Goal: Task Accomplishment & Management: Complete application form

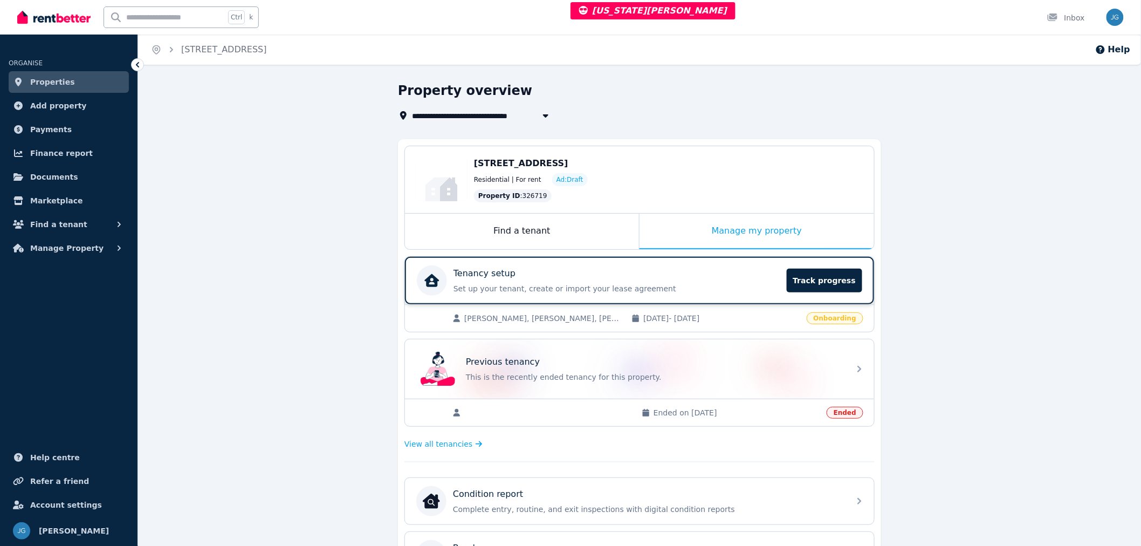
click at [729, 290] on p "Set up your tenant, create or import your lease agreement" at bounding box center [617, 288] width 327 height 11
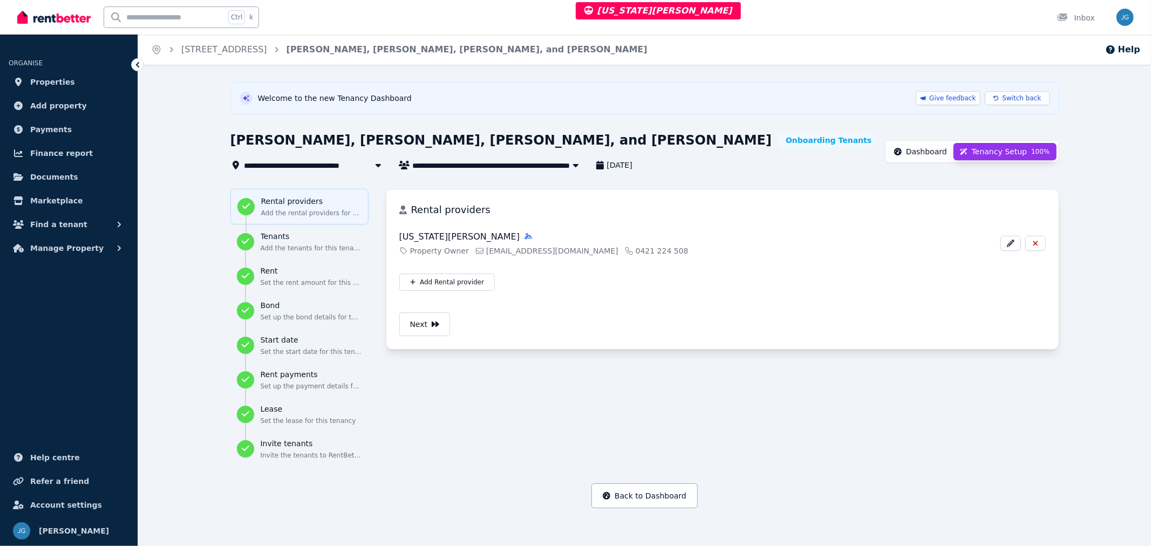
click at [947, 151] on span "Dashboard" at bounding box center [926, 151] width 41 height 11
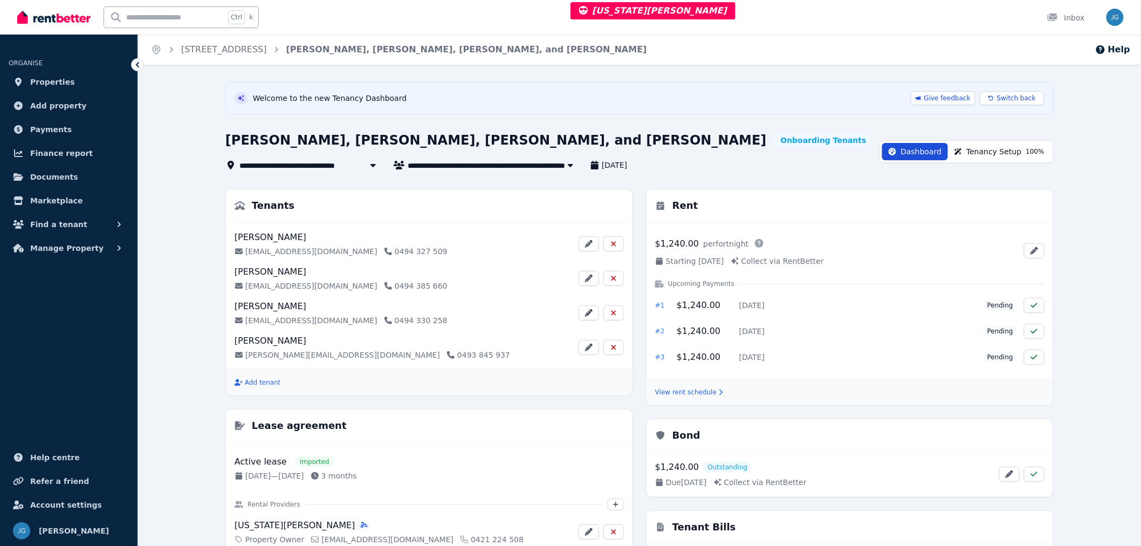
click at [982, 154] on span "Tenancy Setup 100 %" at bounding box center [1006, 151] width 78 height 11
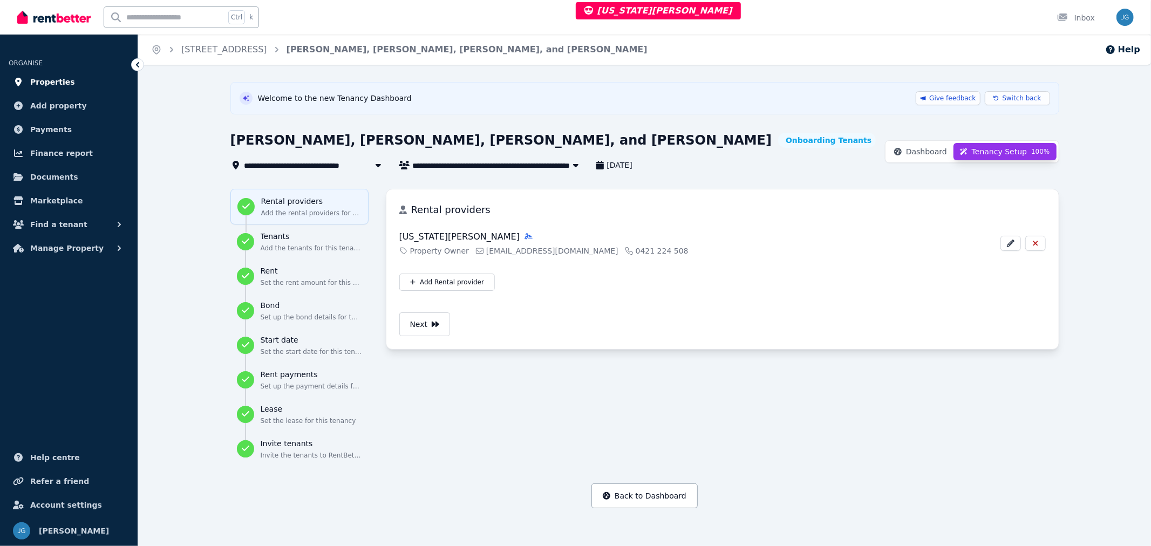
click at [72, 85] on link "Properties" at bounding box center [69, 82] width 120 height 22
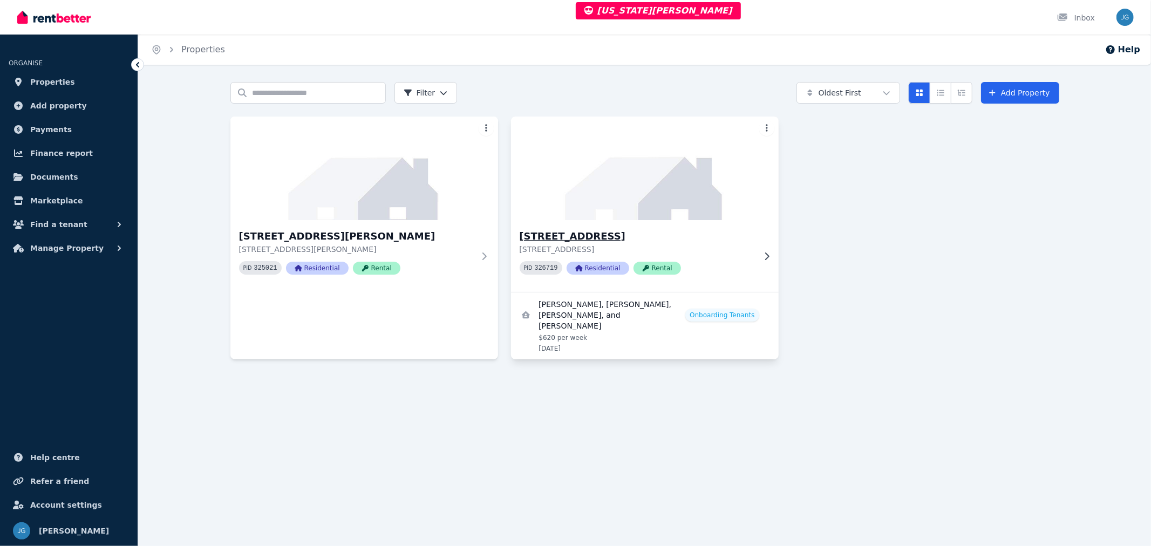
click at [572, 182] on img at bounding box center [644, 168] width 281 height 109
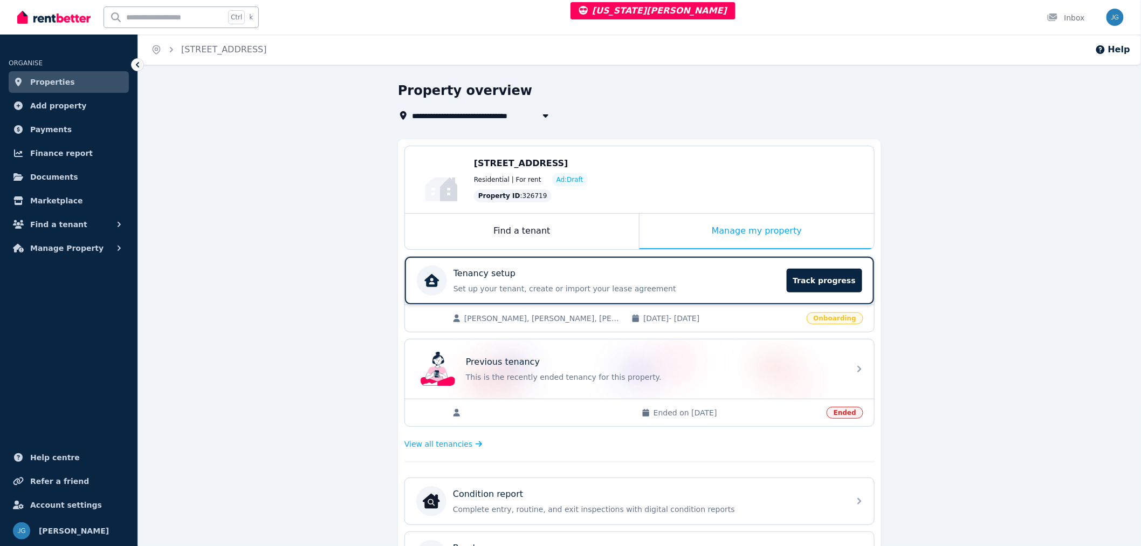
click at [737, 283] on p "Set up your tenant, create or import your lease agreement" at bounding box center [617, 288] width 327 height 11
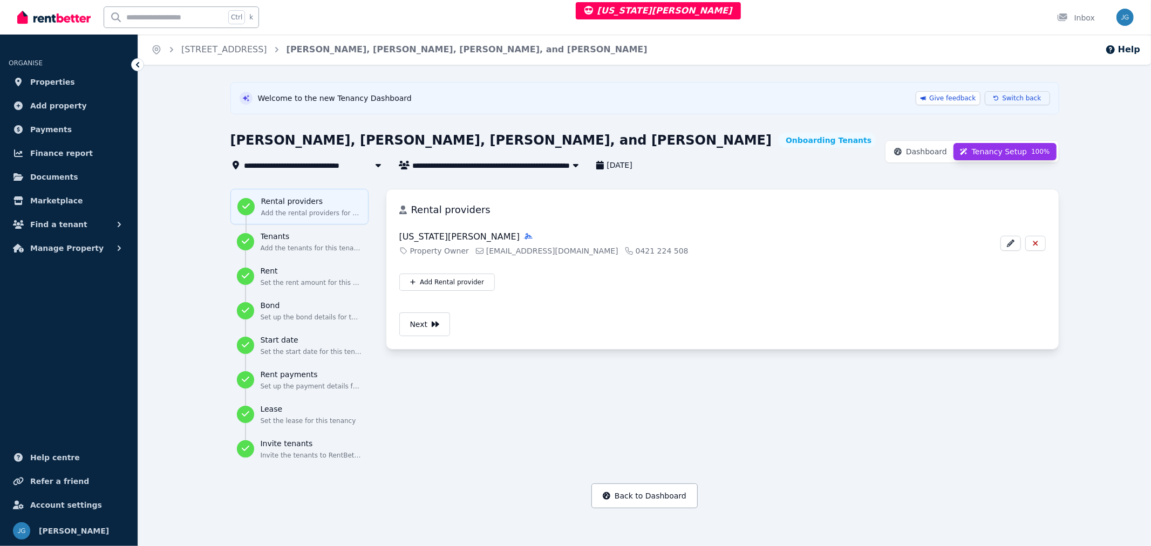
click at [1007, 94] on button "Switch back" at bounding box center [1016, 98] width 65 height 14
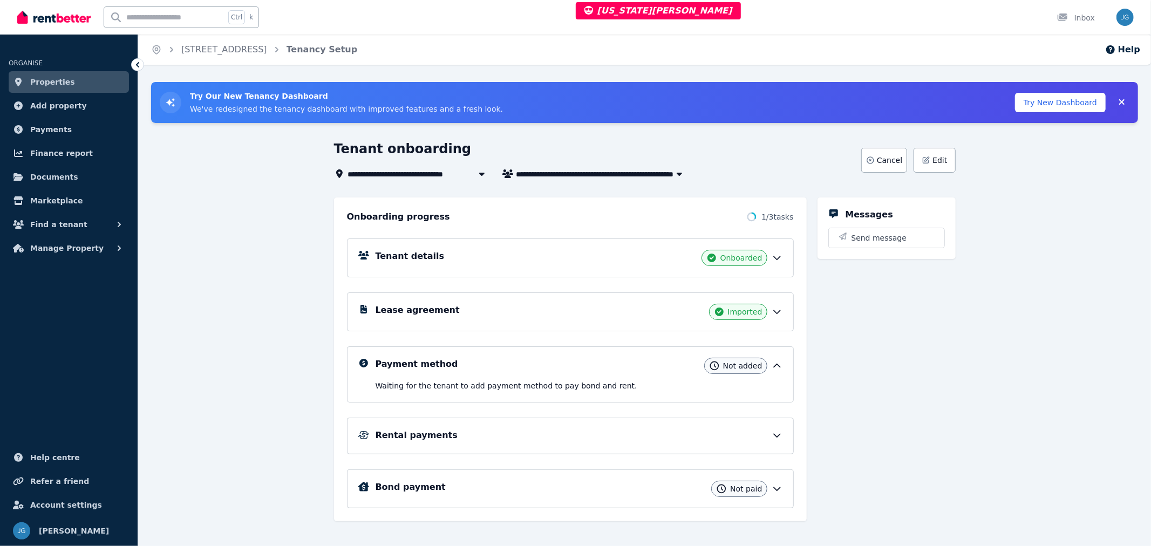
click at [778, 249] on div "Tenant details Onboarded" at bounding box center [570, 257] width 447 height 39
click at [778, 261] on icon at bounding box center [776, 257] width 11 height 11
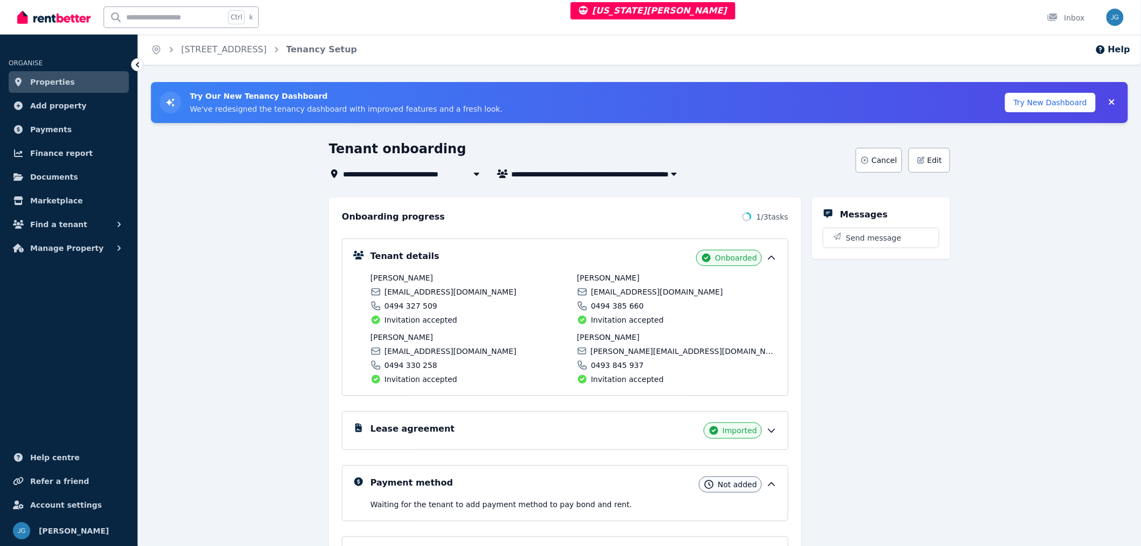
click at [772, 435] on icon at bounding box center [772, 430] width 11 height 11
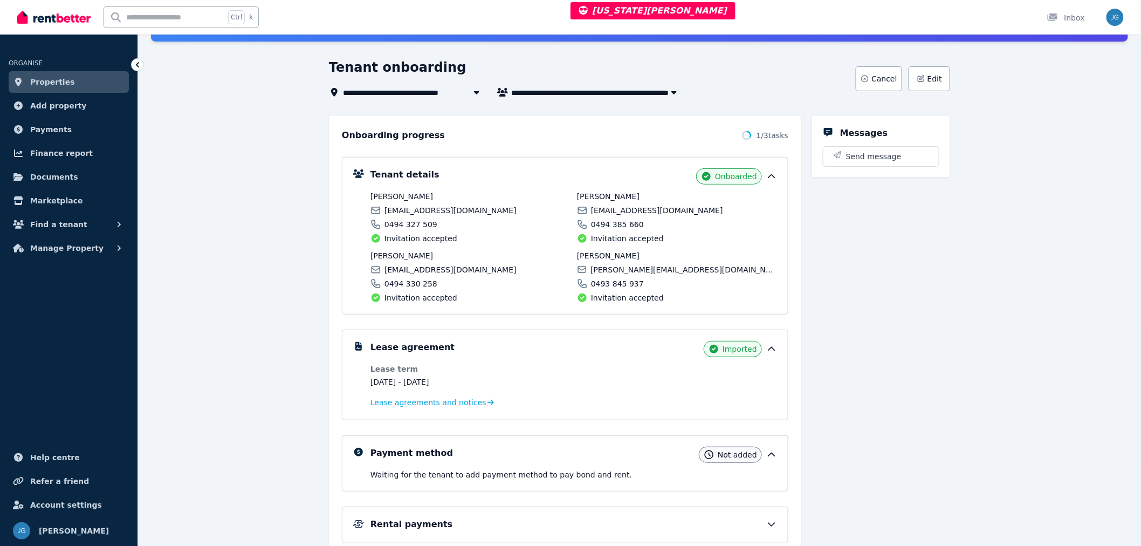
scroll to position [120, 0]
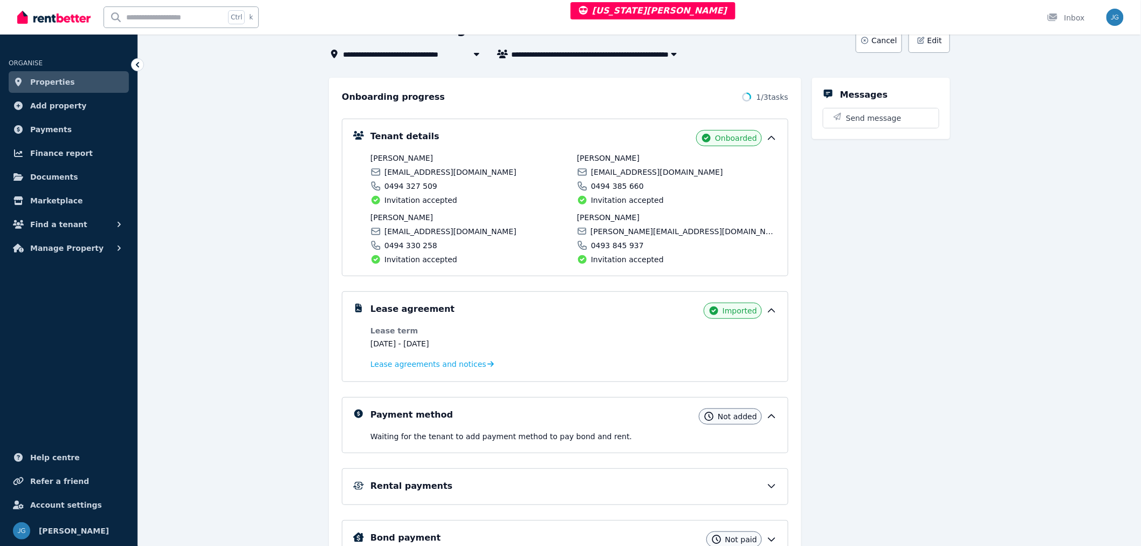
click at [772, 419] on icon at bounding box center [772, 416] width 11 height 11
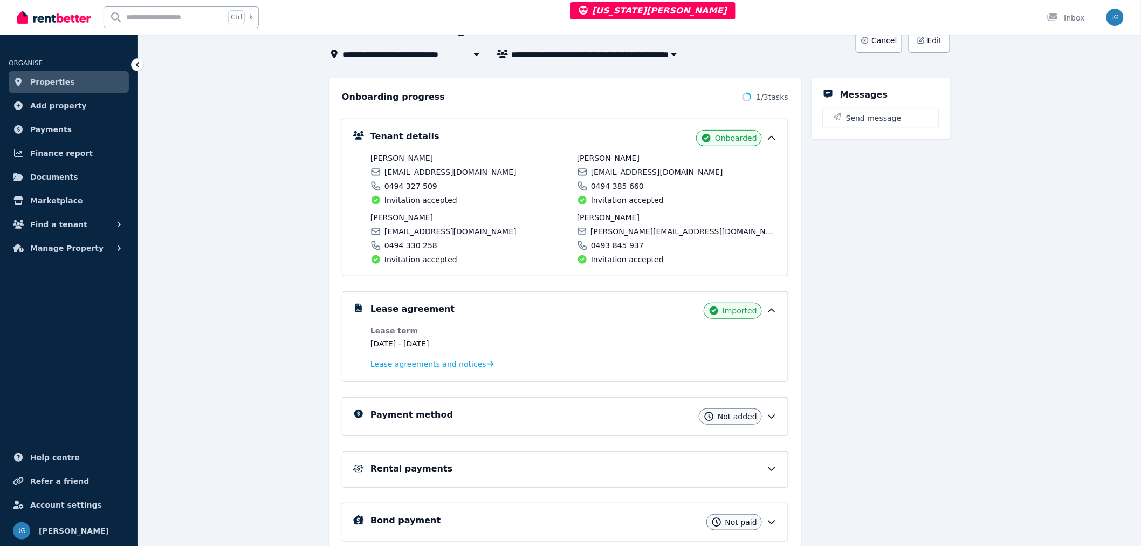
click at [778, 139] on div "Tenant details Onboarded Tessa Ménard tessa.menard16@gmail.com 0494 327 509 Inv…" at bounding box center [565, 198] width 447 height 158
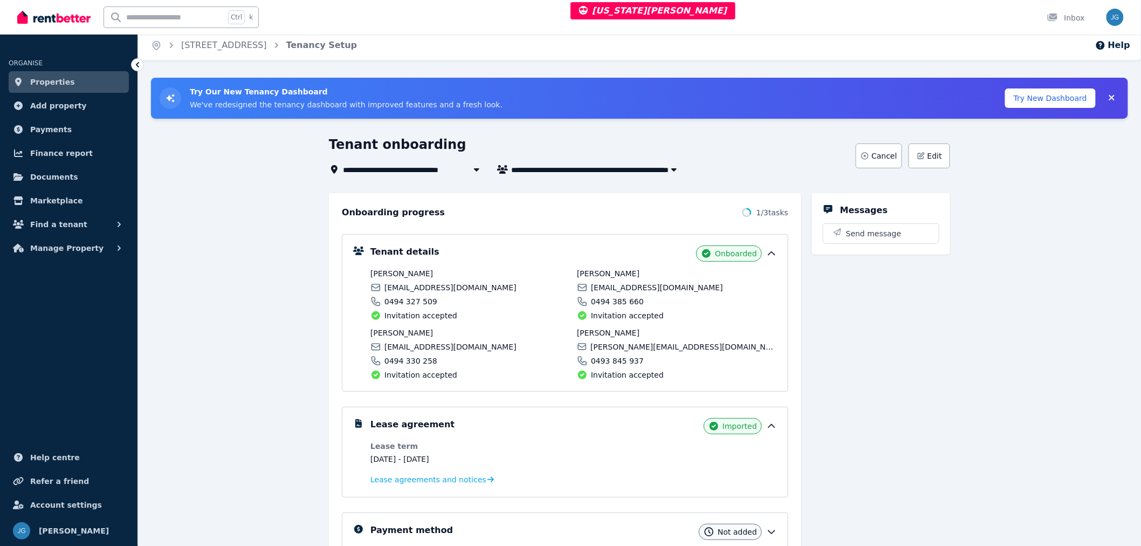
scroll to position [0, 0]
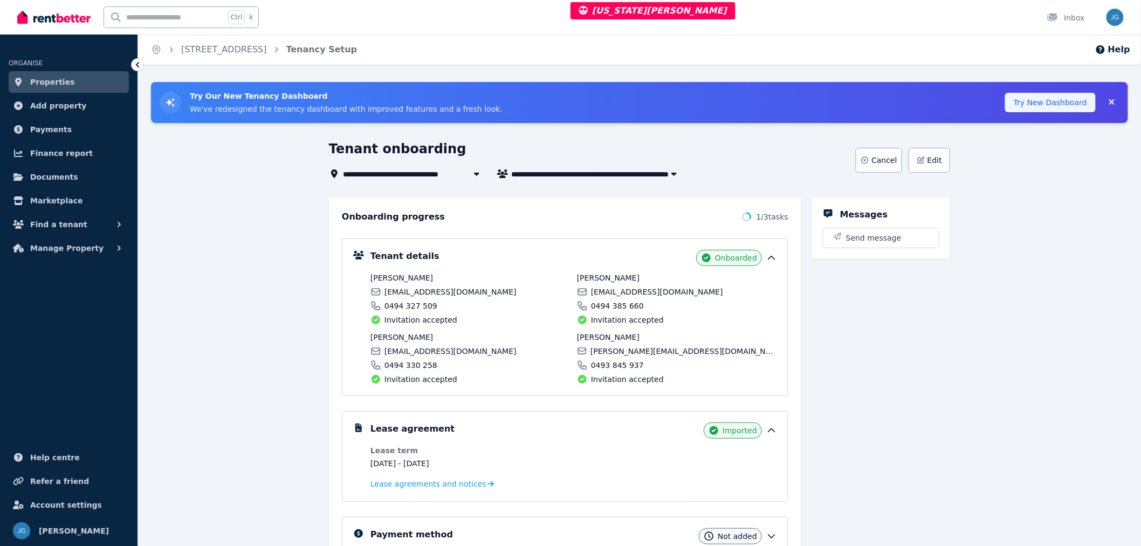
click at [1072, 96] on button "Try New Dashboard" at bounding box center [1051, 102] width 91 height 19
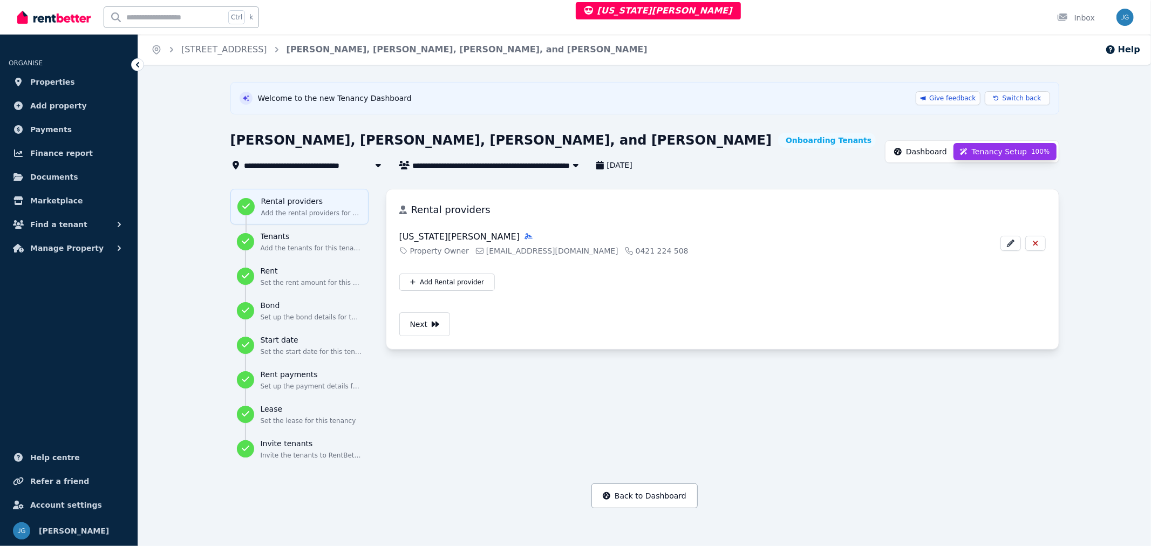
click at [932, 154] on span "Dashboard" at bounding box center [926, 151] width 41 height 11
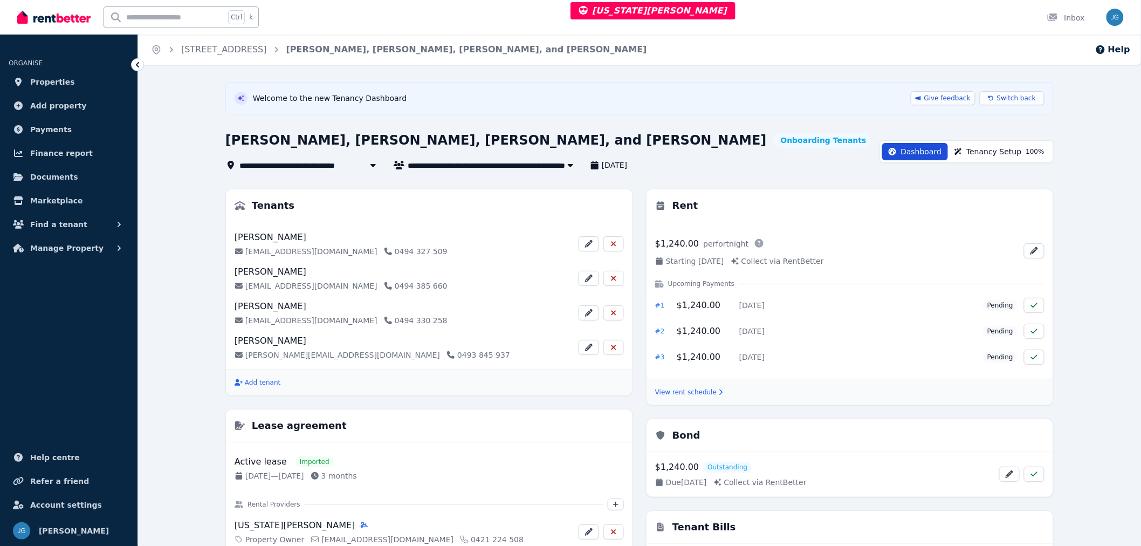
click at [977, 143] on button "Tenancy Setup 100 %" at bounding box center [999, 151] width 103 height 17
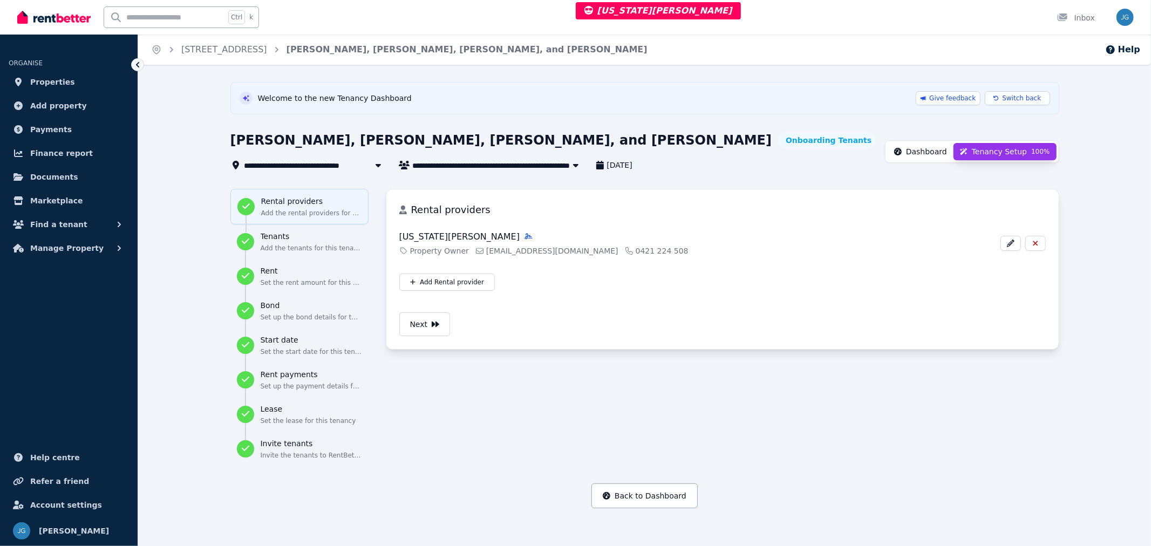
drag, startPoint x: 925, startPoint y: 160, endPoint x: 926, endPoint y: 150, distance: 10.3
click at [926, 150] on div "Dashboard Tenancy Setup 100 %" at bounding box center [972, 151] width 174 height 23
click at [926, 150] on span "Dashboard" at bounding box center [926, 151] width 41 height 11
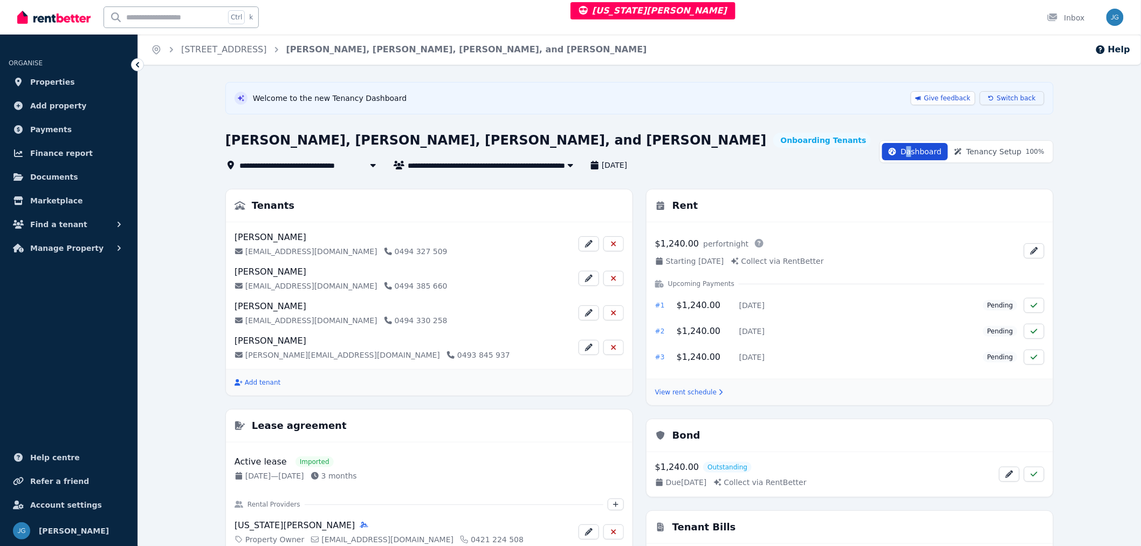
click at [994, 98] on icon at bounding box center [991, 98] width 5 height 6
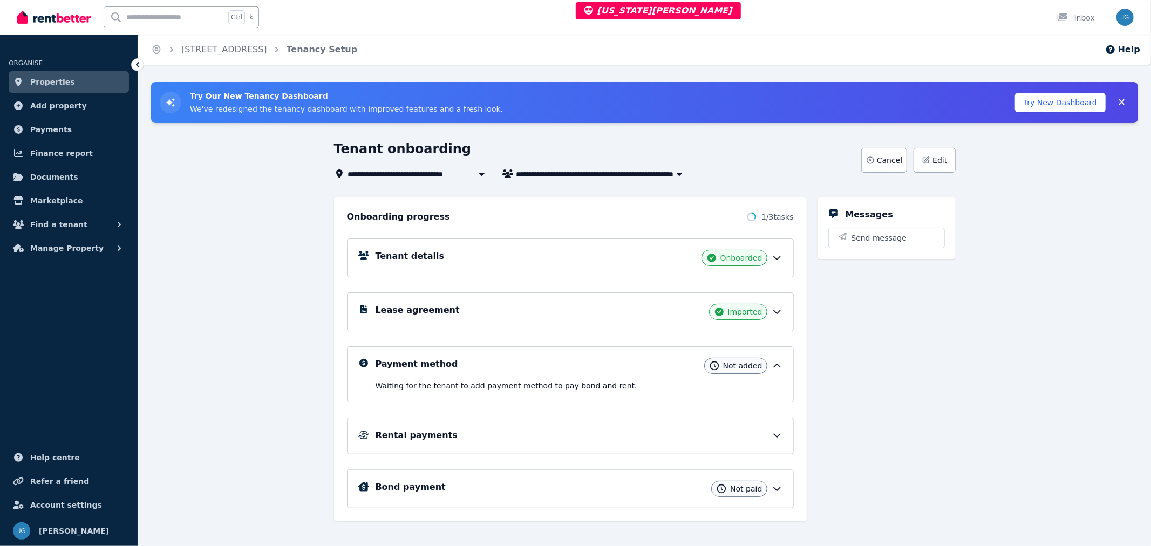
click at [774, 259] on icon at bounding box center [776, 257] width 11 height 11
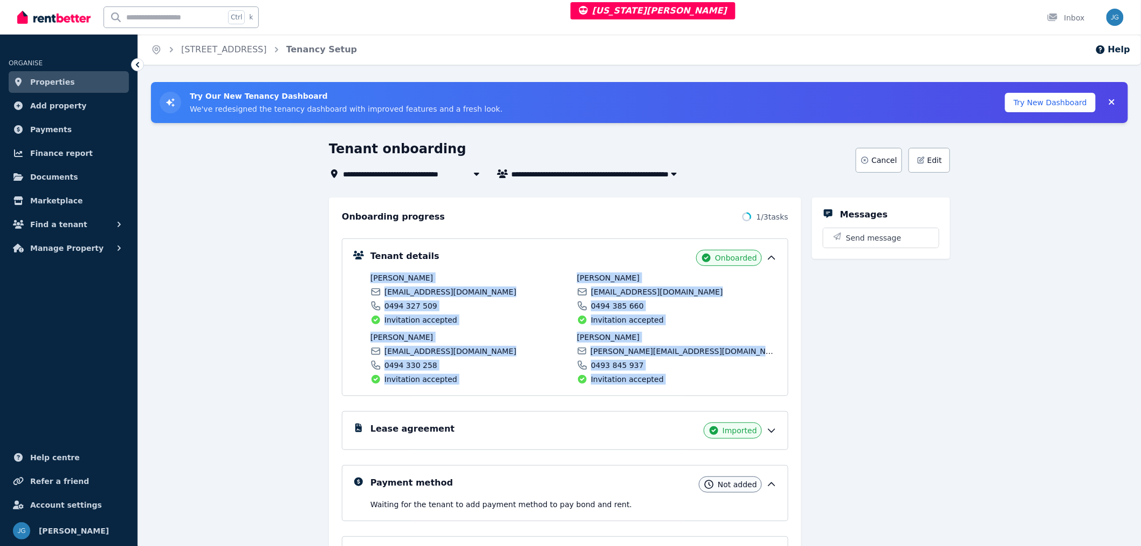
click at [732, 298] on div "Lucas Doisneau lucasdoisneau3@yahoo.com 0494 385 660 Invitation accepted" at bounding box center [677, 298] width 200 height 53
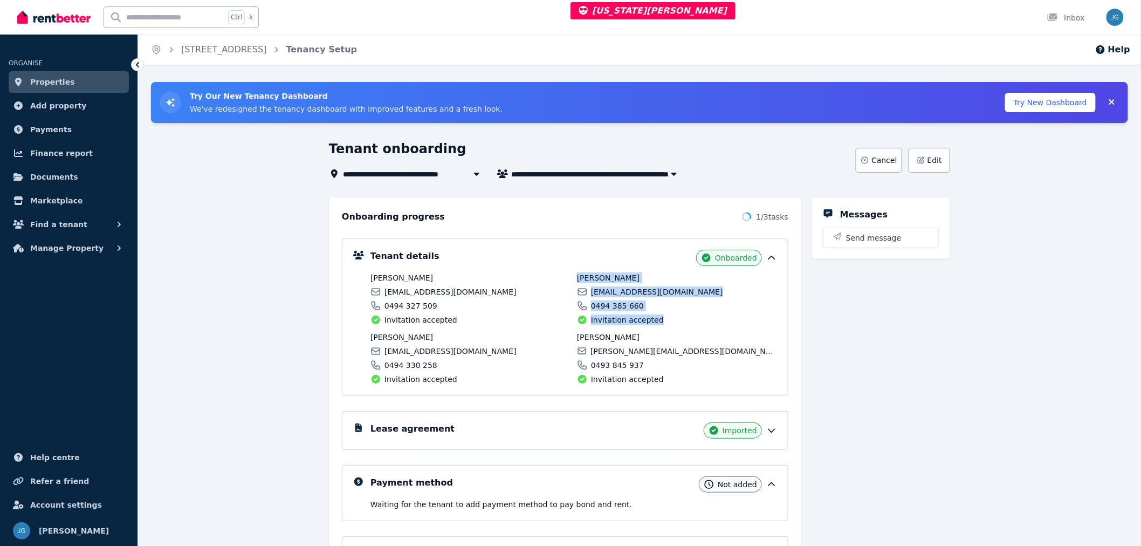
drag, startPoint x: 626, startPoint y: 321, endPoint x: 573, endPoint y: 320, distance: 52.9
click at [573, 320] on div "Tessa Ménard tessa.menard16@gmail.com 0494 327 509 Invitation accepted Lucas Do…" at bounding box center [574, 328] width 407 height 112
click at [551, 320] on div "Invitation accepted" at bounding box center [471, 319] width 200 height 11
click at [772, 257] on icon at bounding box center [772, 257] width 11 height 11
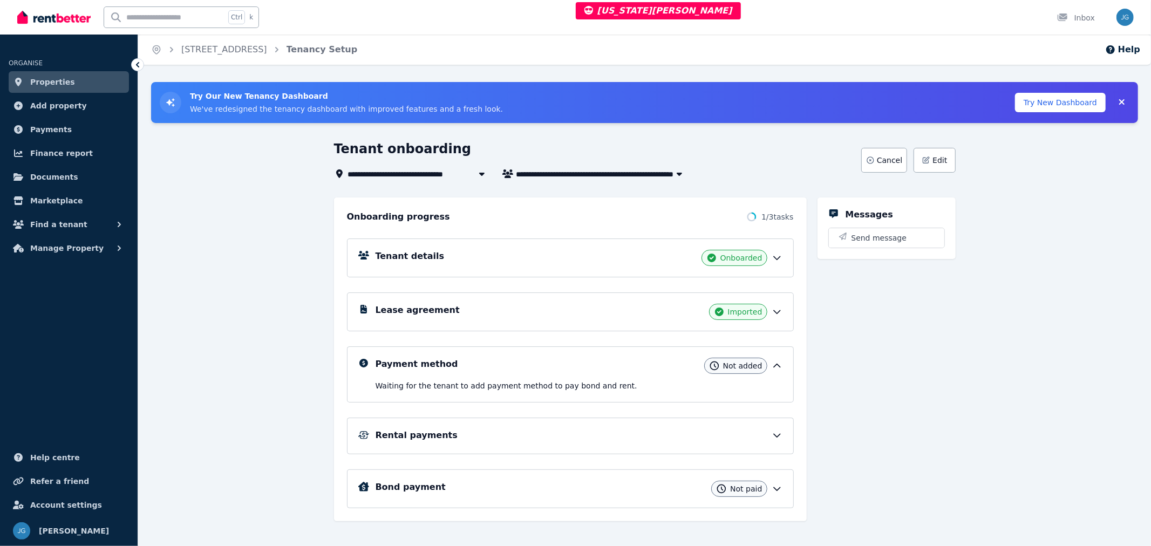
click at [769, 256] on div "Tenant details Onboarded" at bounding box center [578, 258] width 407 height 16
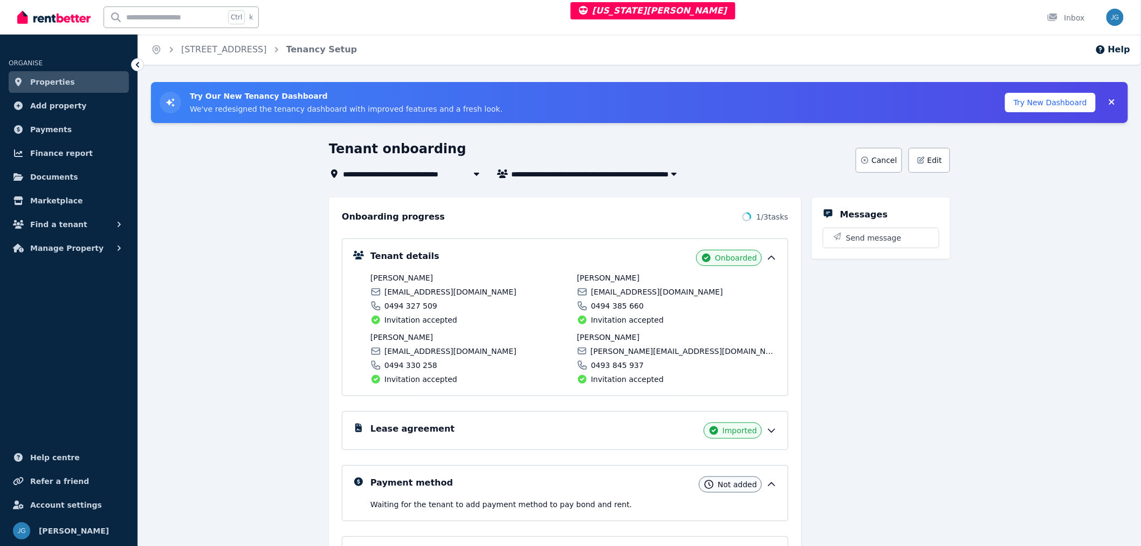
click at [769, 256] on icon at bounding box center [772, 257] width 11 height 11
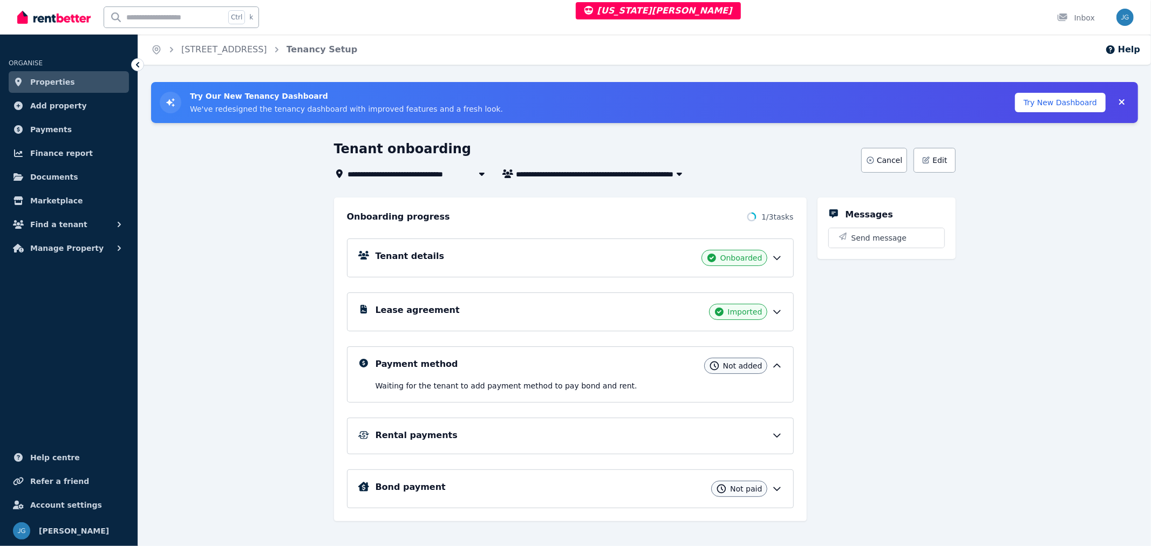
click at [776, 314] on icon at bounding box center [776, 311] width 11 height 11
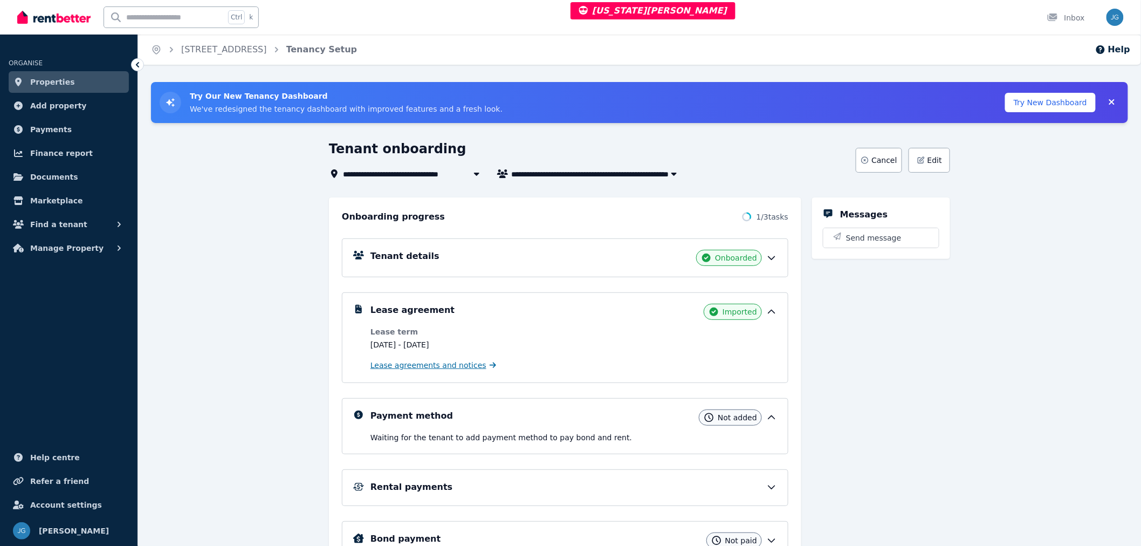
click at [424, 364] on span "Lease agreements and notices" at bounding box center [429, 365] width 116 height 11
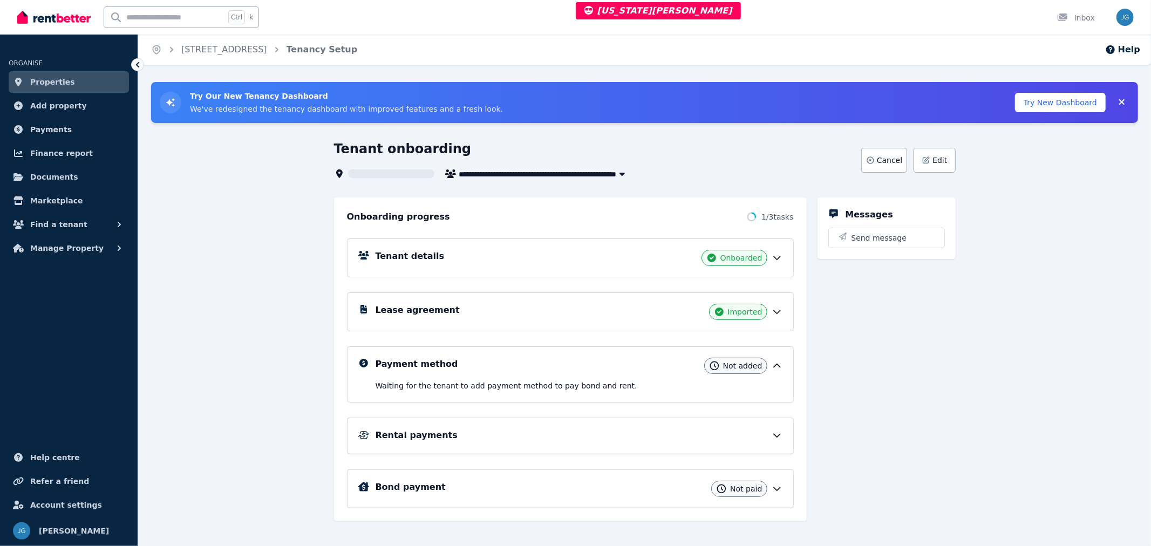
click at [773, 310] on icon at bounding box center [776, 311] width 11 height 11
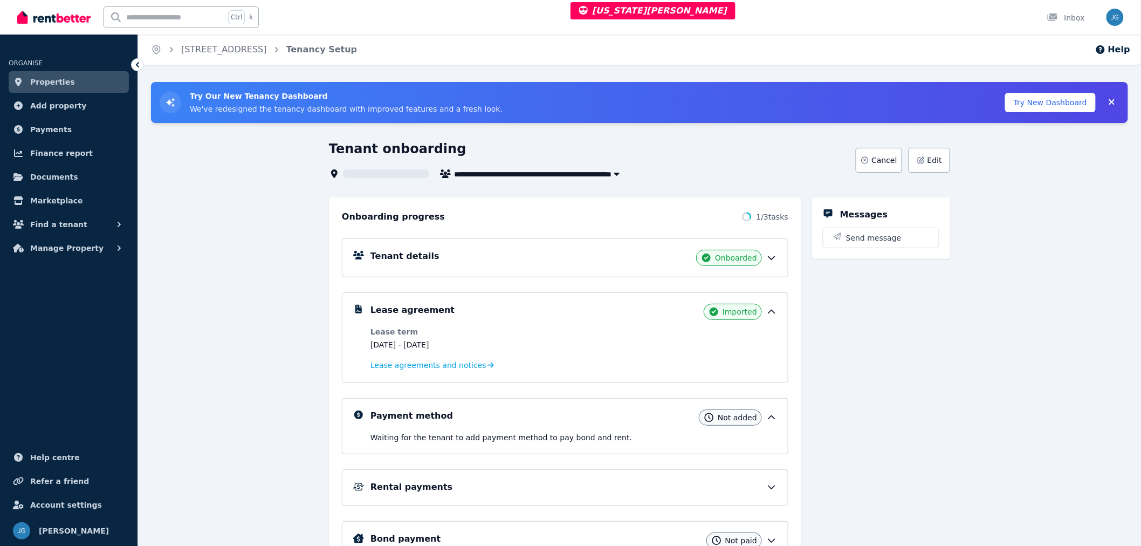
click at [773, 310] on icon at bounding box center [772, 311] width 11 height 11
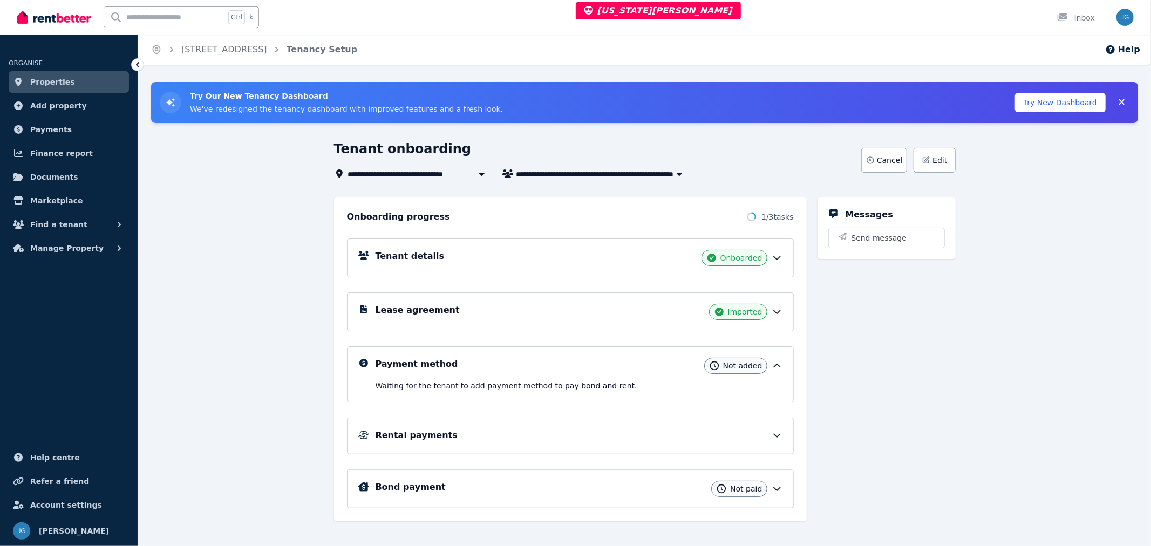
click at [777, 308] on icon at bounding box center [776, 311] width 11 height 11
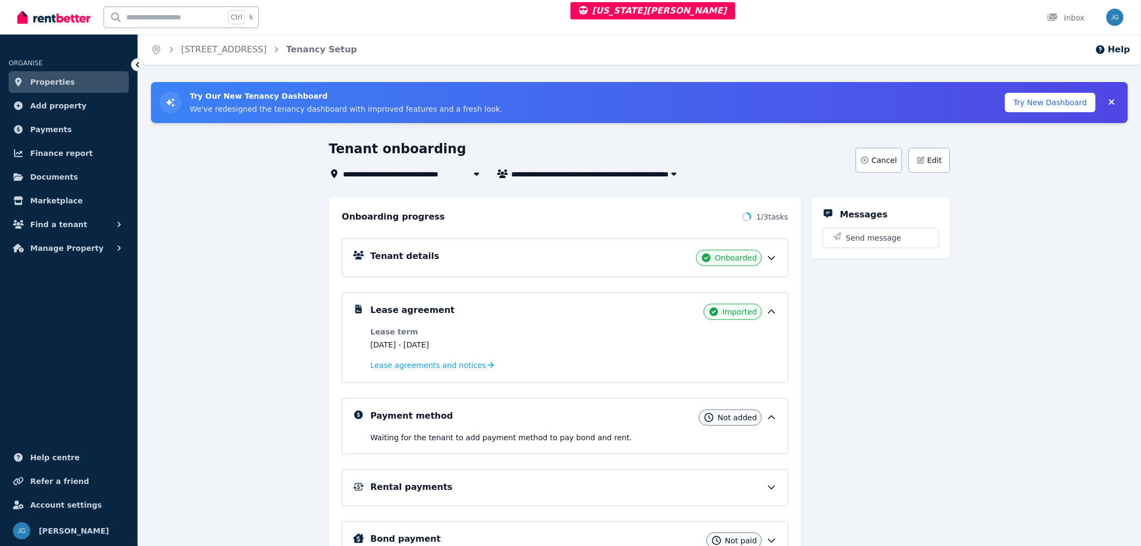
click at [774, 417] on icon at bounding box center [772, 417] width 11 height 11
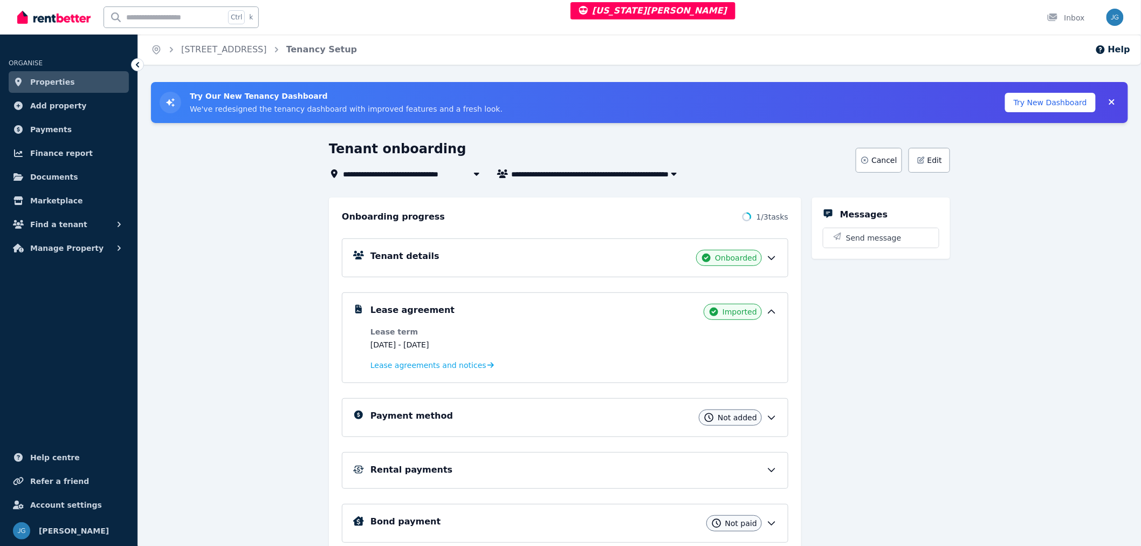
click at [774, 417] on icon at bounding box center [772, 417] width 6 height 3
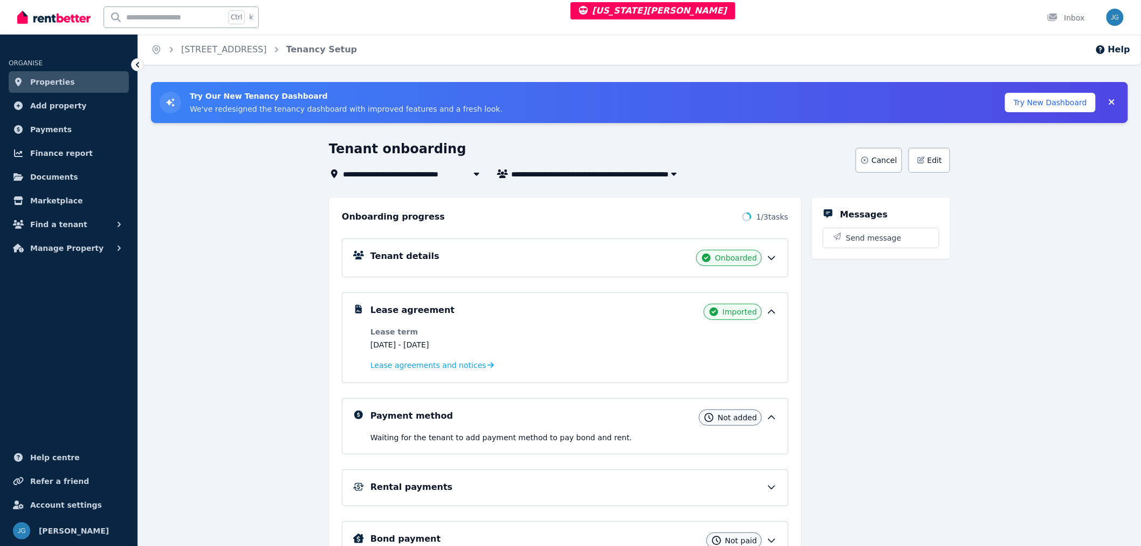
scroll to position [47, 0]
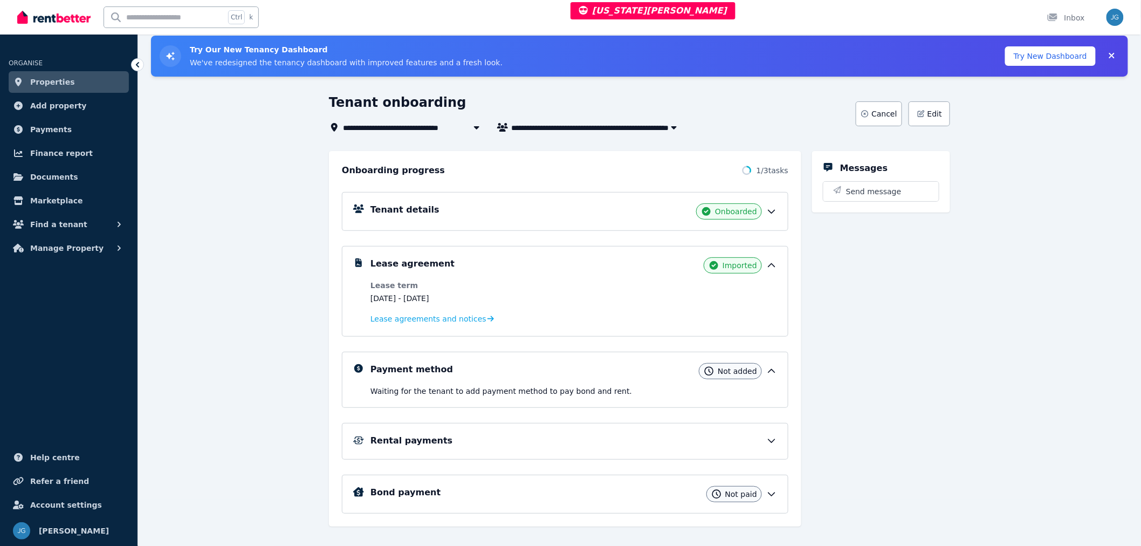
click at [773, 367] on icon at bounding box center [772, 371] width 11 height 11
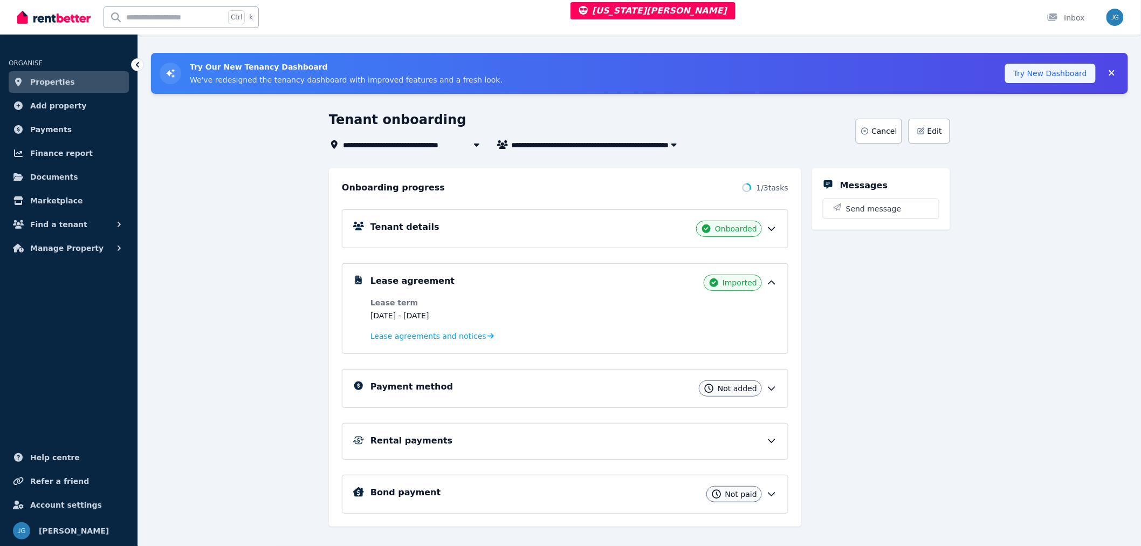
click at [1035, 69] on button "Try New Dashboard" at bounding box center [1051, 73] width 91 height 19
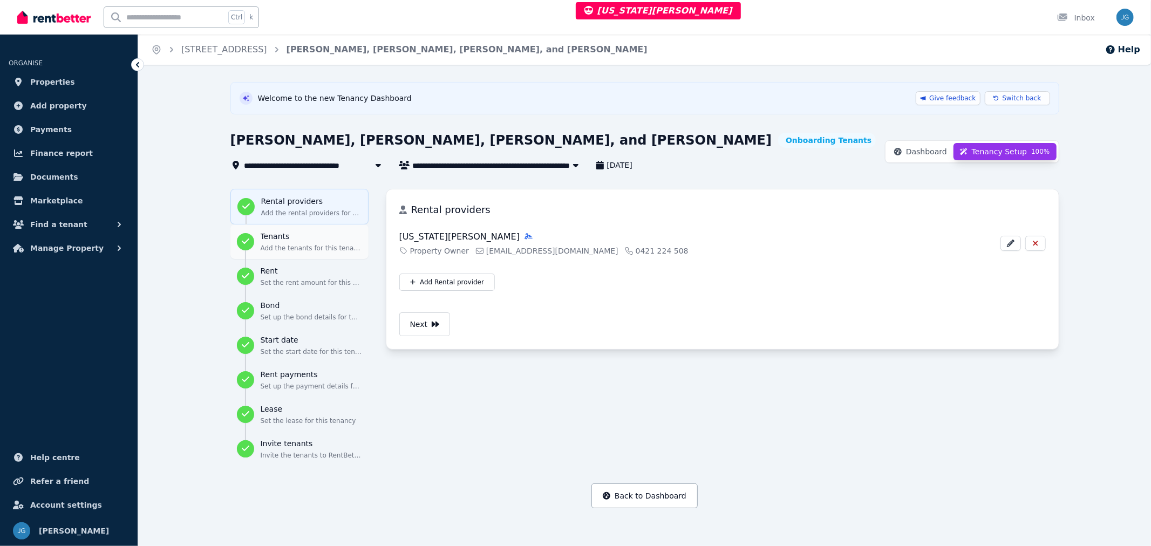
click at [266, 241] on h3 "Tenants" at bounding box center [311, 236] width 101 height 11
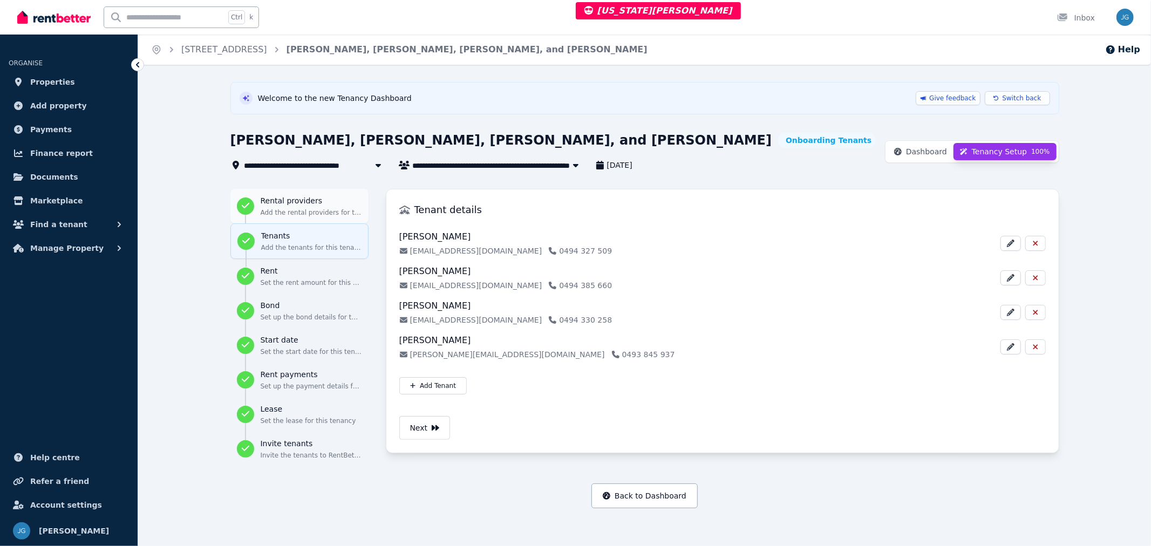
click at [303, 203] on h3 "Rental providers" at bounding box center [311, 200] width 101 height 11
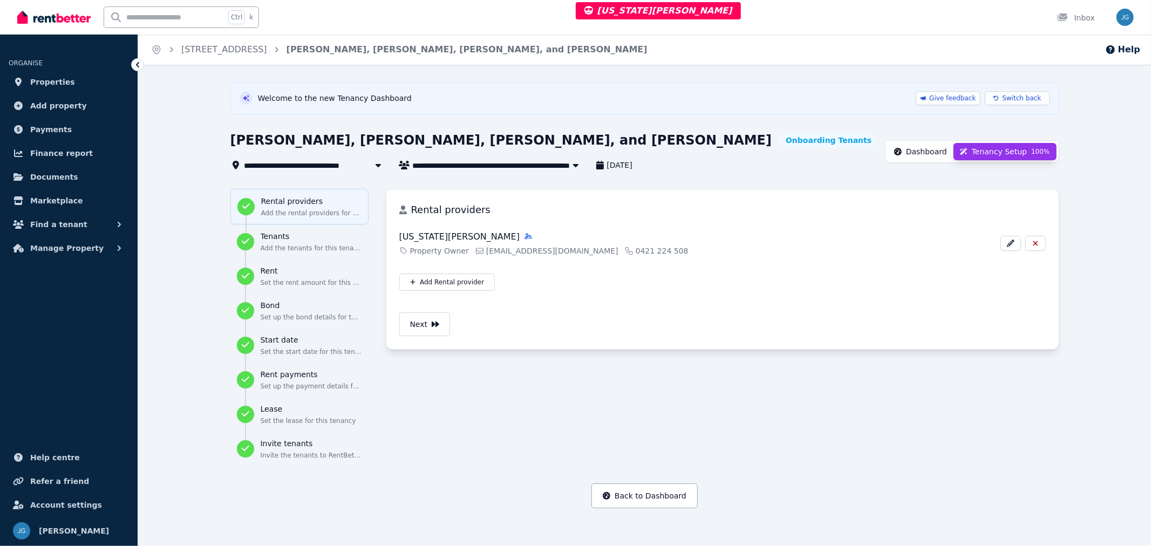
click at [931, 154] on span "Dashboard" at bounding box center [926, 151] width 41 height 11
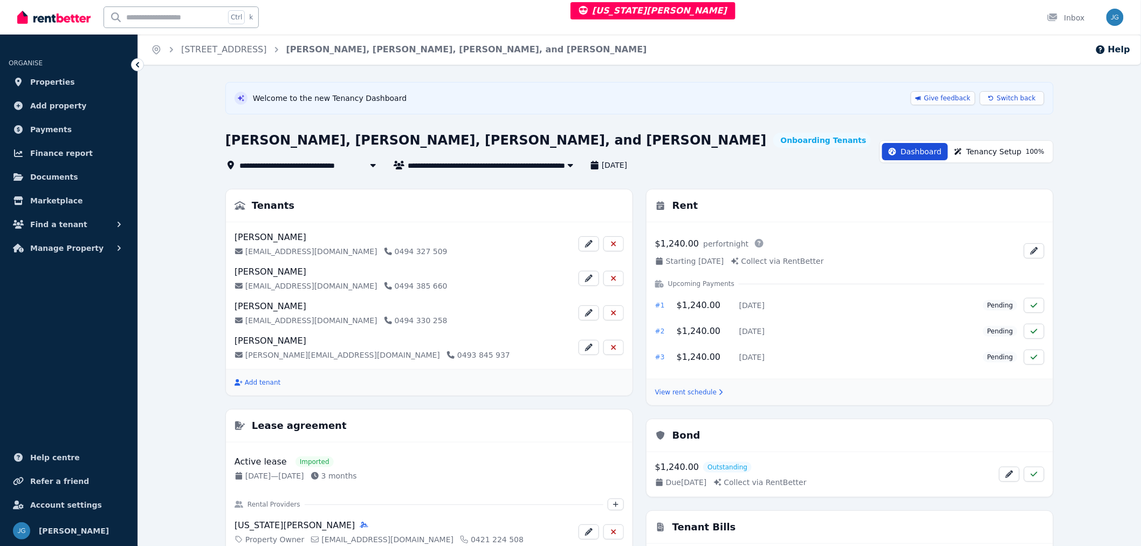
click at [978, 152] on span "Tenancy Setup 100 %" at bounding box center [1006, 151] width 78 height 11
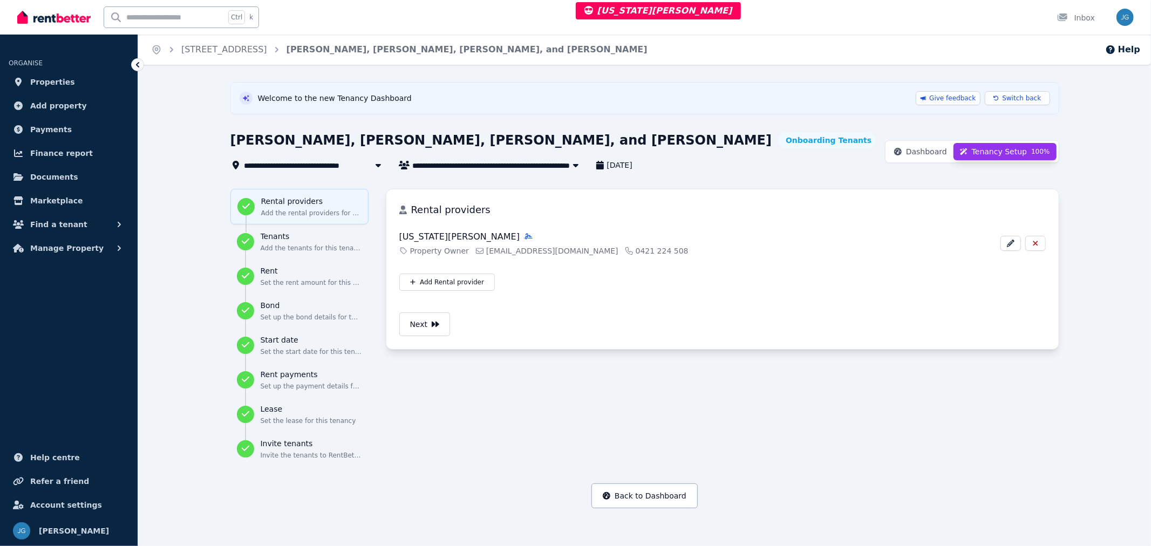
click at [982, 148] on span "Tenancy Setup 100 %" at bounding box center [1011, 151] width 78 height 11
click at [1011, 99] on span "Switch back" at bounding box center [1021, 98] width 39 height 9
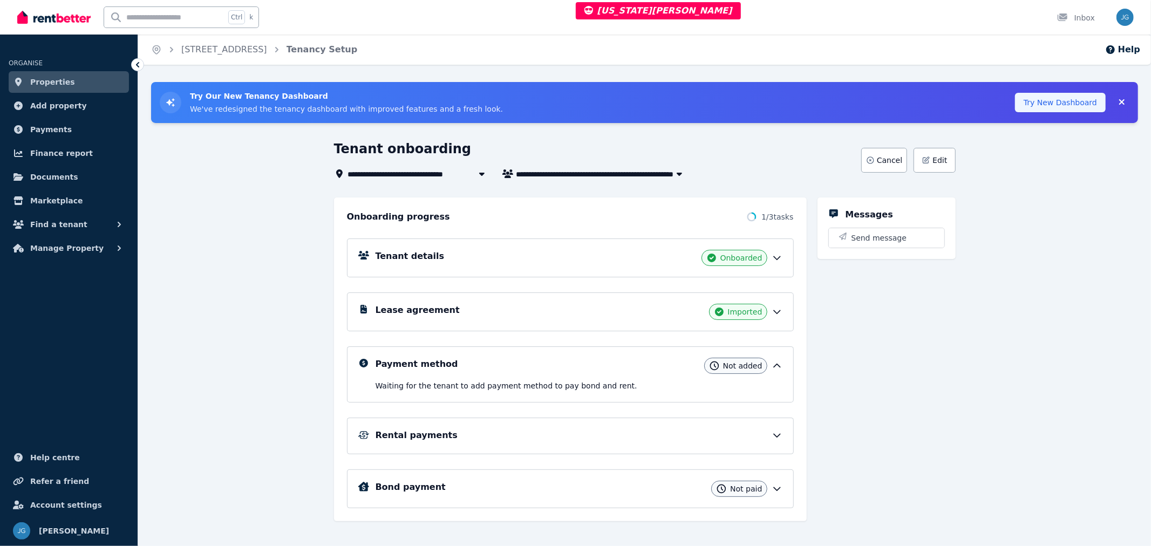
click at [1086, 96] on button "Try New Dashboard" at bounding box center [1060, 102] width 91 height 19
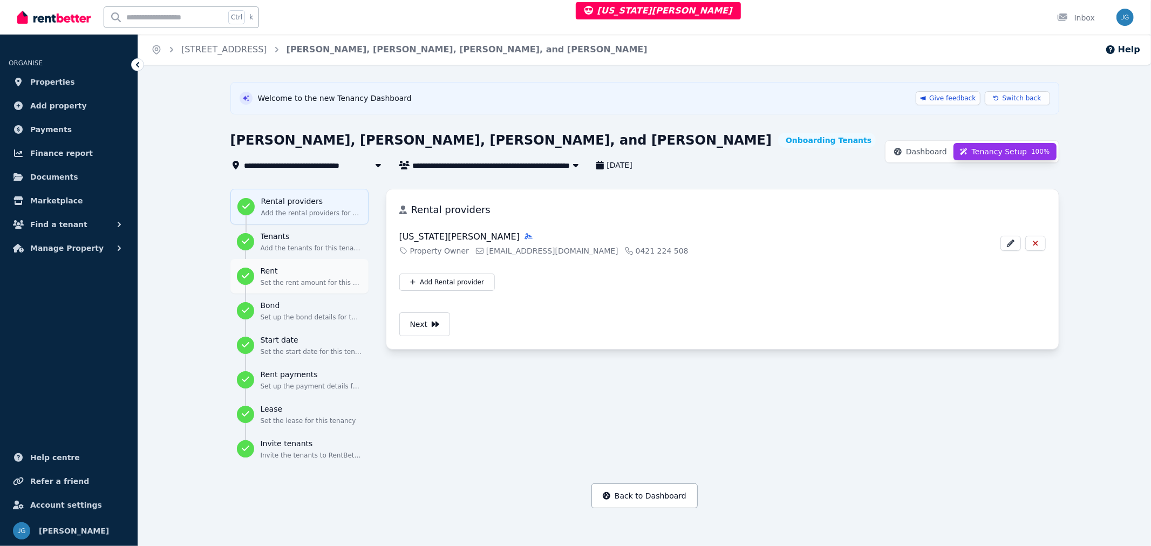
click at [271, 286] on p "Set the rent amount for this tenancy" at bounding box center [311, 282] width 101 height 9
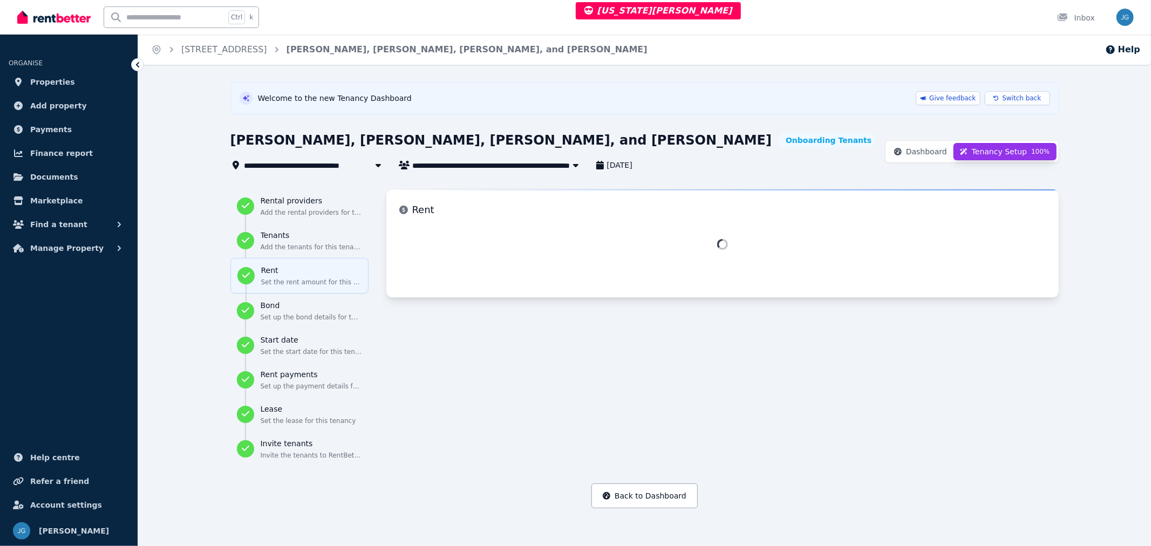
select select "**********"
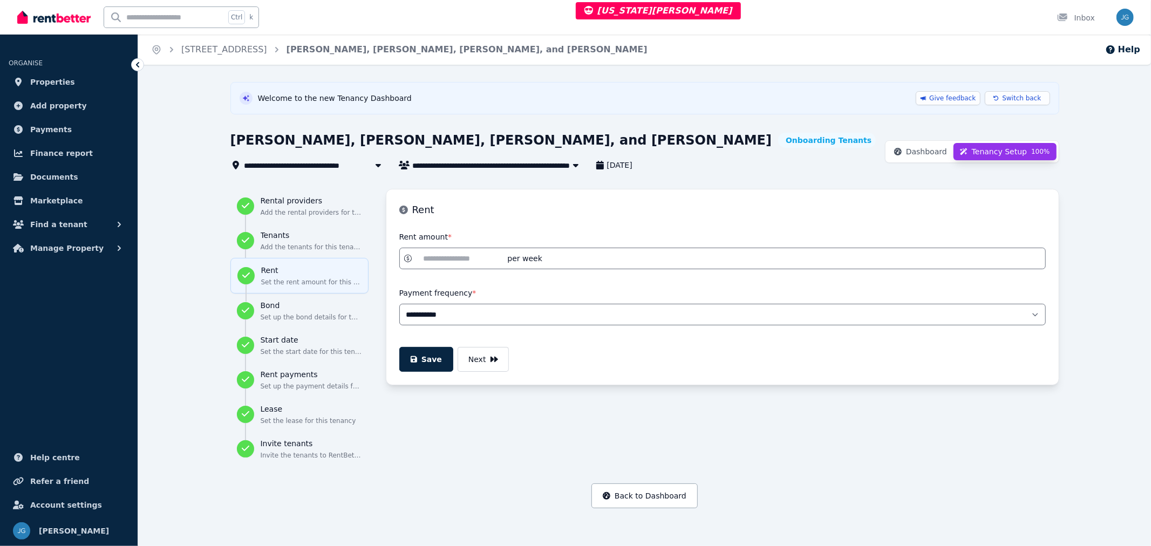
click at [433, 263] on input "******" at bounding box center [461, 258] width 88 height 12
click at [313, 442] on h3 "Invite tenants" at bounding box center [311, 443] width 101 height 11
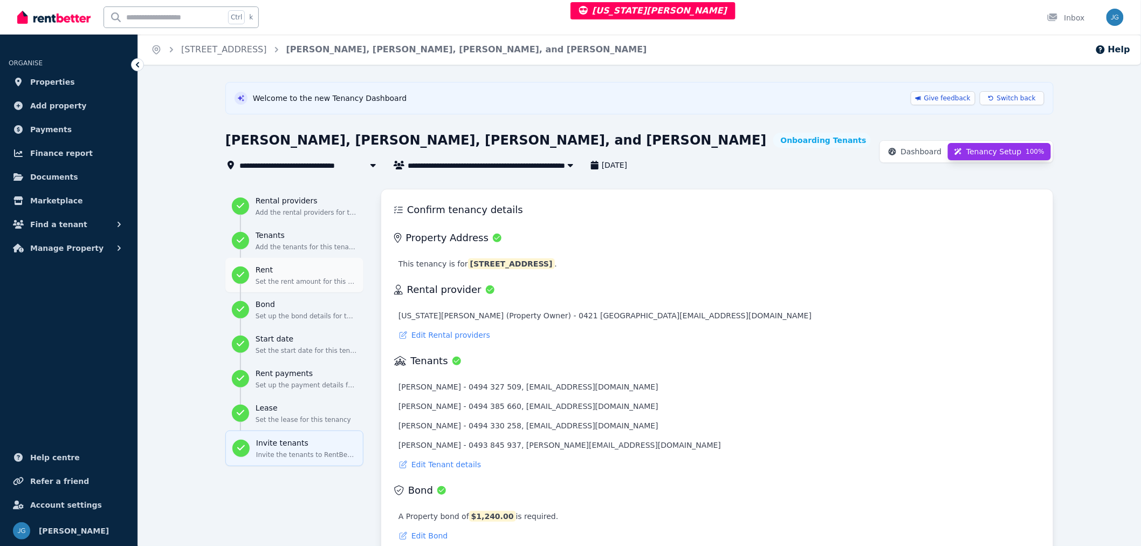
click at [284, 267] on h3 "Rent" at bounding box center [306, 269] width 101 height 11
select select "**********"
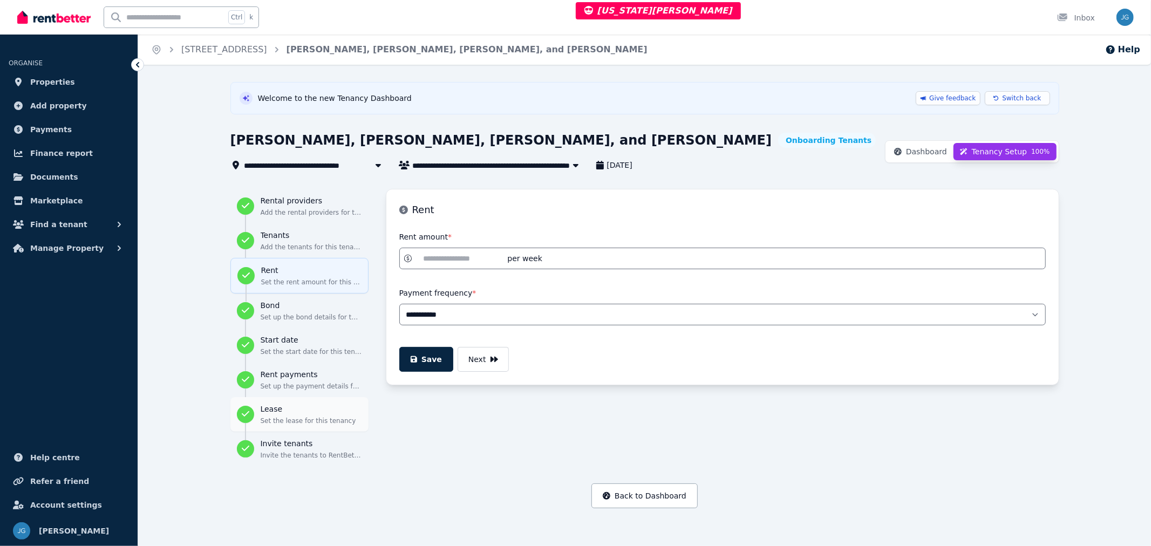
click at [326, 422] on p "Set the lease for this tenancy" at bounding box center [311, 420] width 101 height 9
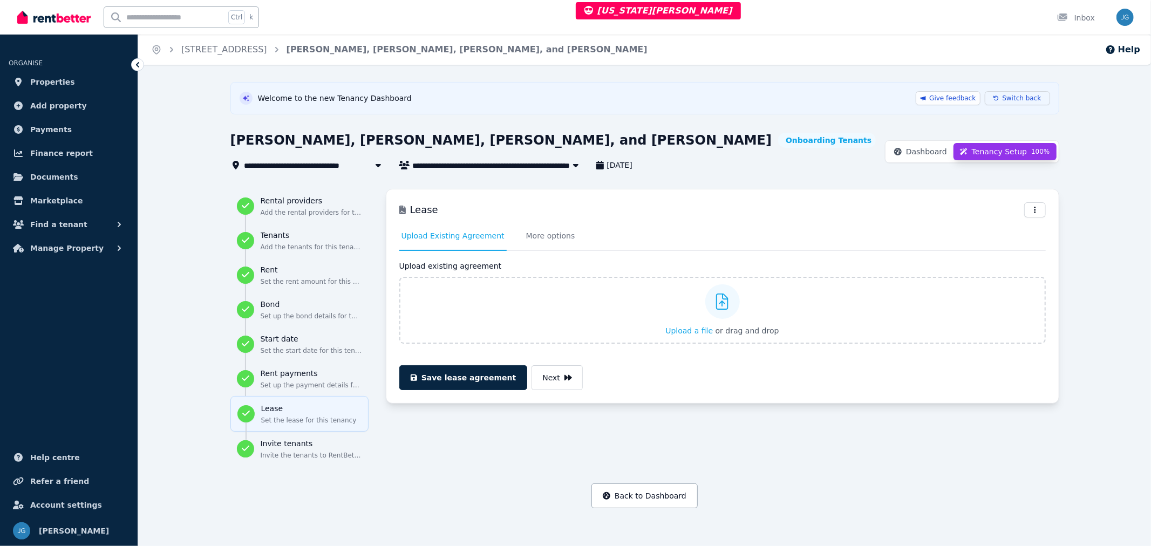
click at [1031, 96] on span "Switch back" at bounding box center [1021, 98] width 39 height 9
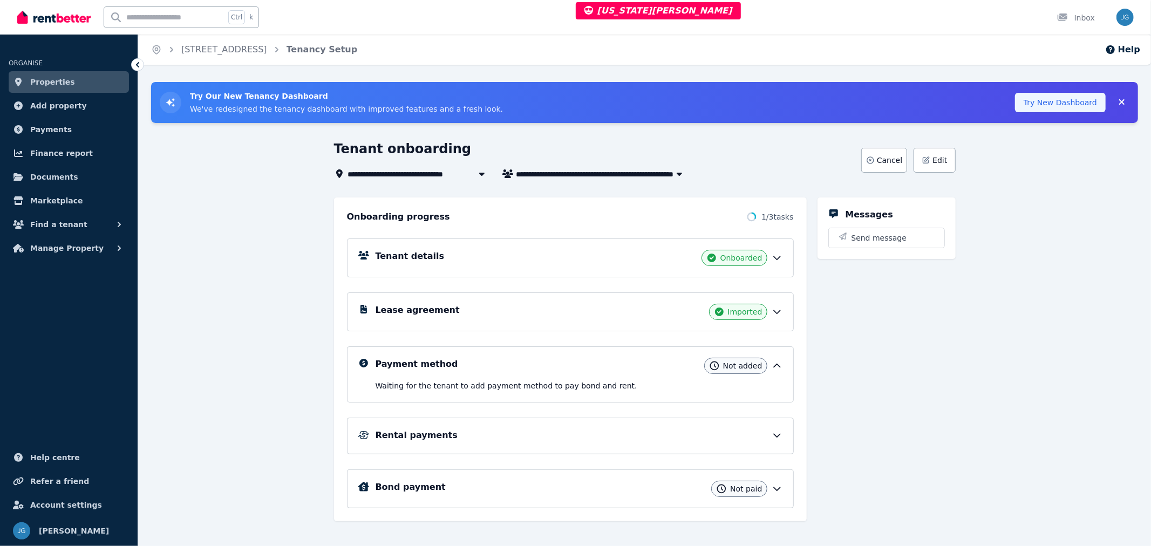
click at [1031, 93] on button "Try New Dashboard" at bounding box center [1060, 102] width 91 height 19
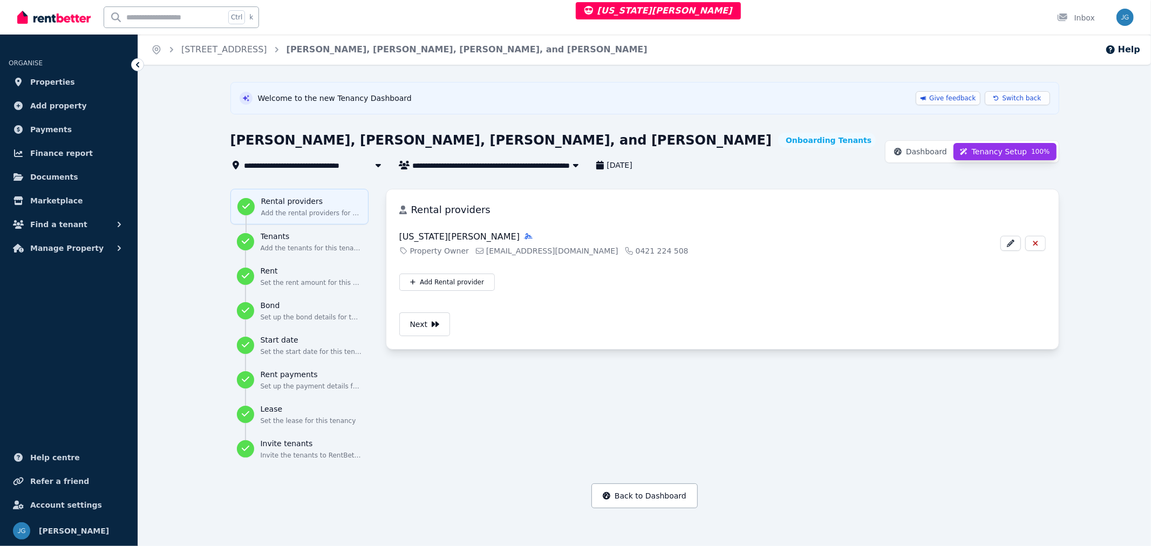
click at [465, 168] on span "Tessa Ménard, Lucas Doisneau, Manon Cazes, and Léo Maudens" at bounding box center [499, 165] width 173 height 13
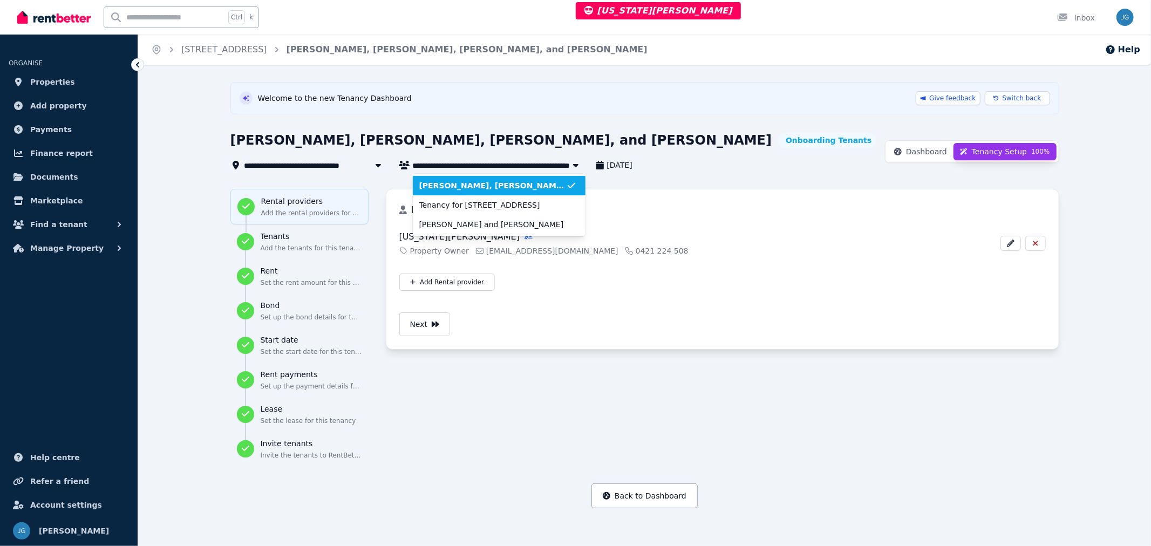
click at [464, 166] on span "Tessa Ménard, Lucas Doisneau, Manon Cazes, and Léo Maudens" at bounding box center [499, 165] width 173 height 13
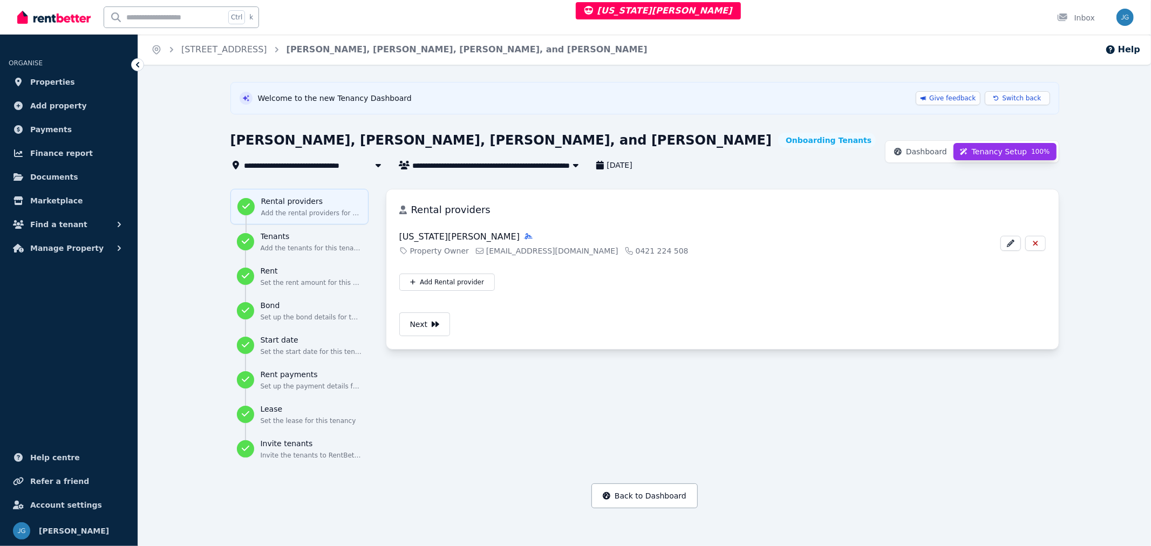
click at [689, 154] on div "**********" at bounding box center [554, 152] width 648 height 40
click at [479, 165] on span "Tessa Ménard, Lucas Doisneau, Manon Cazes, and Léo Maudens" at bounding box center [499, 165] width 173 height 13
click at [696, 167] on div "**********" at bounding box center [554, 165] width 648 height 13
click at [563, 167] on span "Tessa Ménard, Lucas Doisneau, Manon Cazes, and Léo Maudens" at bounding box center [499, 165] width 173 height 13
click at [462, 161] on span "Tessa Ménard, Lucas Doisneau, Manon Cazes, and Léo Maudens" at bounding box center [499, 165] width 173 height 13
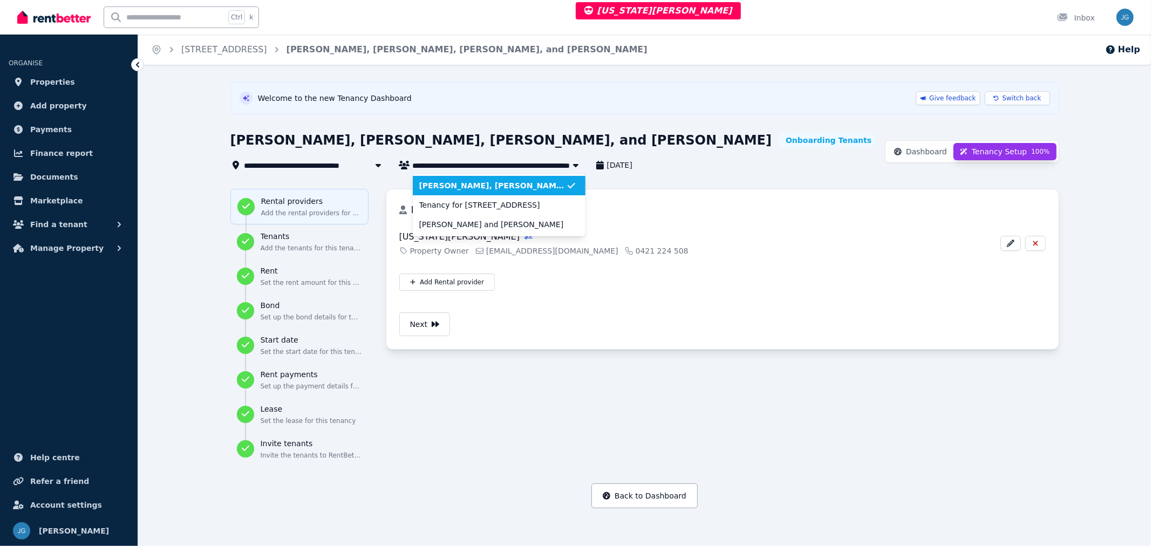
click at [462, 161] on span "Tessa Ménard, Lucas Doisneau, Manon Cazes, and Léo Maudens" at bounding box center [499, 165] width 173 height 13
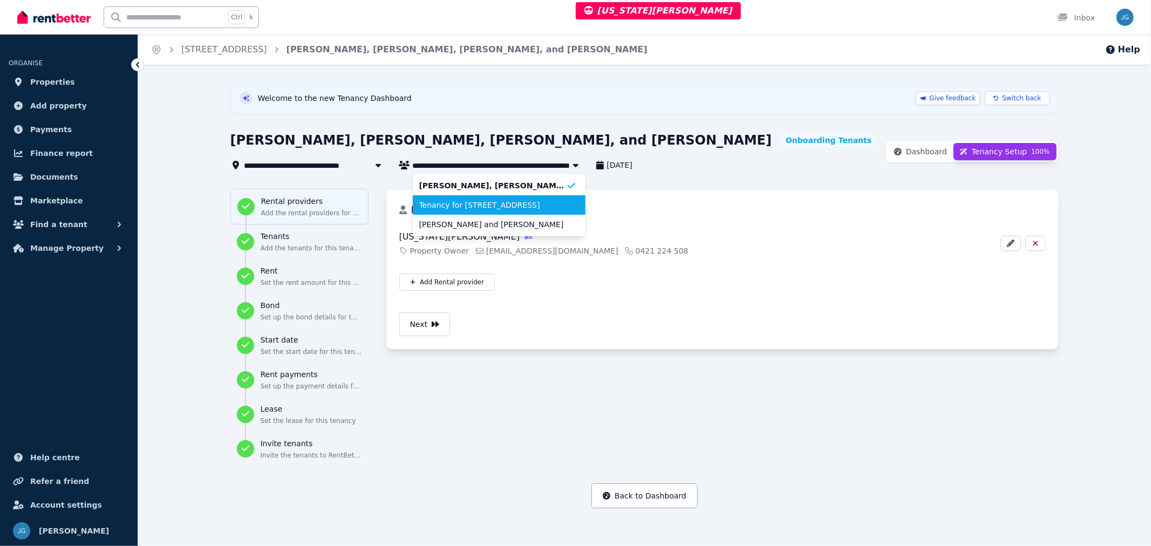
click at [464, 203] on span "Tenancy for 5/13 Nation Crescent, Coconut Grove" at bounding box center [492, 205] width 147 height 11
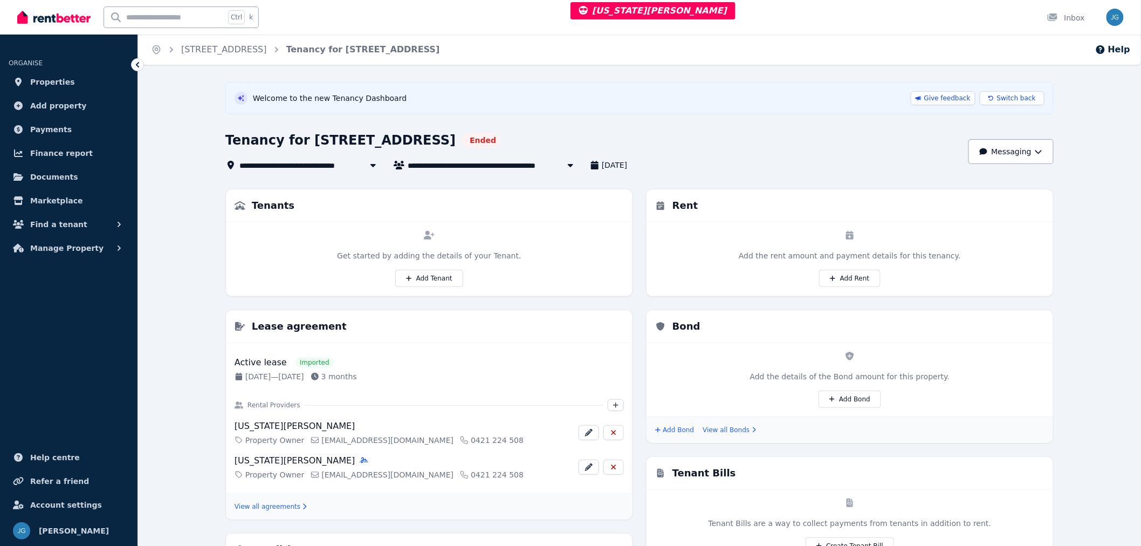
click at [450, 163] on span "Tenancy for 5/13 Nation Crescent, Coconut Grove" at bounding box center [478, 165] width 140 height 13
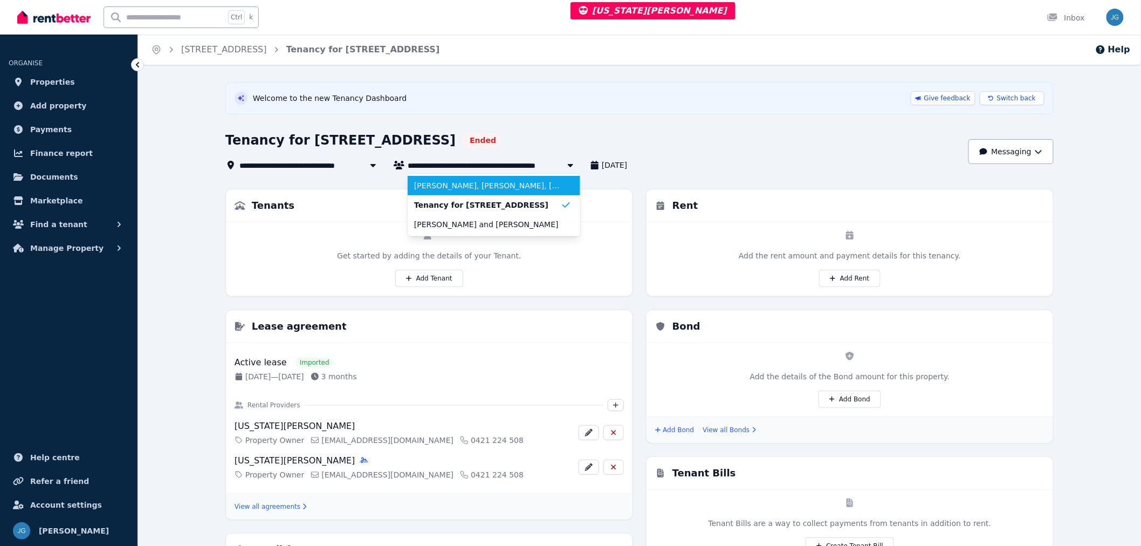
click at [467, 184] on span "Tessa Ménard, Lucas Doisneau, Manon Cazes, and Léo Maudens" at bounding box center [487, 185] width 147 height 11
type input "**********"
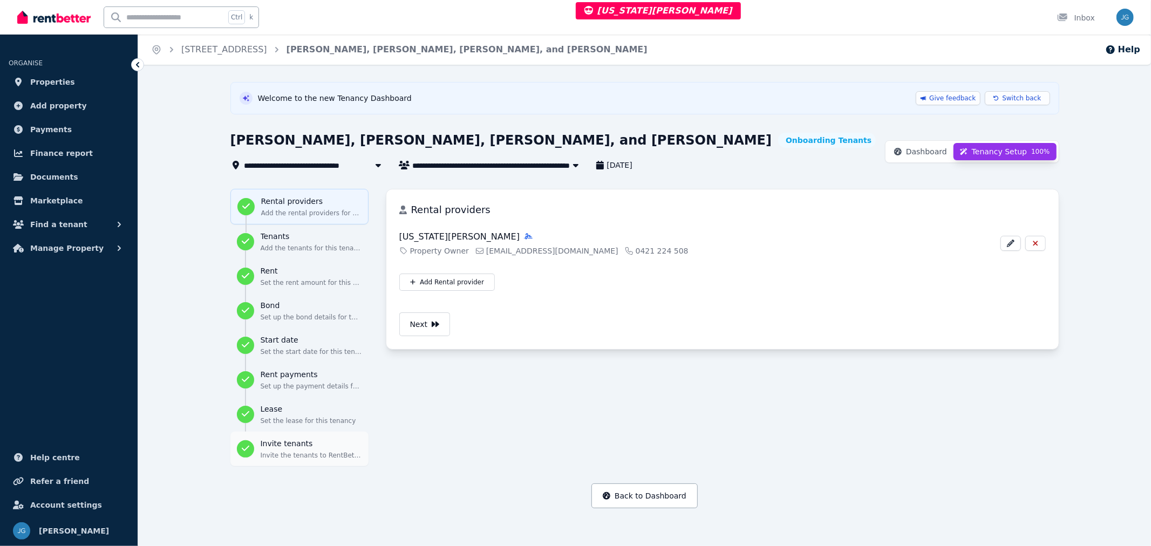
click at [283, 449] on div "Invite tenants Invite the tenants to RentBetter" at bounding box center [311, 449] width 101 height 22
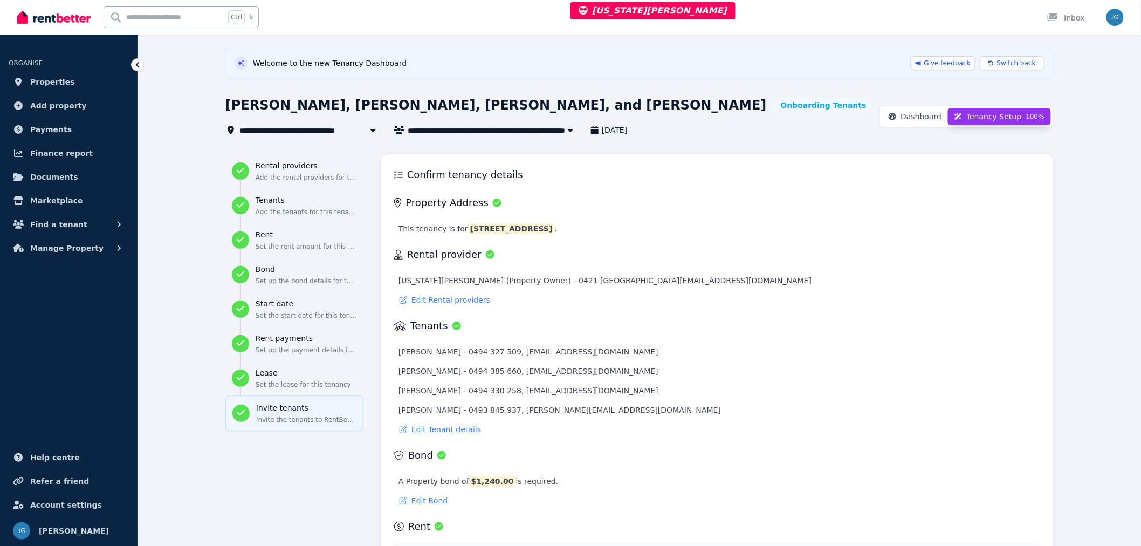
scroll to position [2, 0]
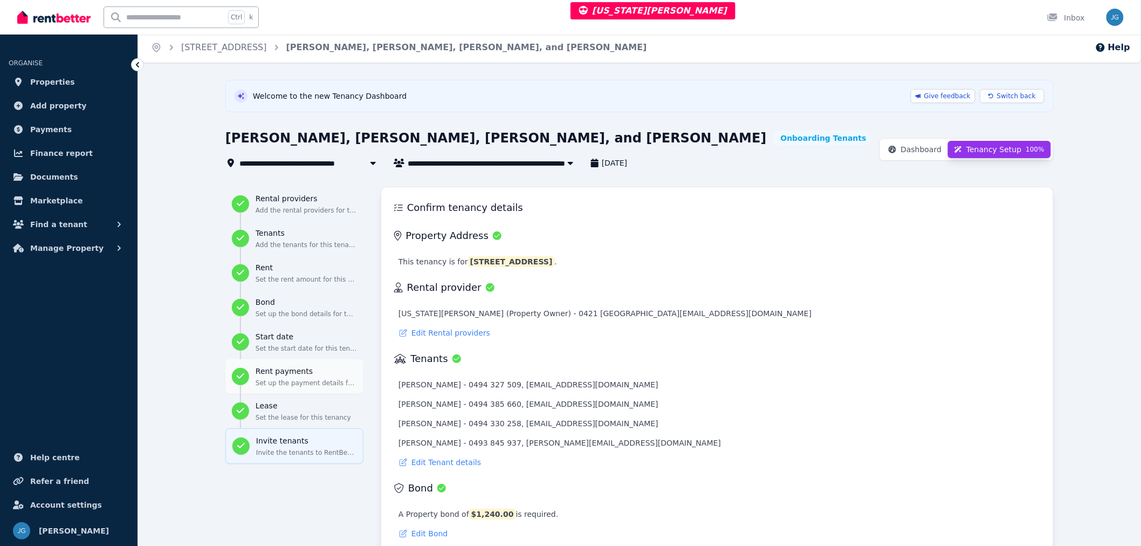
click at [288, 386] on p "Set up the payment details for this tenancy" at bounding box center [306, 383] width 101 height 9
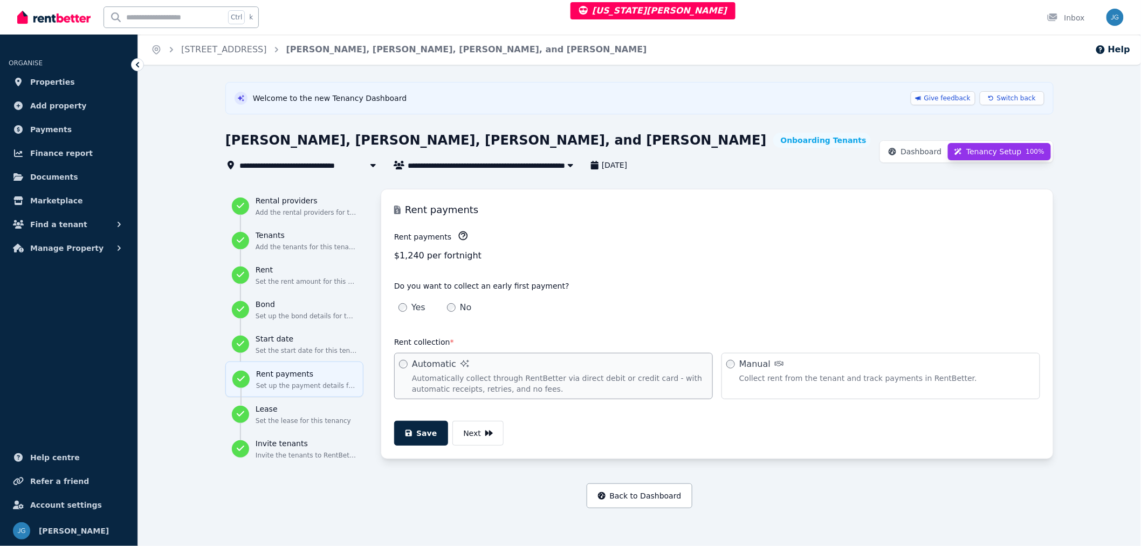
scroll to position [0, 0]
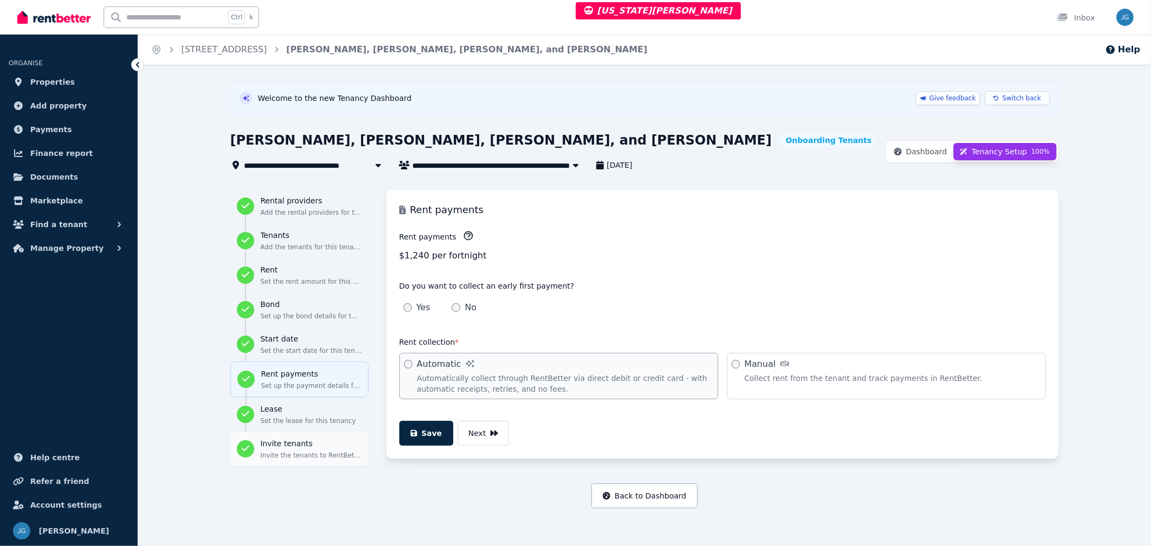
click at [279, 451] on p "Invite the tenants to RentBetter" at bounding box center [311, 455] width 101 height 9
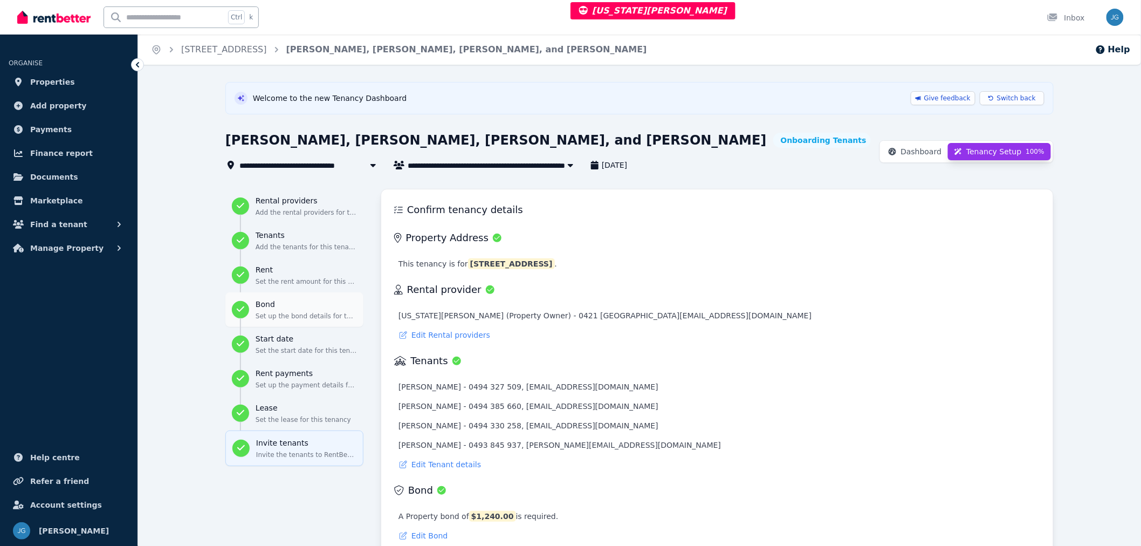
click at [259, 292] on button "Bond Set up the bond details for this tenancy" at bounding box center [294, 309] width 138 height 35
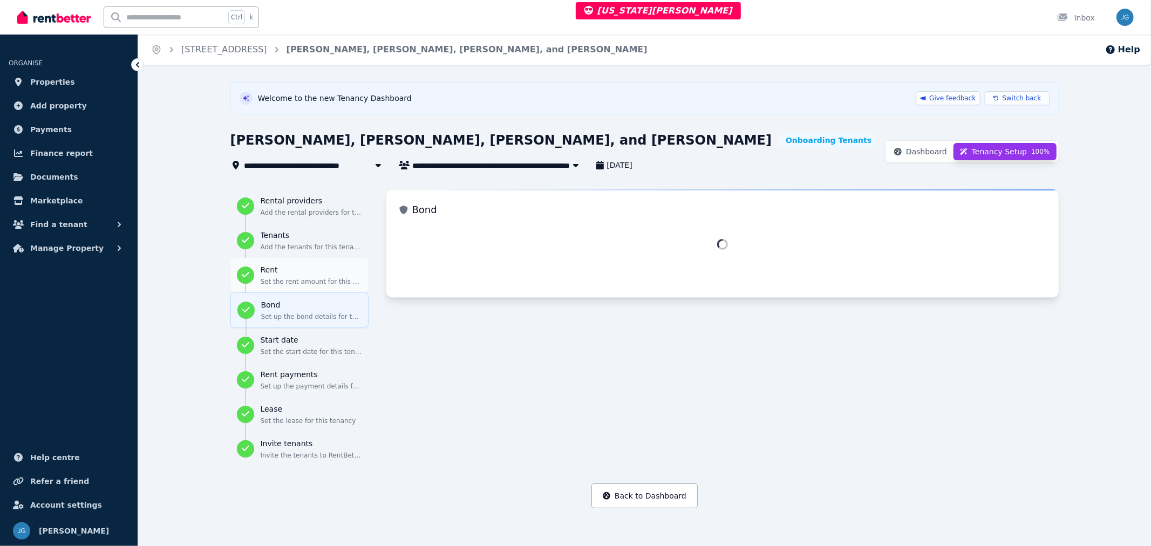
click at [271, 281] on p "Set the rent amount for this tenancy" at bounding box center [311, 281] width 101 height 9
select select "**********"
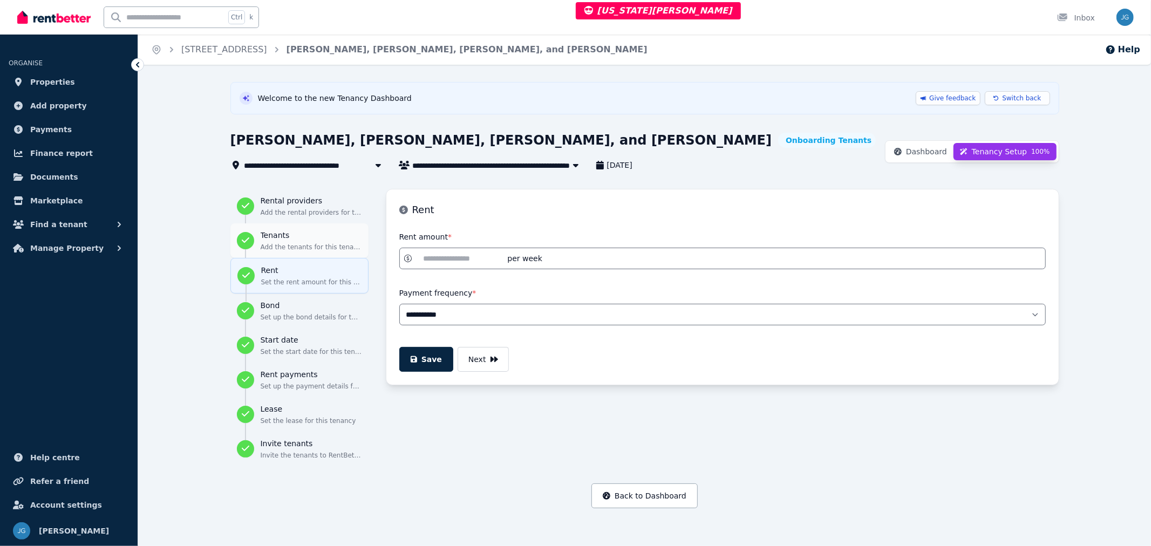
click at [300, 247] on p "Add the tenants for this tenancy" at bounding box center [311, 247] width 101 height 9
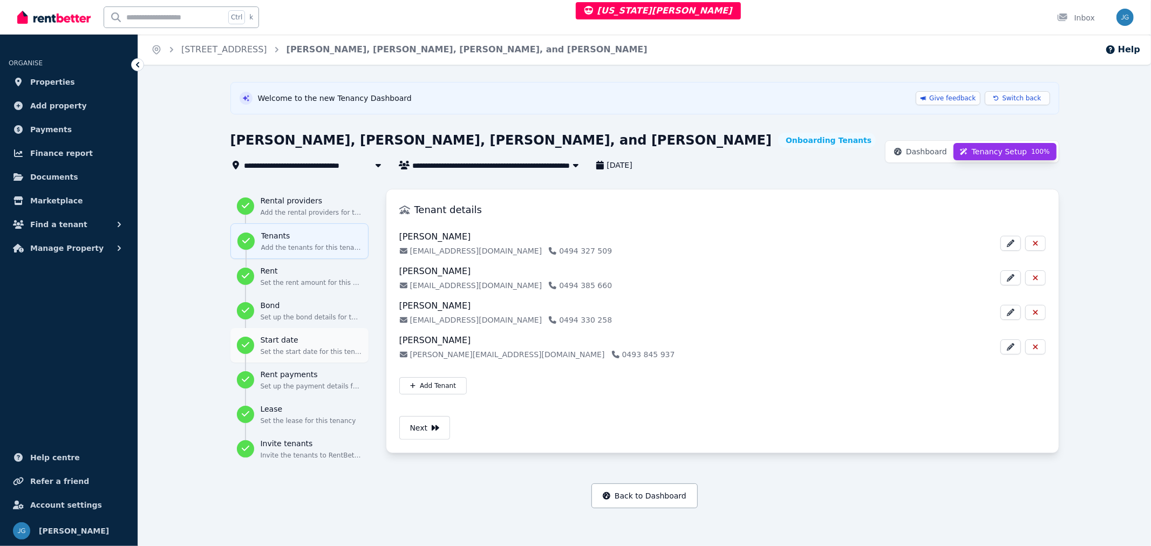
click at [301, 343] on h3 "Start date" at bounding box center [311, 339] width 101 height 11
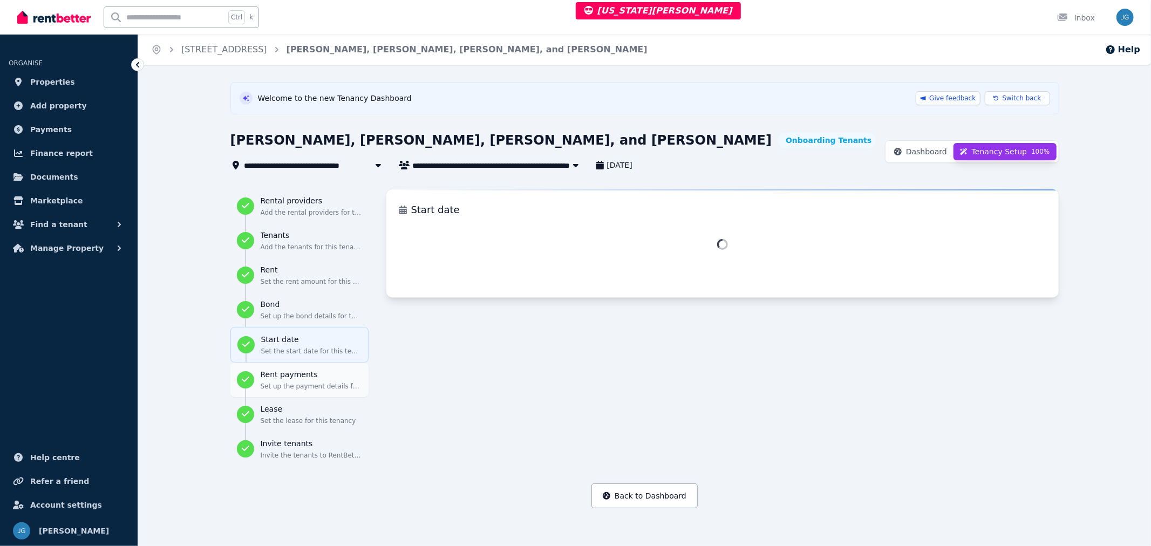
click at [305, 383] on p "Set up the payment details for this tenancy" at bounding box center [311, 386] width 101 height 9
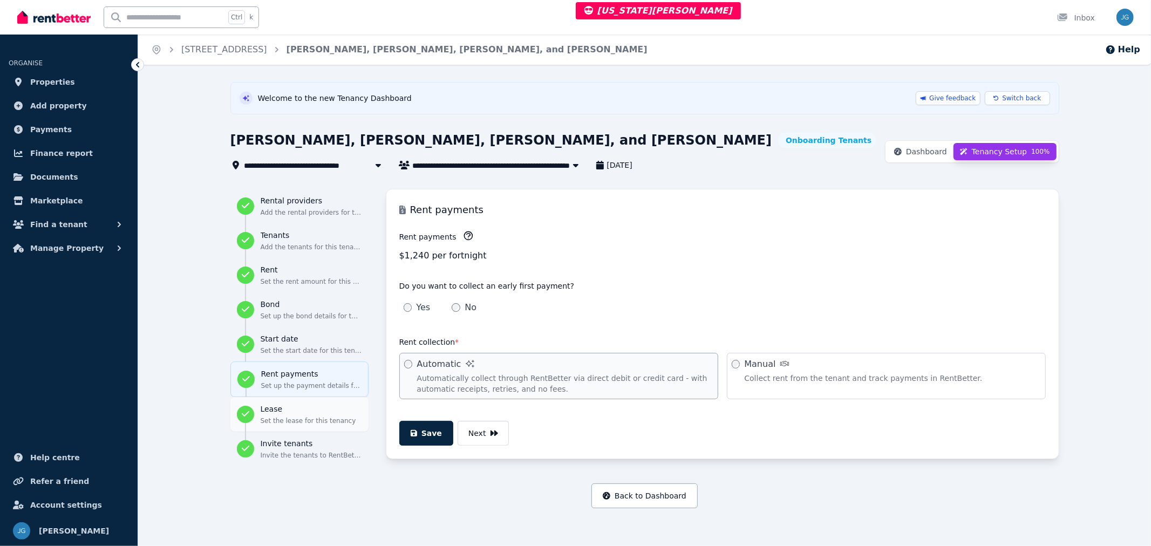
click at [295, 409] on h3 "Lease" at bounding box center [311, 408] width 101 height 11
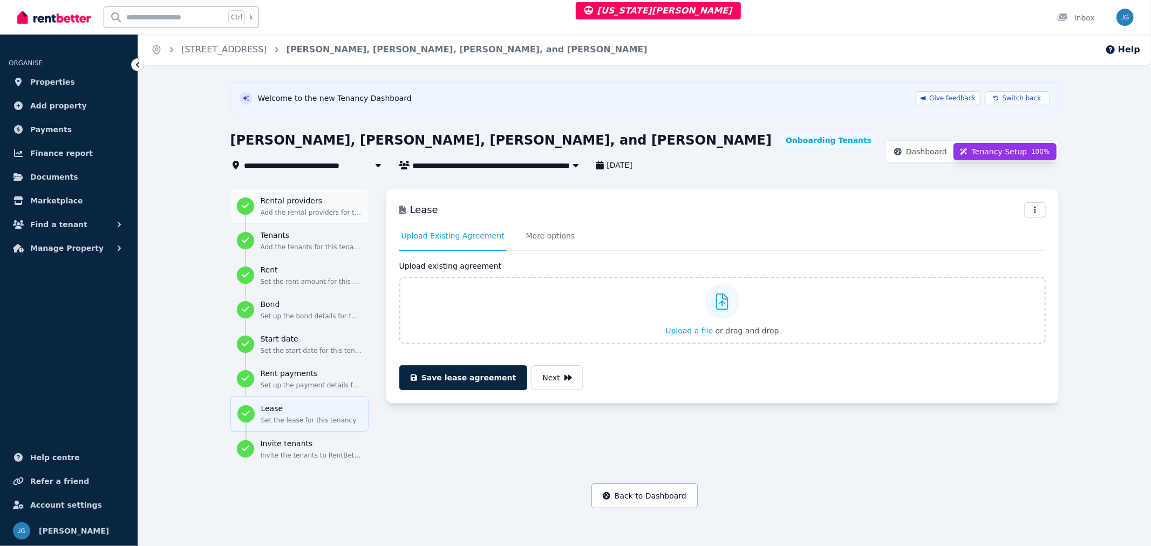
click at [305, 216] on p "Add the rental providers for this tenancy" at bounding box center [311, 212] width 101 height 9
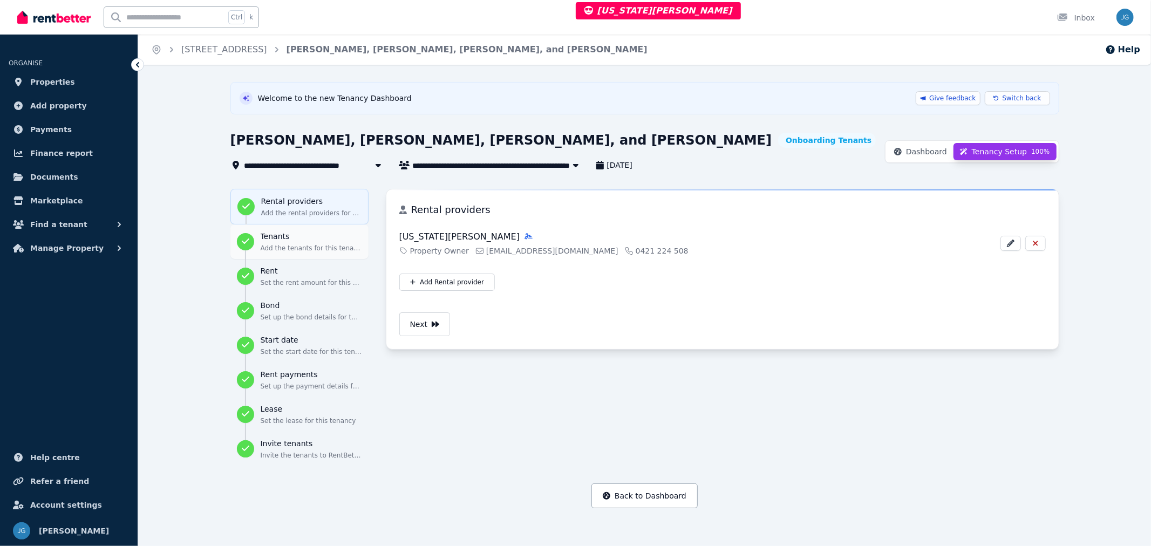
click at [309, 247] on p "Add the tenants for this tenancy" at bounding box center [311, 248] width 101 height 9
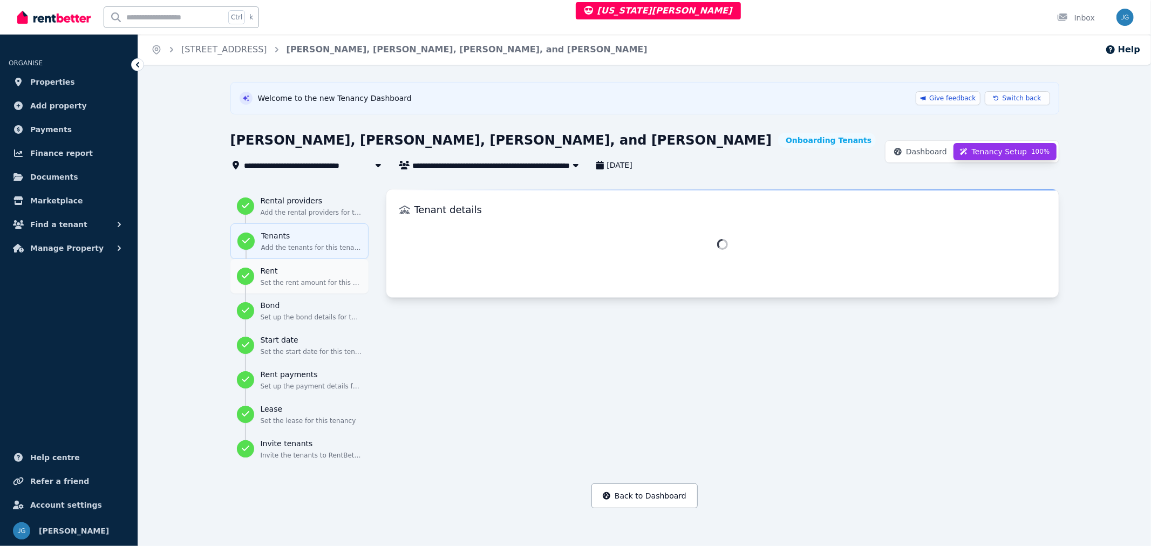
click at [298, 290] on button "Rent Set the rent amount for this tenancy" at bounding box center [299, 276] width 138 height 35
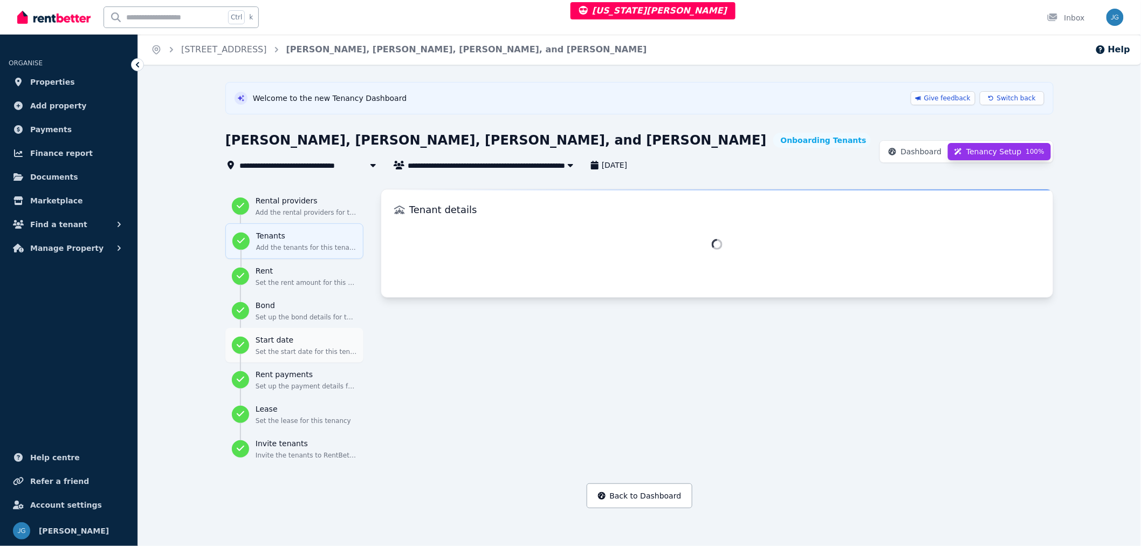
select select "**********"
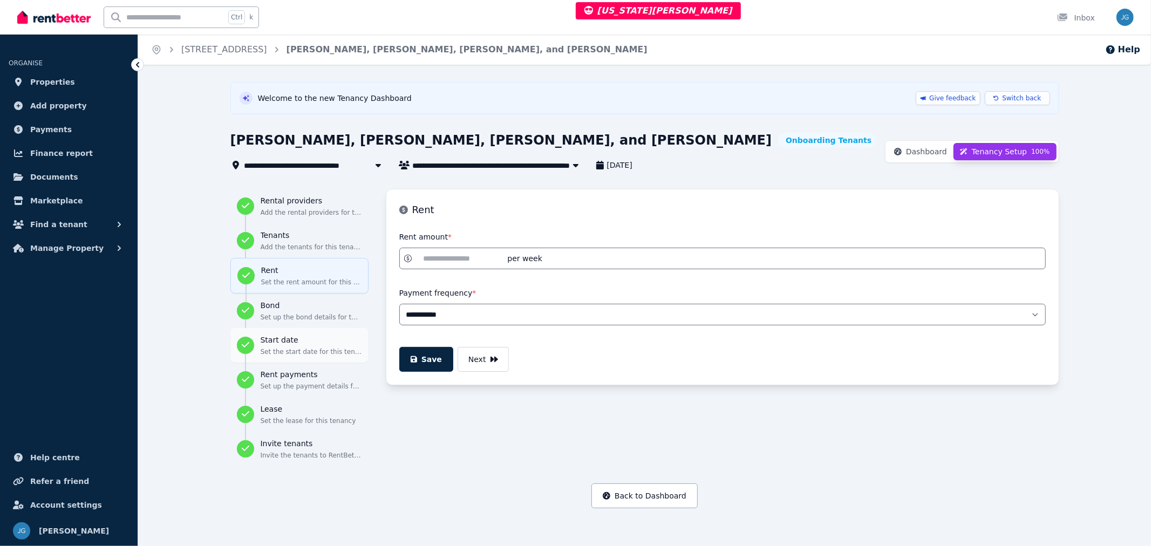
click at [300, 335] on h3 "Start date" at bounding box center [311, 339] width 101 height 11
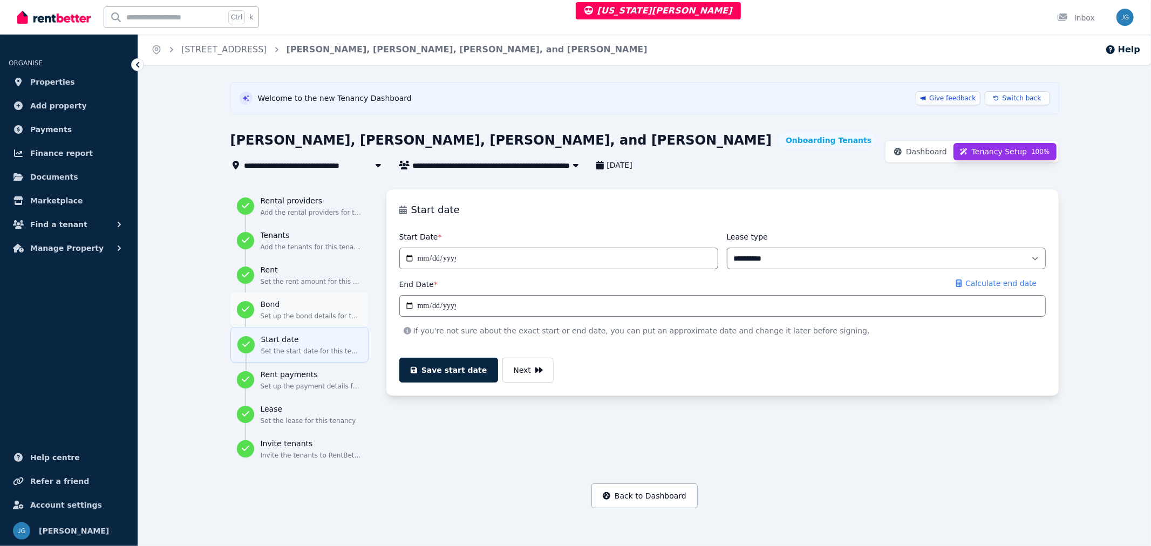
click at [304, 315] on p "Set up the bond details for this tenancy" at bounding box center [311, 316] width 101 height 9
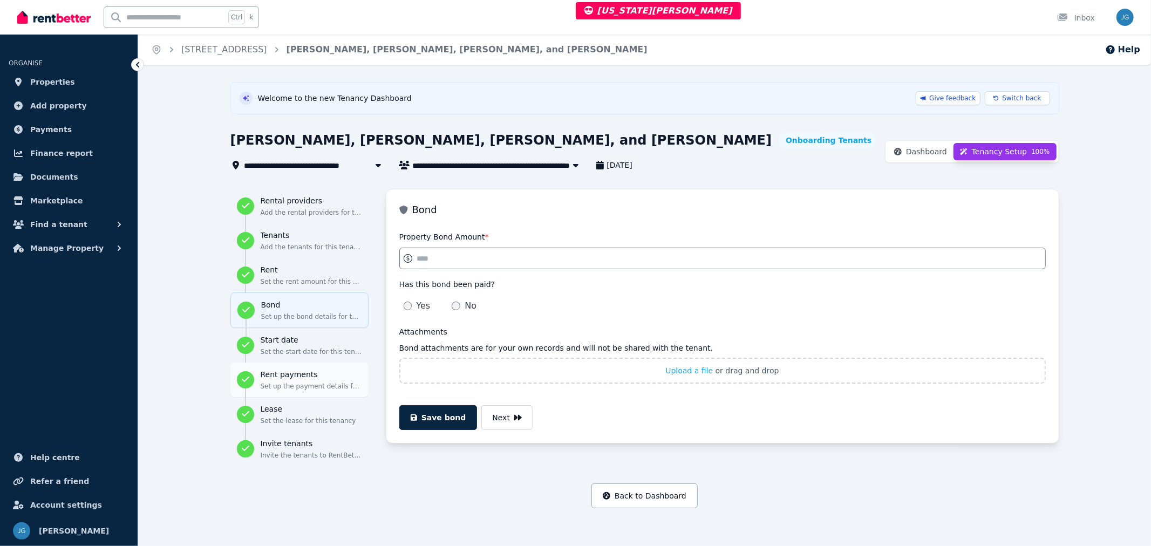
click at [304, 379] on h3 "Rent payments" at bounding box center [311, 374] width 101 height 11
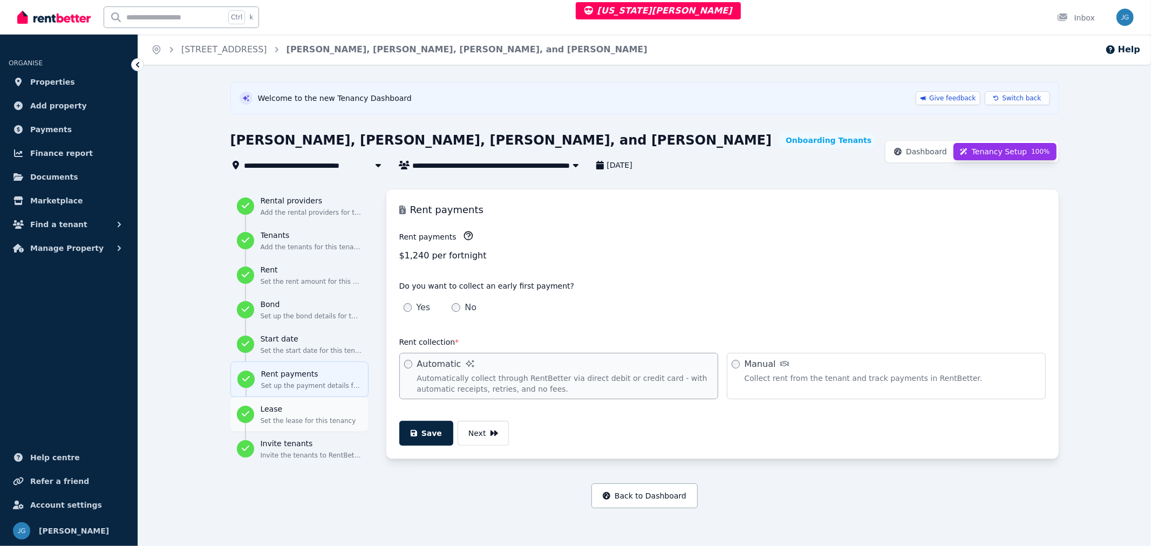
click at [297, 415] on div "Lease Set the lease for this tenancy" at bounding box center [311, 414] width 101 height 22
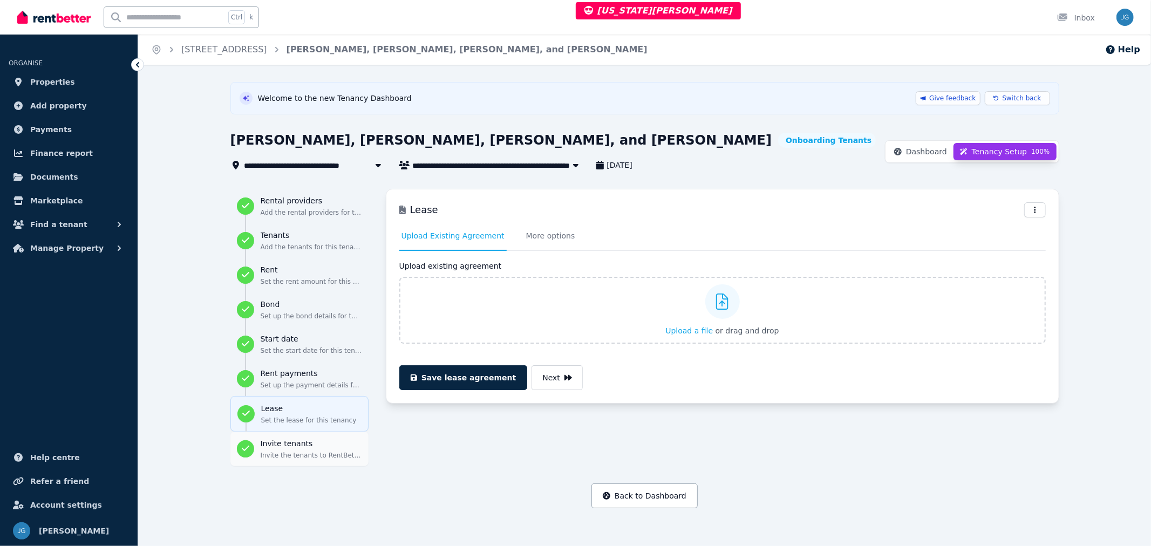
click at [292, 447] on h3 "Invite tenants" at bounding box center [311, 443] width 101 height 11
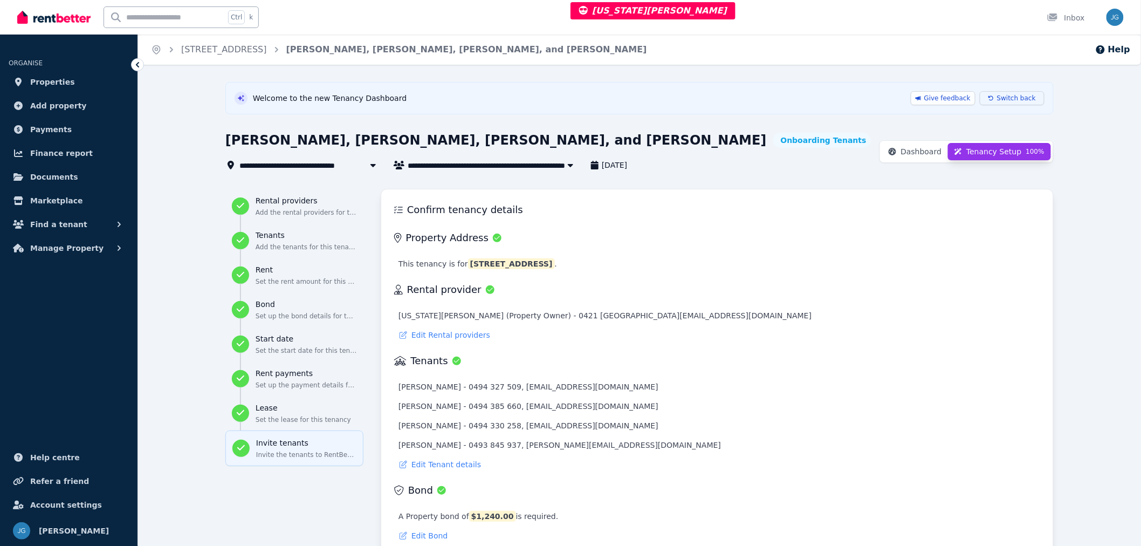
click at [994, 100] on icon at bounding box center [991, 98] width 5 height 6
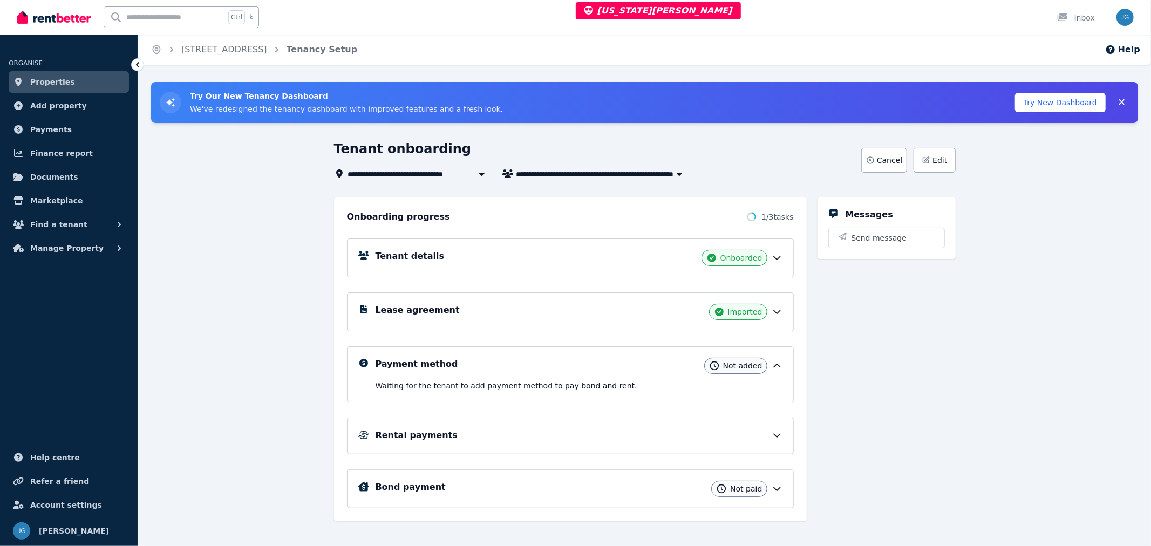
click at [690, 457] on div "Tenant details Onboarded Lease agreement Imported Payment method Not added Wait…" at bounding box center [570, 365] width 447 height 285
click at [694, 450] on div "Rental payments" at bounding box center [570, 436] width 447 height 37
click at [774, 440] on icon at bounding box center [776, 435] width 11 height 11
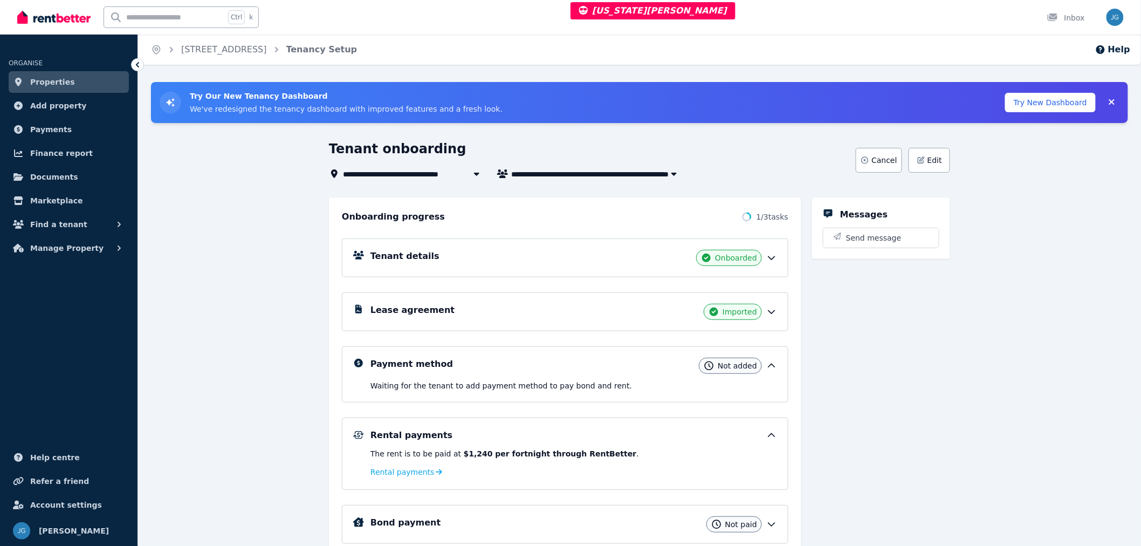
click at [775, 440] on icon at bounding box center [772, 435] width 11 height 11
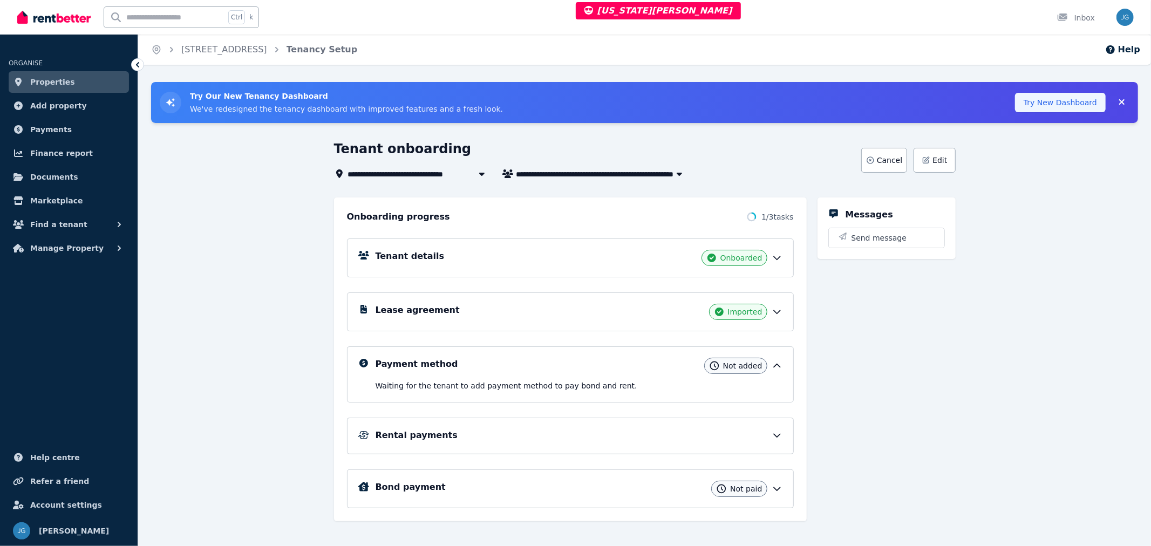
click at [1046, 100] on button "Try New Dashboard" at bounding box center [1060, 102] width 91 height 19
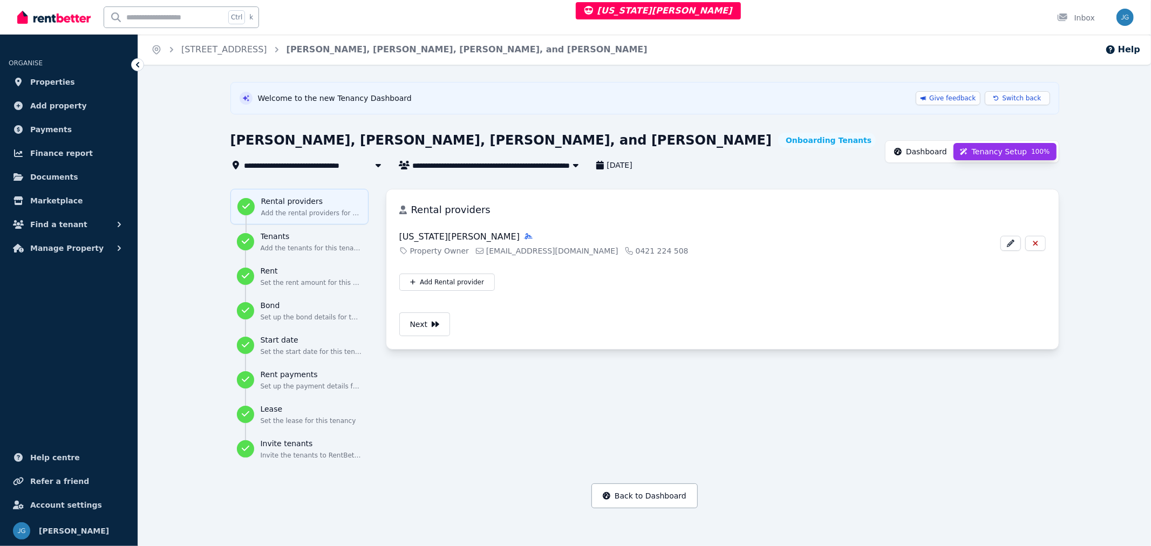
click at [937, 157] on span "Dashboard" at bounding box center [926, 151] width 41 height 11
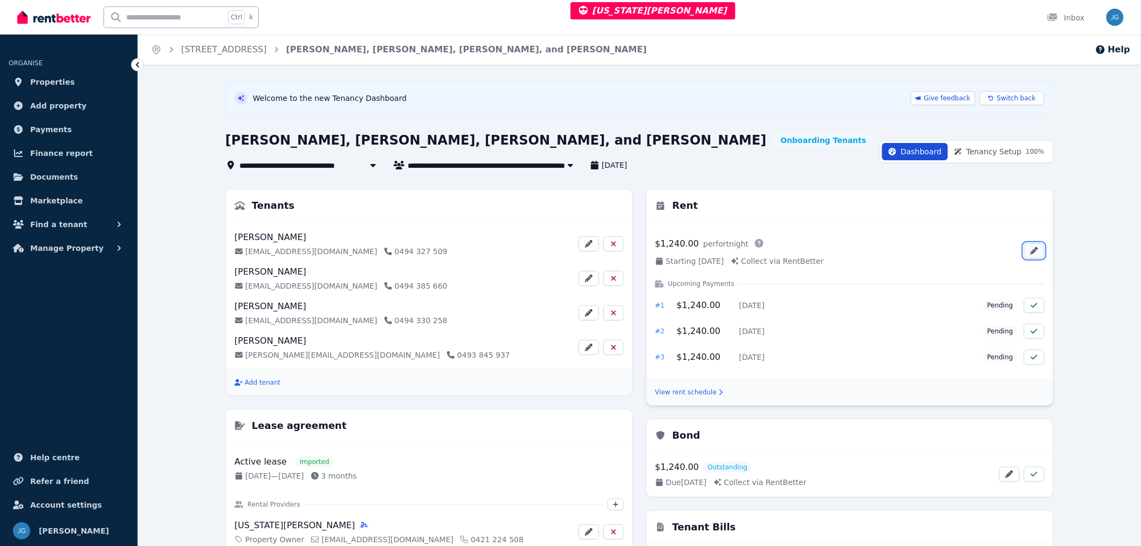
click at [1037, 249] on icon "button" at bounding box center [1035, 251] width 8 height 8
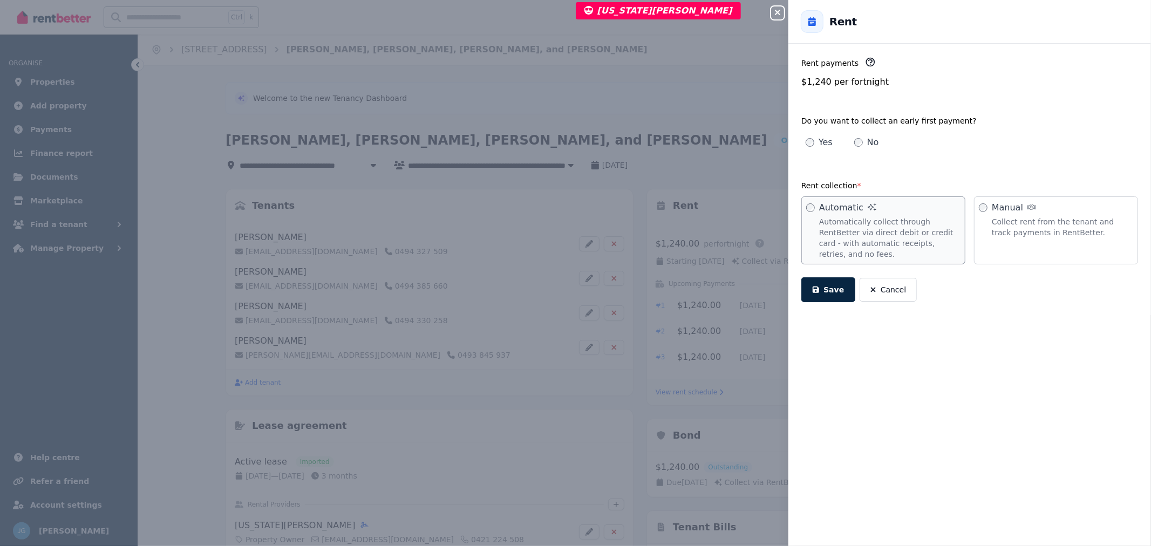
click at [779, 9] on icon "button" at bounding box center [777, 12] width 13 height 9
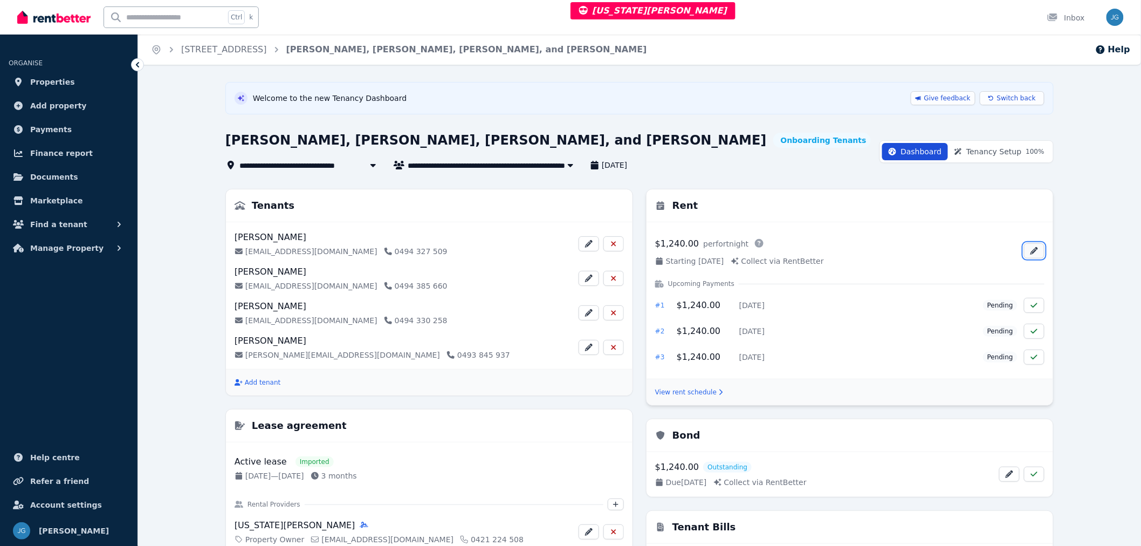
click at [1036, 247] on icon "button" at bounding box center [1034, 251] width 9 height 8
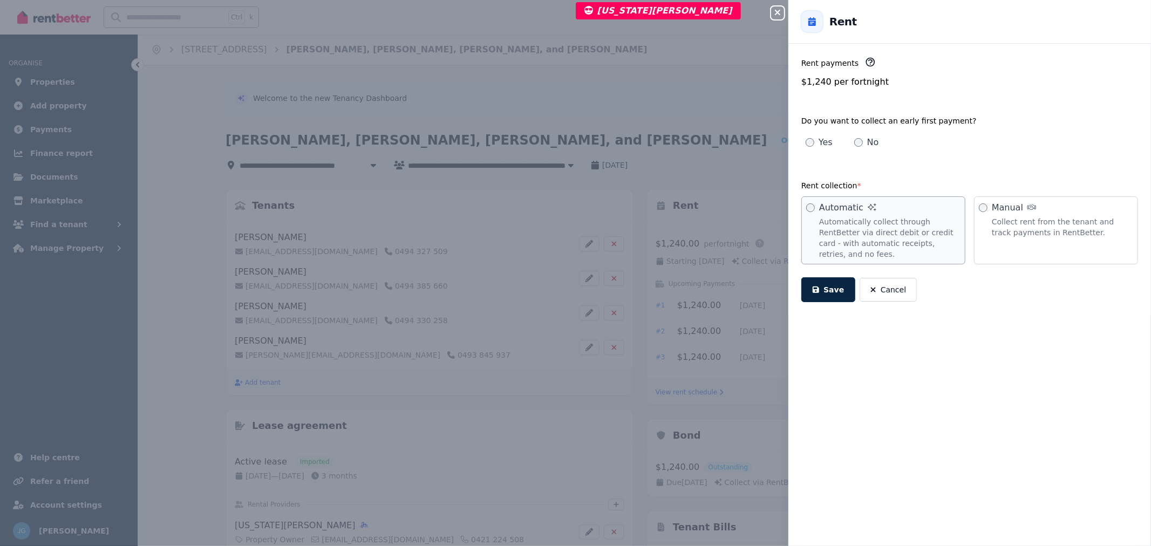
click at [780, 10] on icon "button" at bounding box center [777, 12] width 13 height 9
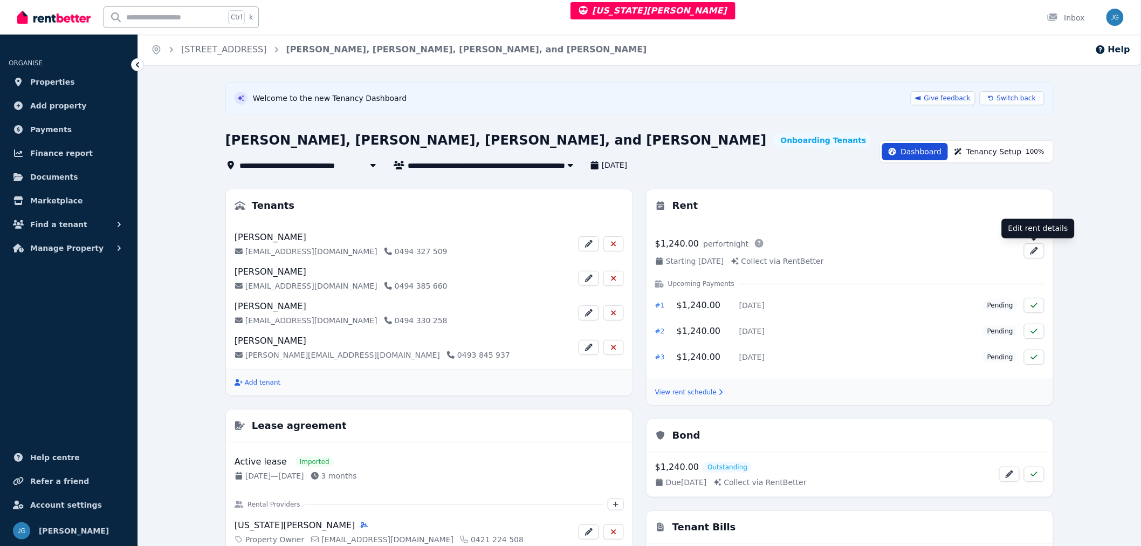
click at [991, 153] on span "Tenancy Setup 100 %" at bounding box center [1006, 151] width 78 height 11
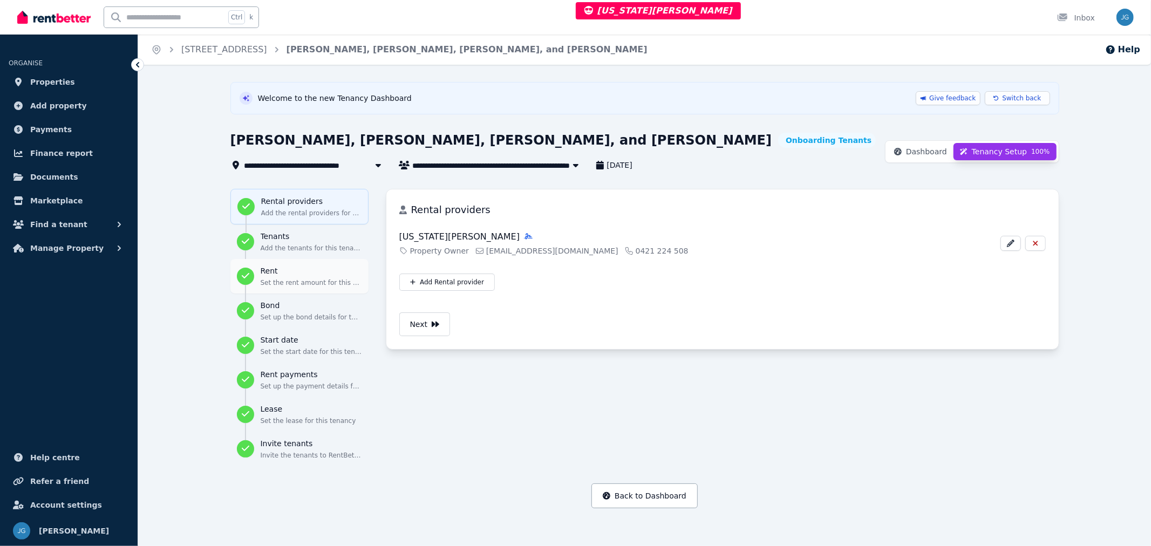
click at [282, 275] on h3 "Rent" at bounding box center [311, 270] width 101 height 11
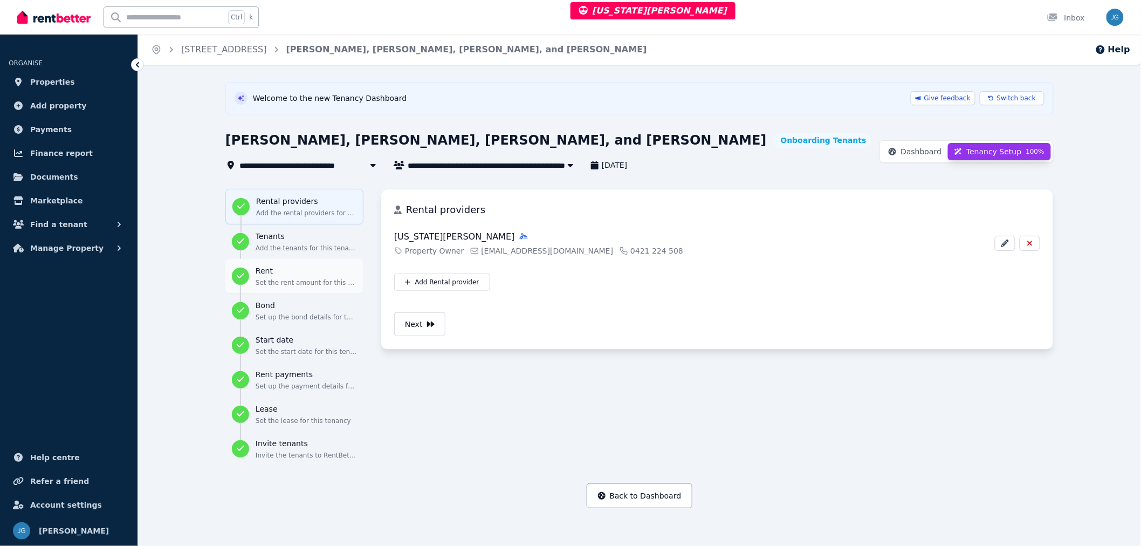
select select "**********"
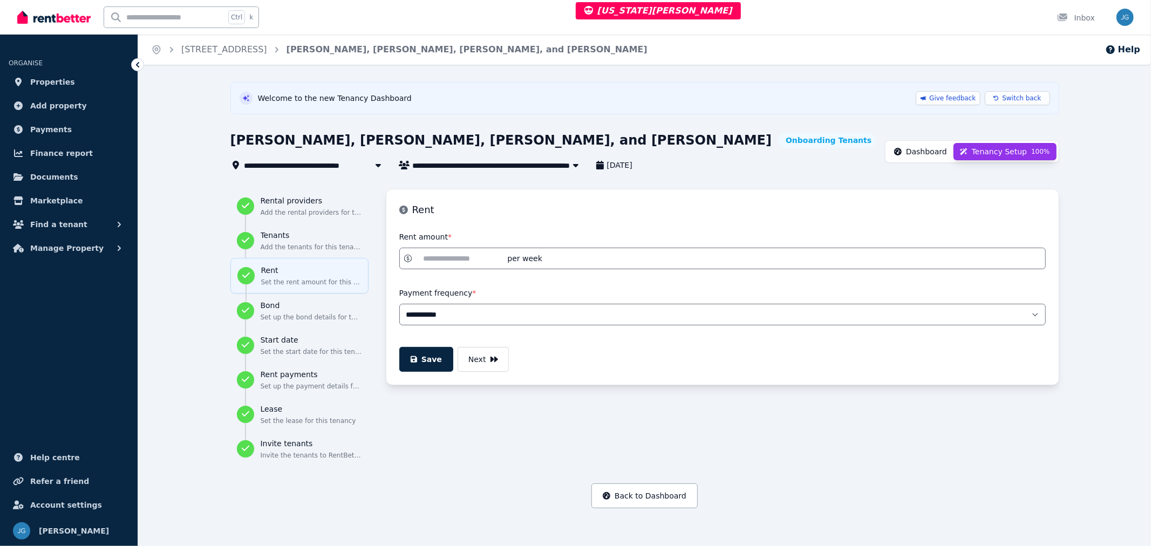
click at [901, 149] on icon at bounding box center [898, 152] width 8 height 8
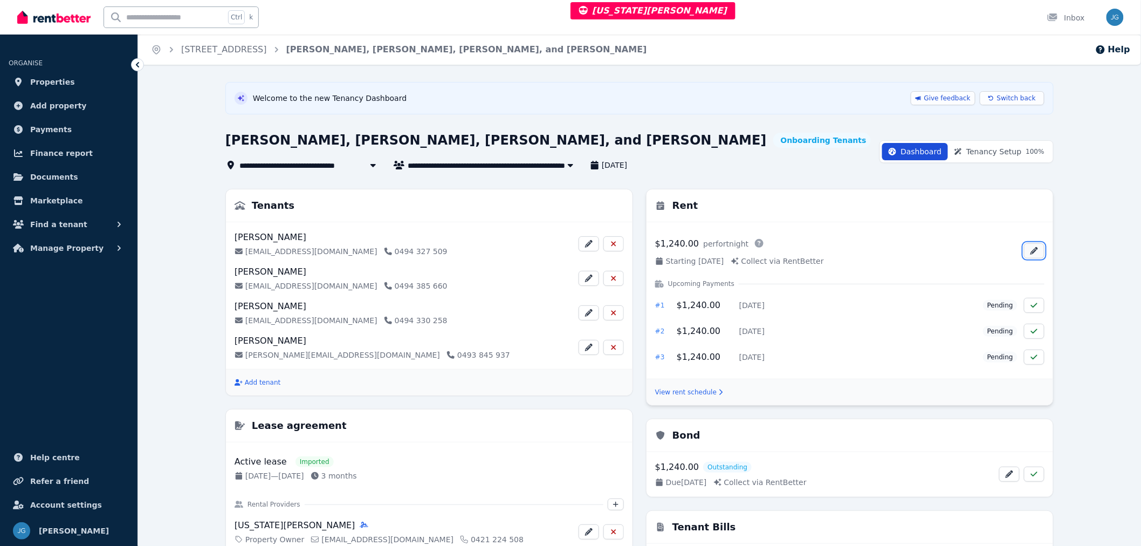
click at [1039, 250] on button "button" at bounding box center [1034, 250] width 20 height 15
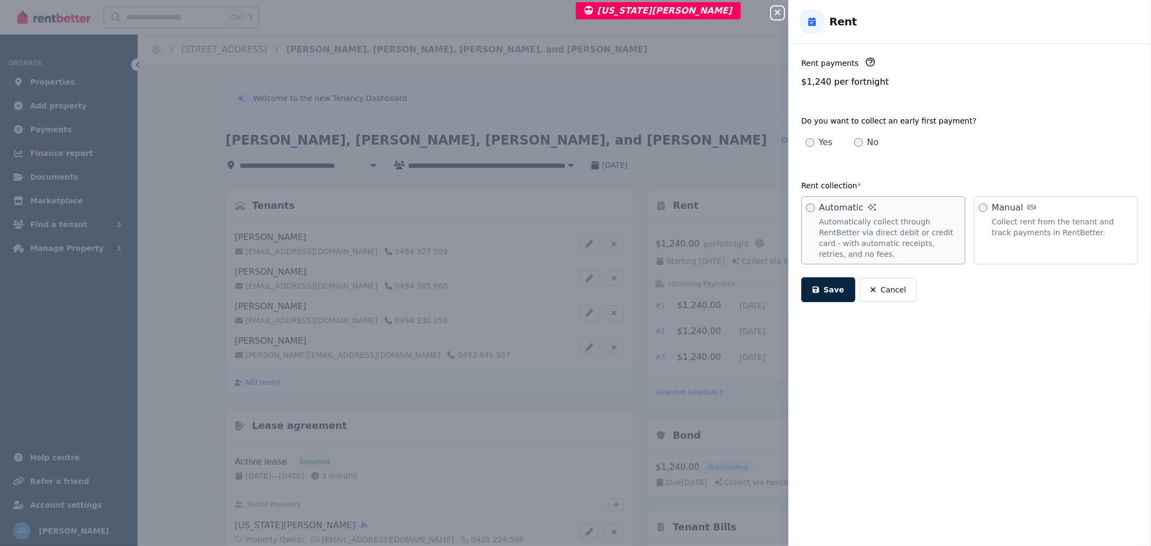
click at [777, 15] on icon "button" at bounding box center [777, 12] width 13 height 9
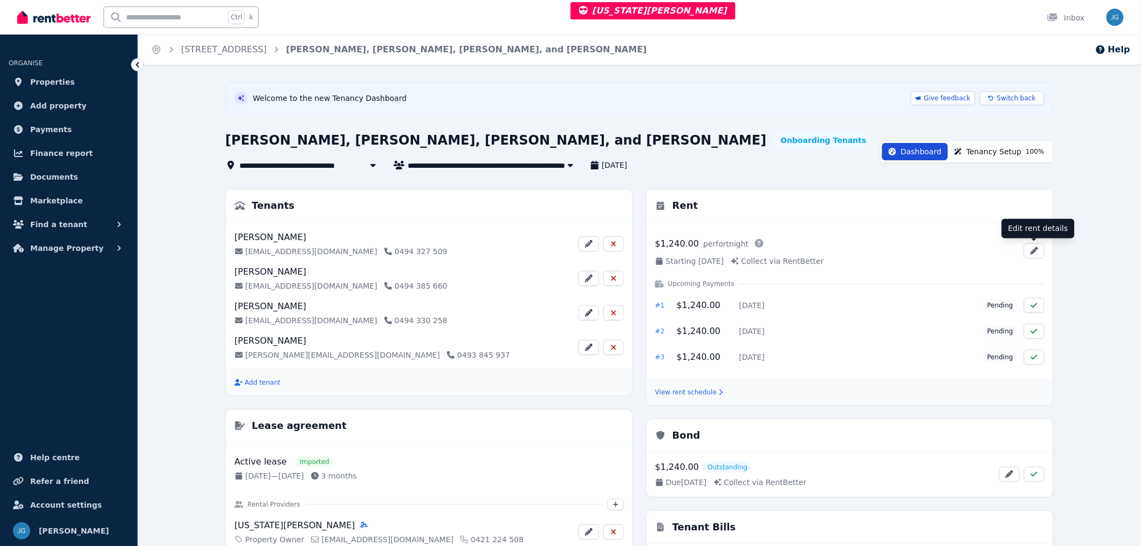
click at [999, 154] on span "Tenancy Setup 100 %" at bounding box center [1006, 151] width 78 height 11
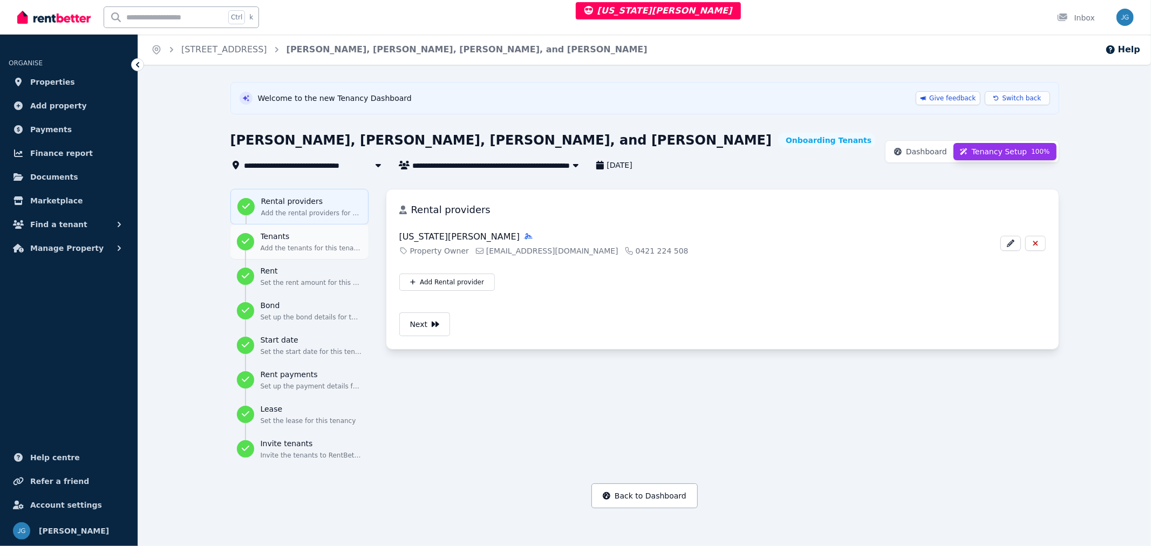
click at [314, 246] on p "Add the tenants for this tenancy" at bounding box center [311, 248] width 101 height 9
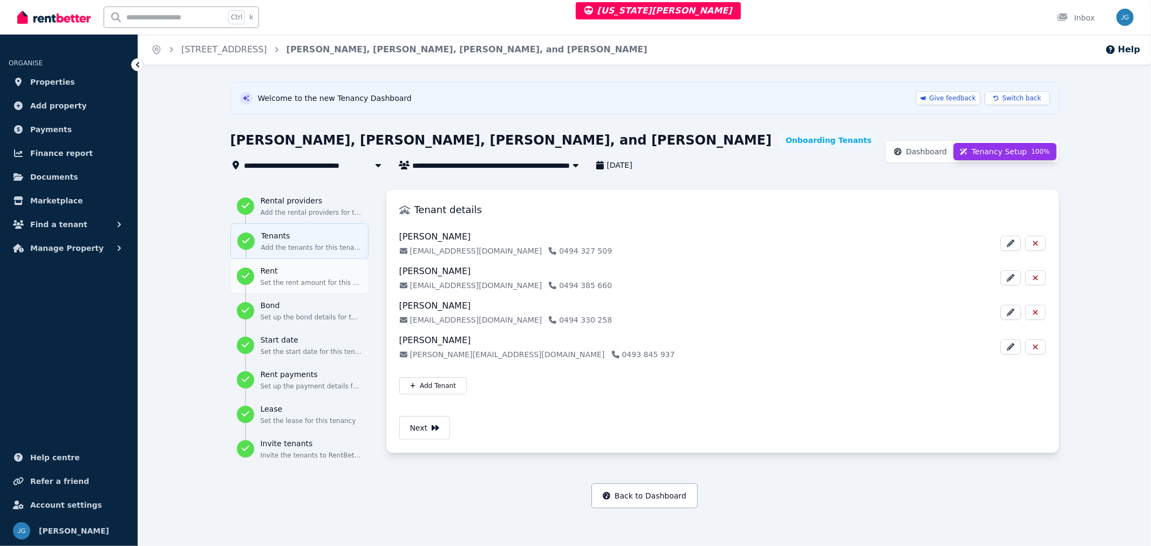
click at [294, 275] on h3 "Rent" at bounding box center [311, 270] width 101 height 11
select select "**********"
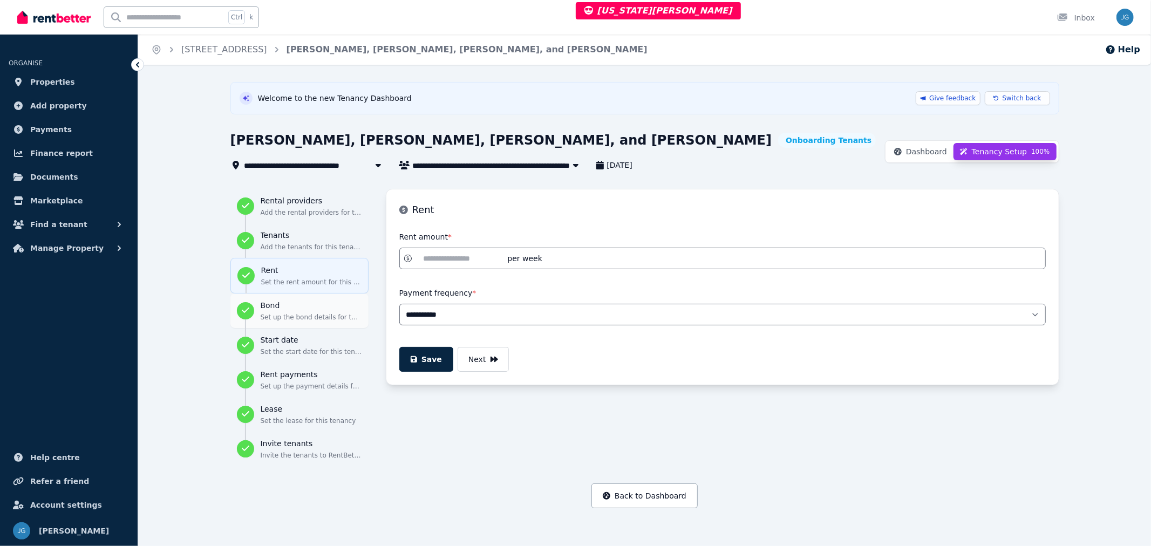
click at [298, 303] on h3 "Bond" at bounding box center [311, 305] width 101 height 11
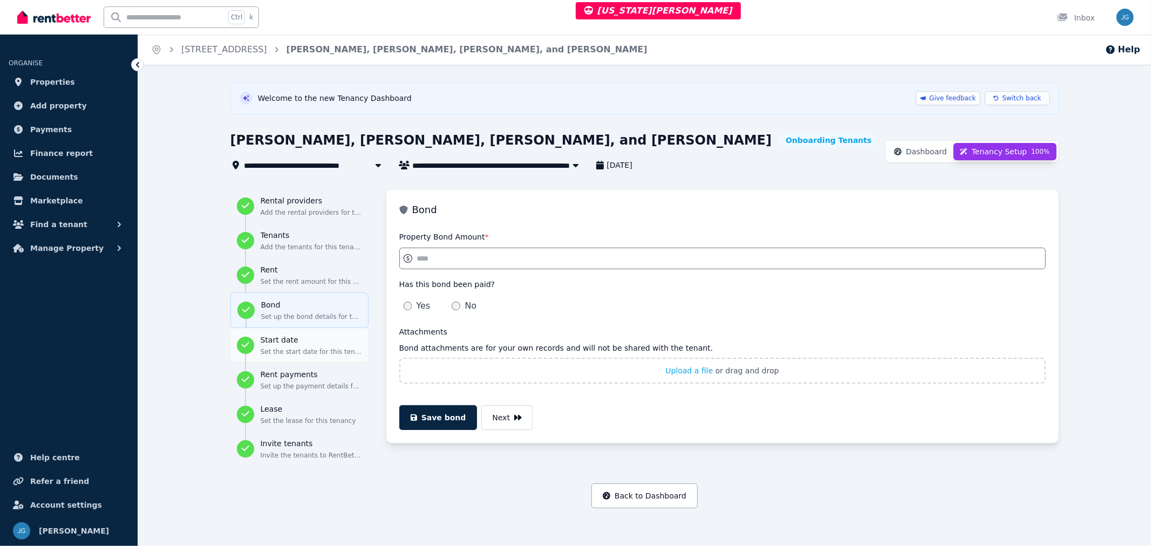
click at [322, 351] on p "Set the start date for this tenancy" at bounding box center [311, 351] width 101 height 9
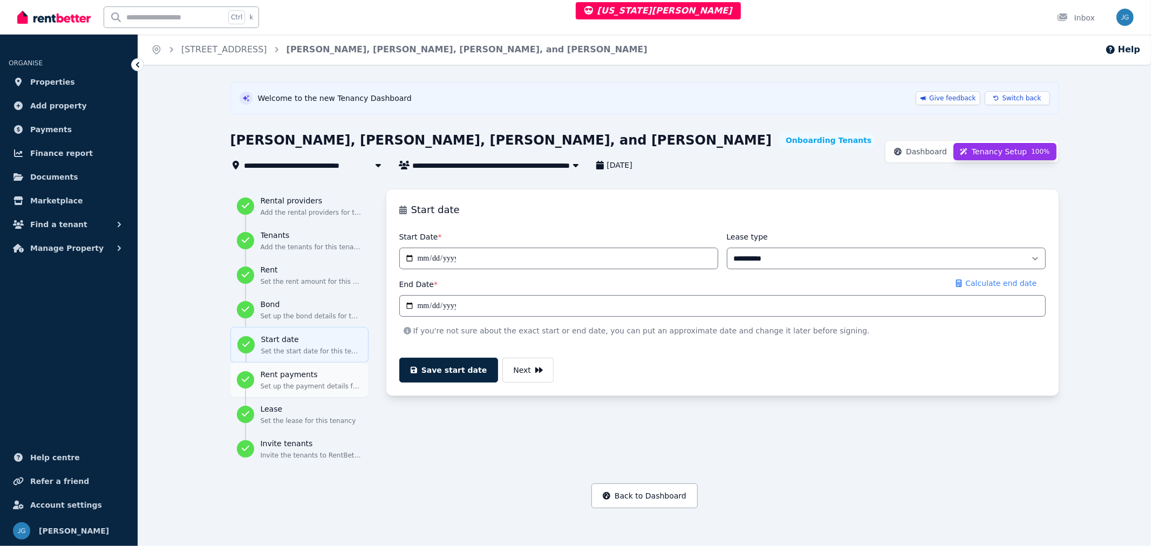
click at [305, 388] on p "Set up the payment details for this tenancy" at bounding box center [311, 386] width 101 height 9
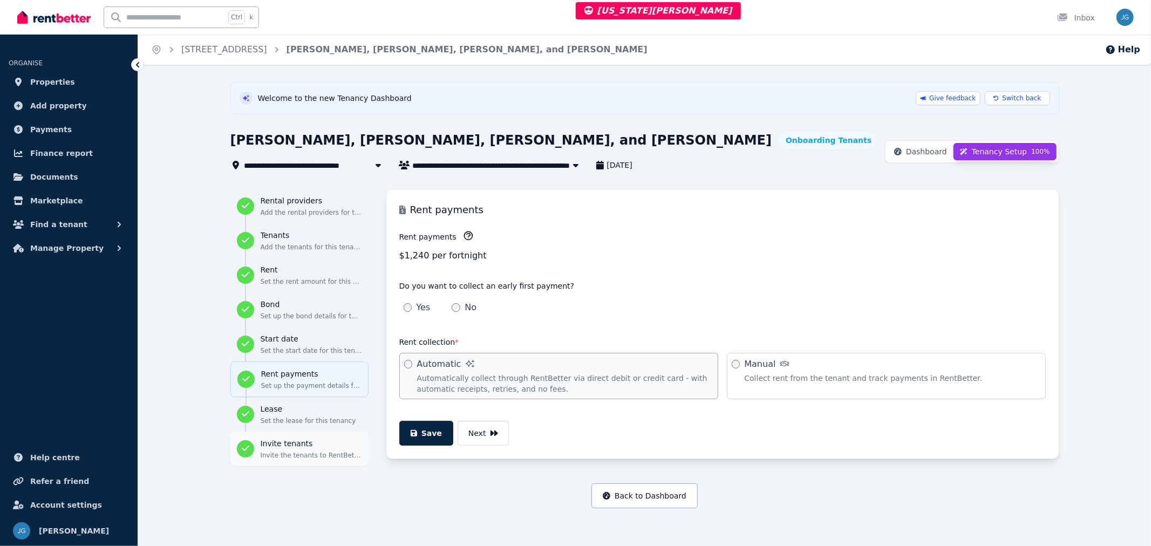
click at [304, 440] on h3 "Invite tenants" at bounding box center [311, 443] width 101 height 11
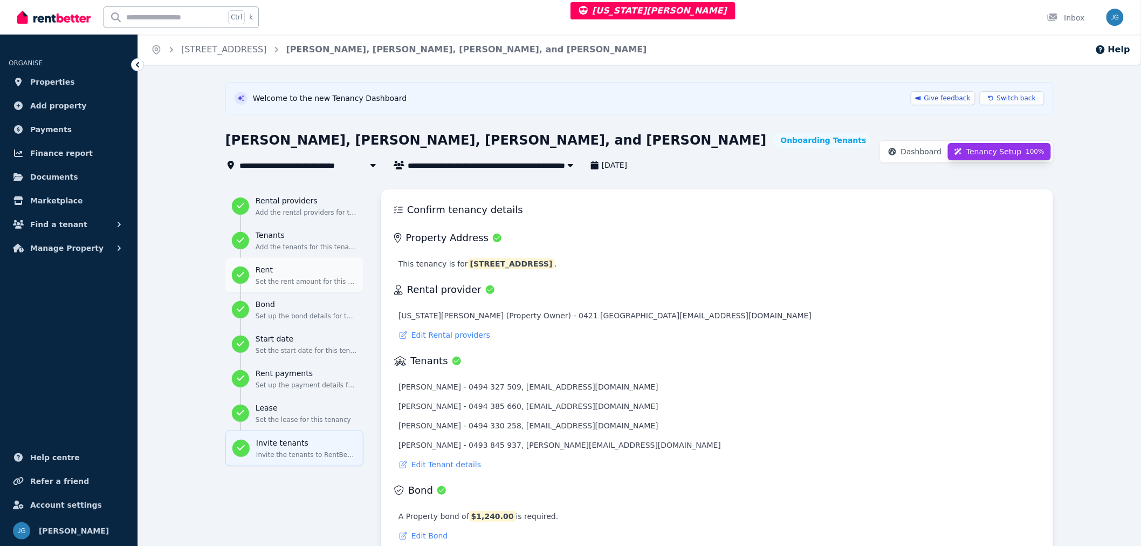
click at [300, 276] on div "Rent Set the rent amount for this tenancy" at bounding box center [306, 275] width 101 height 22
select select "**********"
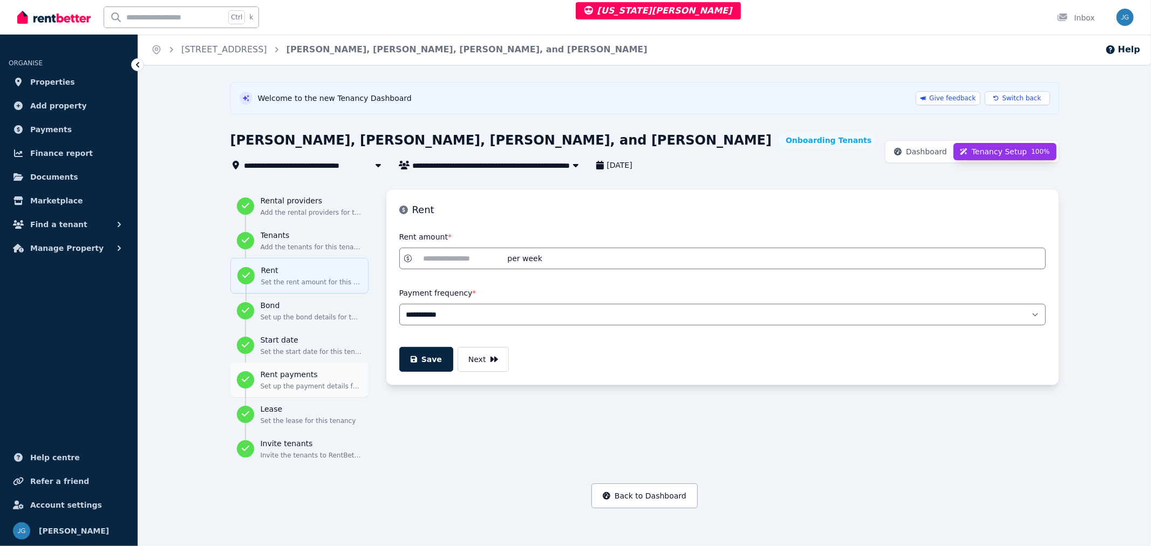
click at [295, 380] on div "Rent payments Set up the payment details for this tenancy" at bounding box center [311, 380] width 101 height 22
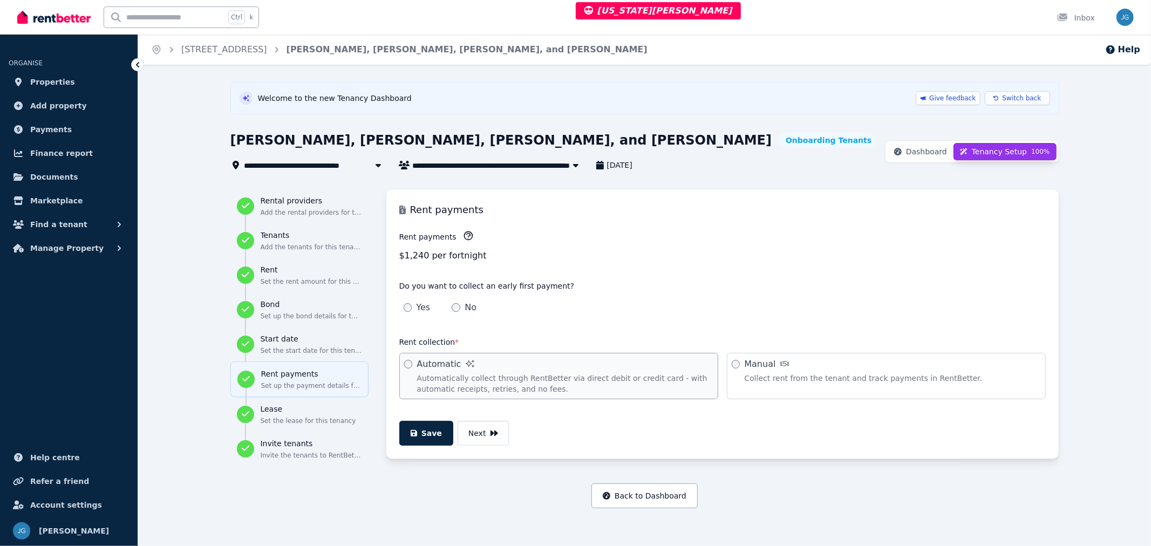
click at [463, 235] on icon "button" at bounding box center [468, 235] width 11 height 11
click at [284, 444] on h3 "Invite tenants" at bounding box center [311, 443] width 101 height 11
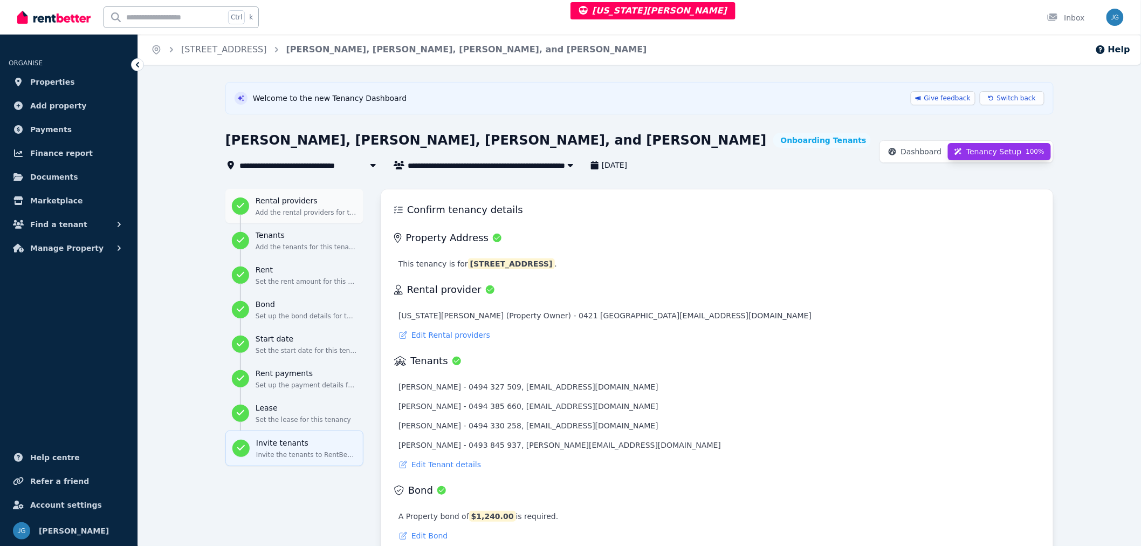
click at [297, 209] on p "Add the rental providers for this tenancy" at bounding box center [306, 212] width 101 height 9
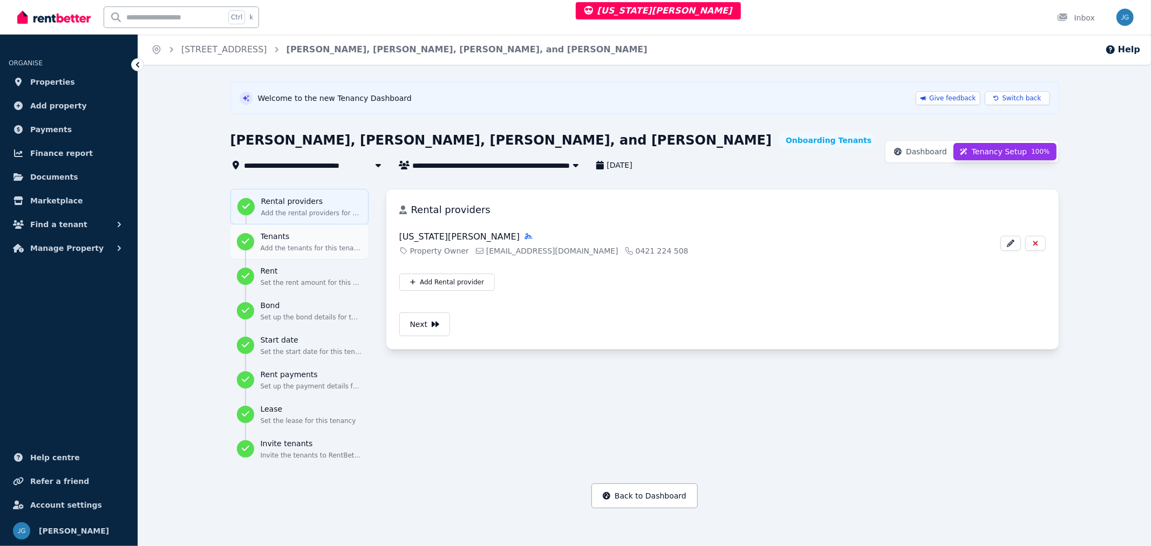
click at [330, 240] on h3 "Tenants" at bounding box center [311, 236] width 101 height 11
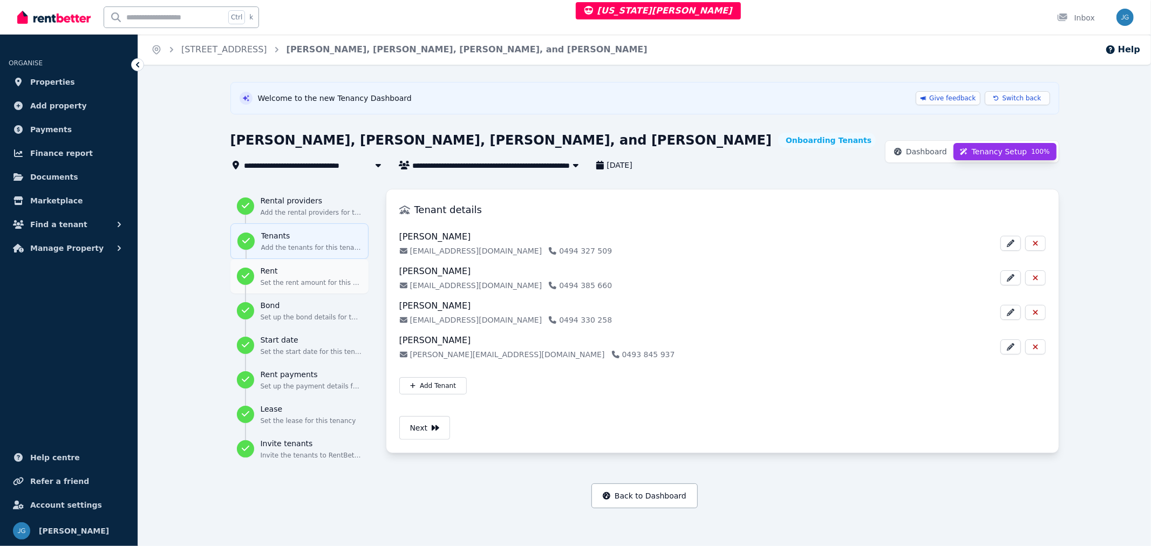
click at [322, 271] on h3 "Rent" at bounding box center [311, 270] width 101 height 11
select select "**********"
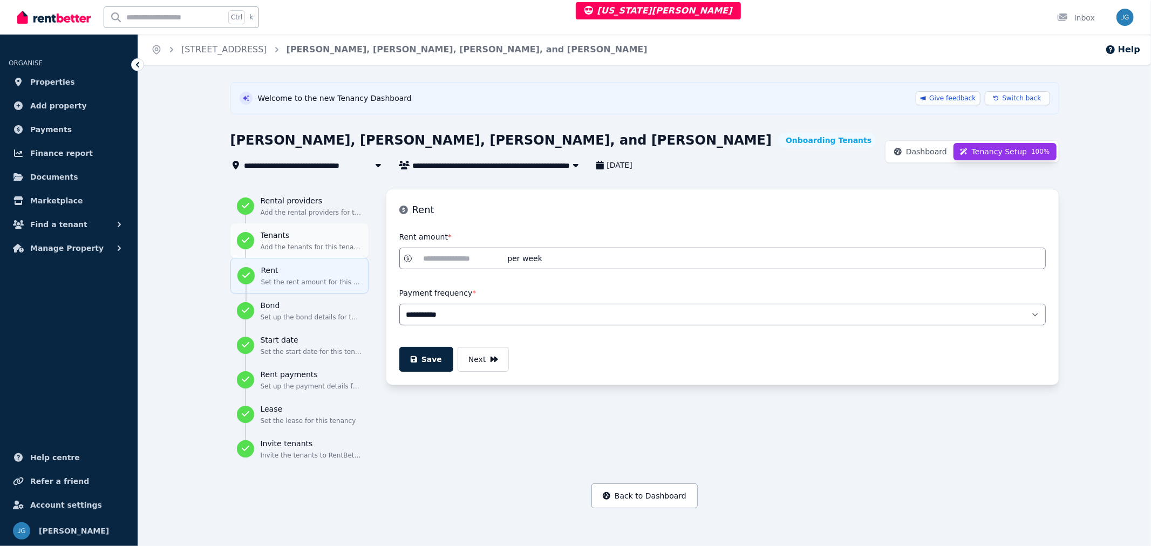
click at [297, 235] on h3 "Tenants" at bounding box center [311, 235] width 101 height 11
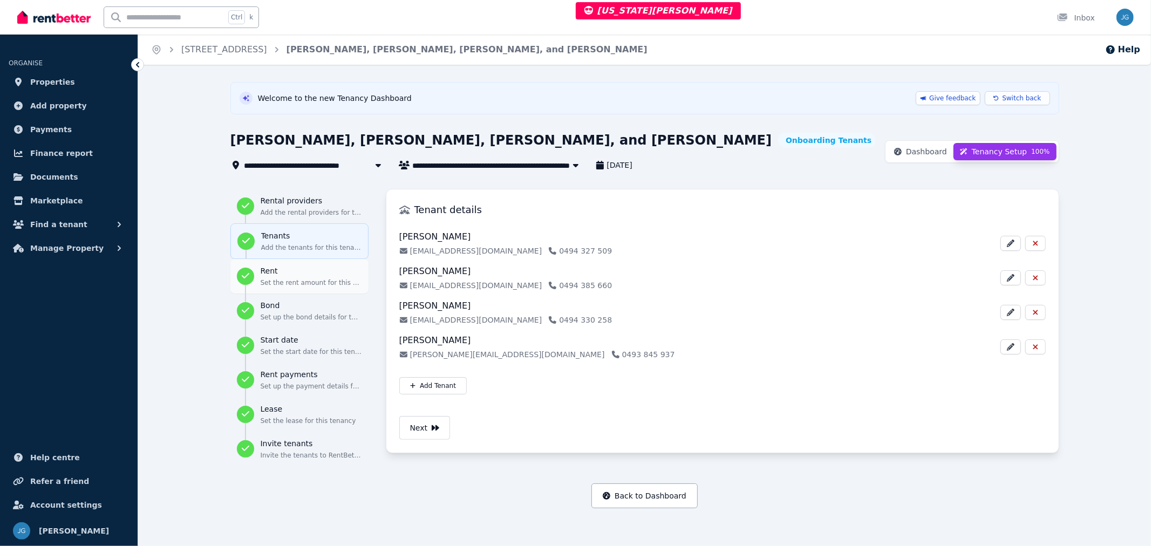
click at [299, 284] on p "Set the rent amount for this tenancy" at bounding box center [311, 282] width 101 height 9
select select "**********"
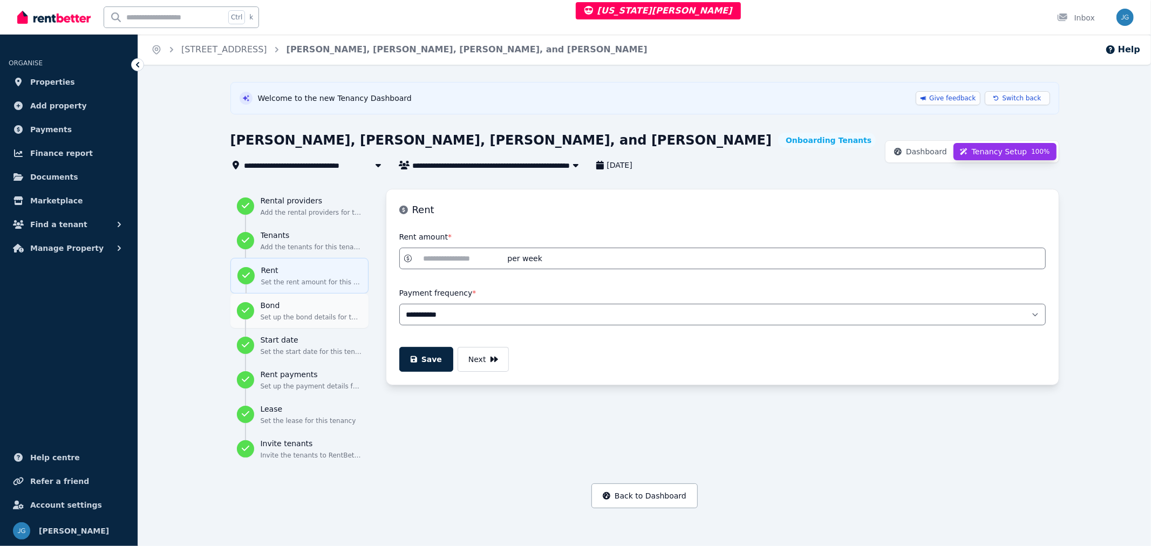
click at [303, 311] on div "Bond Set up the bond details for this tenancy" at bounding box center [311, 311] width 101 height 22
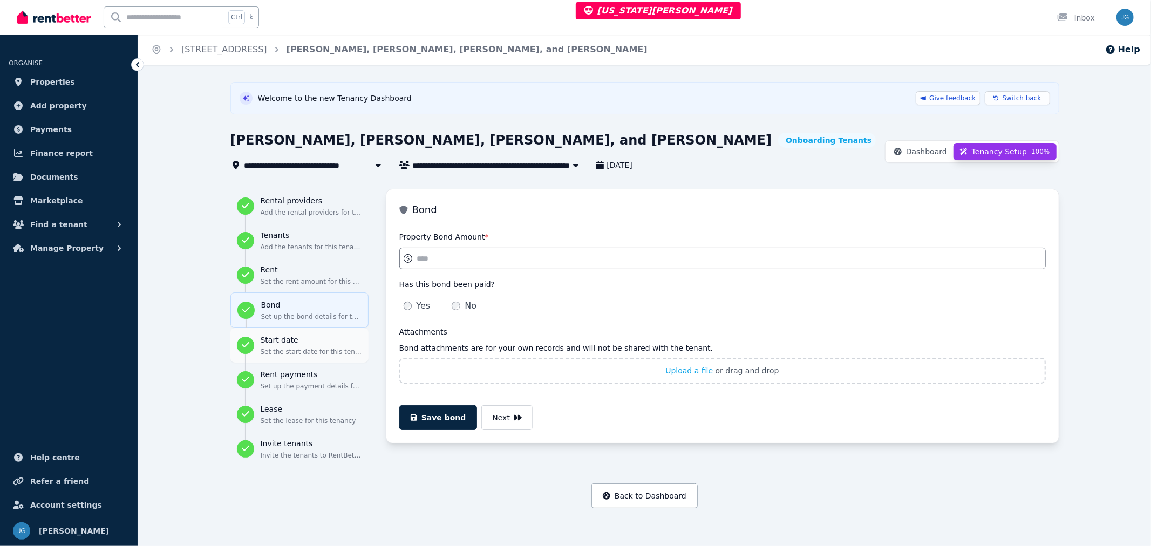
click at [303, 338] on h3 "Start date" at bounding box center [311, 339] width 101 height 11
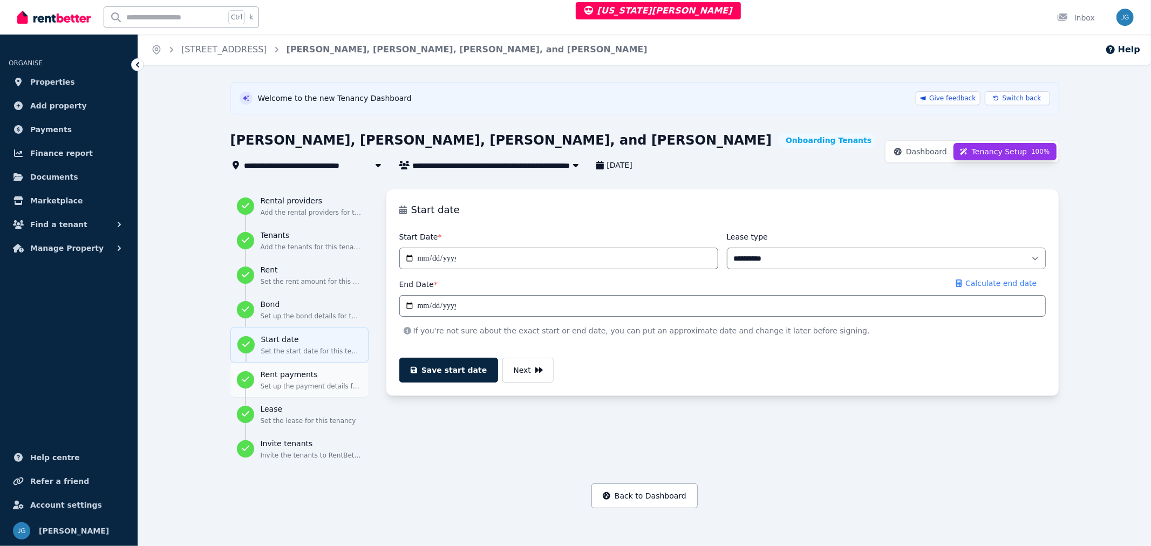
click at [306, 371] on h3 "Rent payments" at bounding box center [311, 374] width 101 height 11
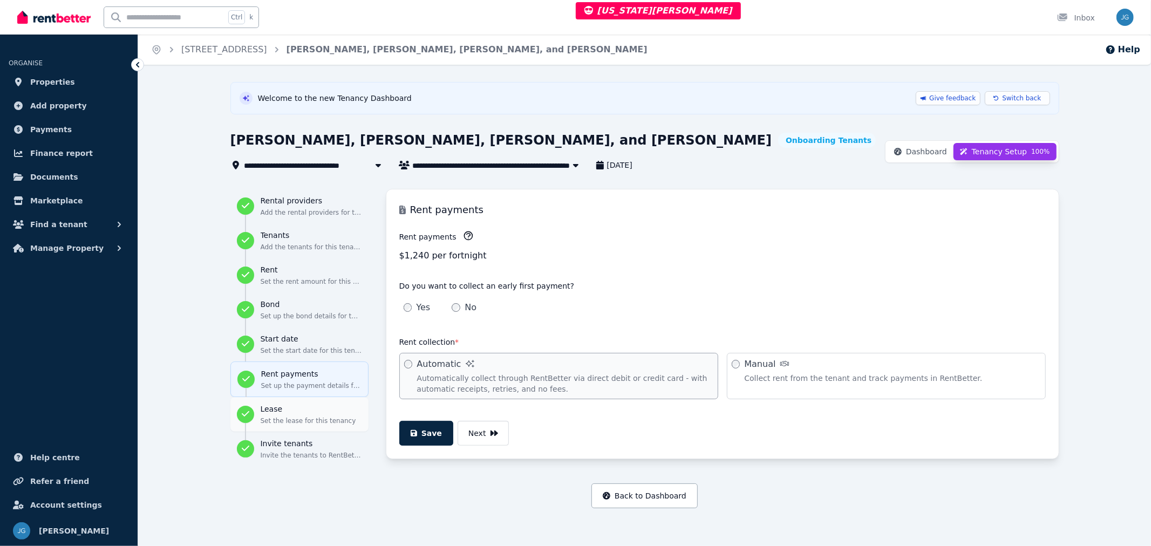
click at [316, 413] on h3 "Lease" at bounding box center [311, 408] width 101 height 11
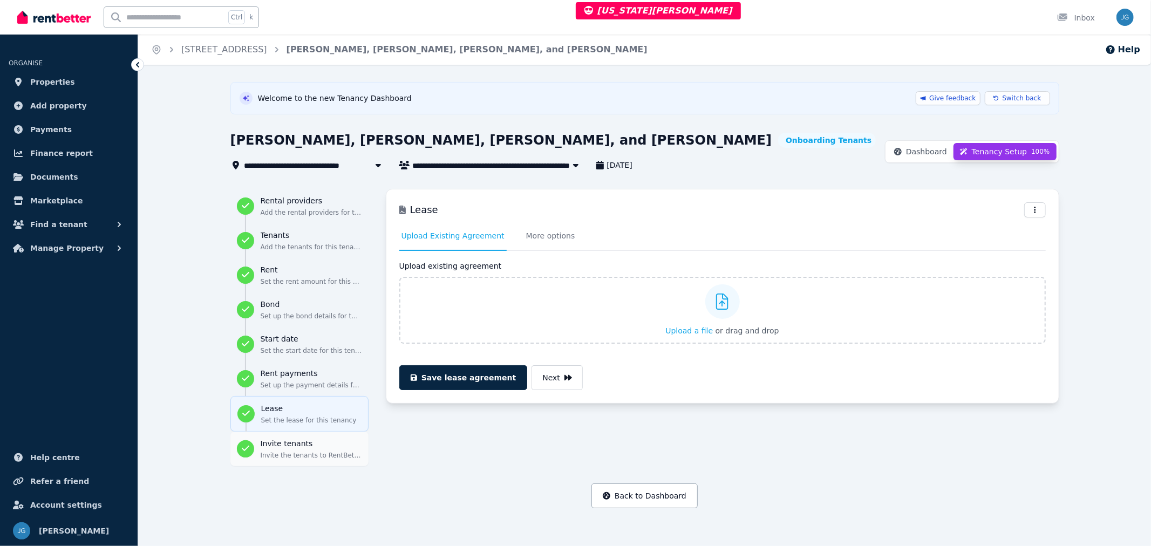
click at [305, 449] on h3 "Invite tenants" at bounding box center [311, 443] width 101 height 11
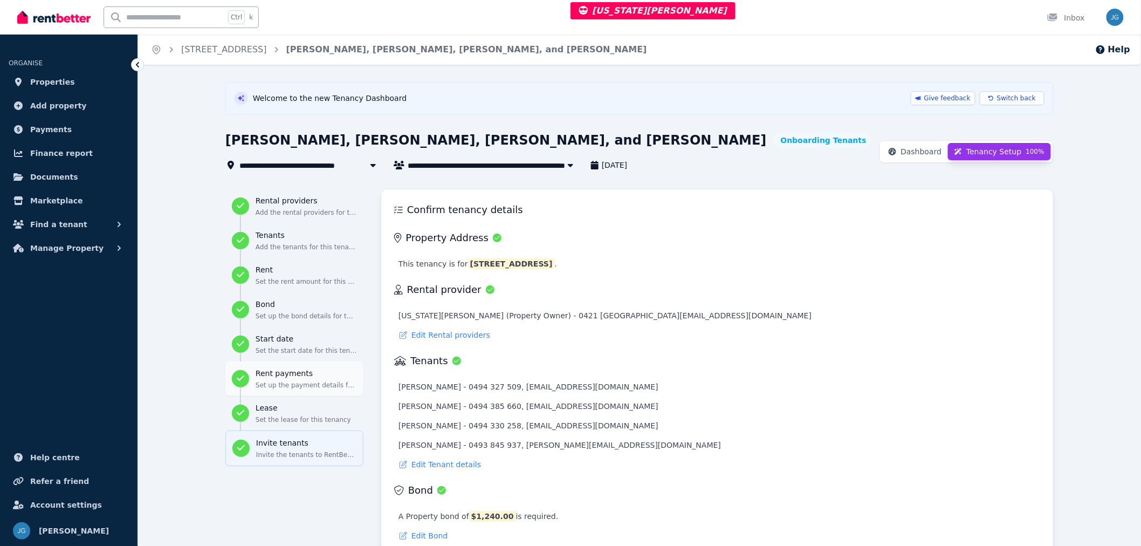
click at [313, 375] on h3 "Rent payments" at bounding box center [306, 373] width 101 height 11
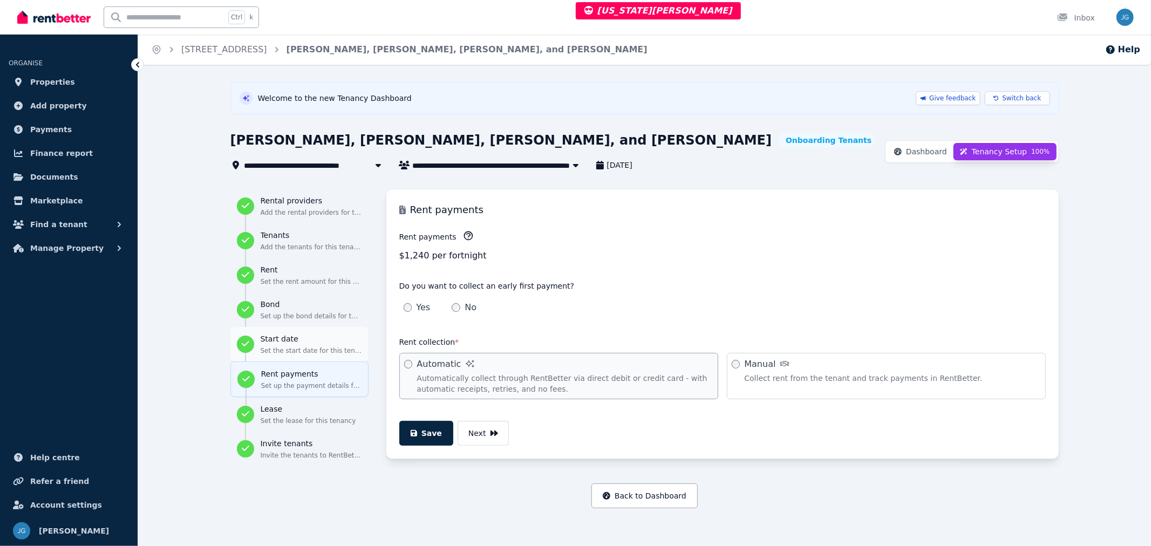
click at [313, 341] on h3 "Start date" at bounding box center [311, 338] width 101 height 11
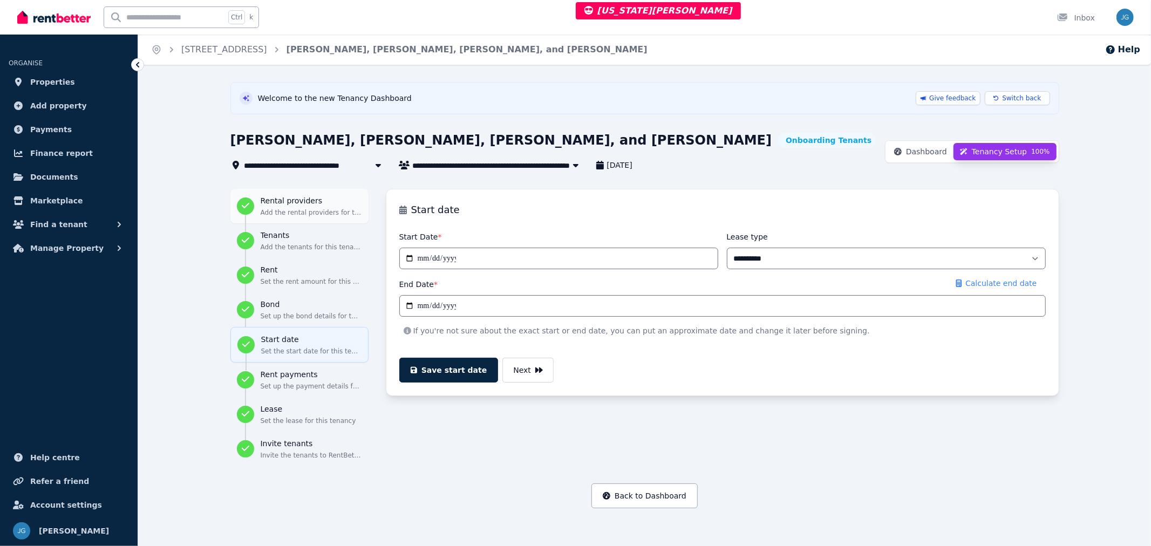
click at [307, 207] on div "Rental providers Add the rental providers for this tenancy" at bounding box center [311, 206] width 101 height 22
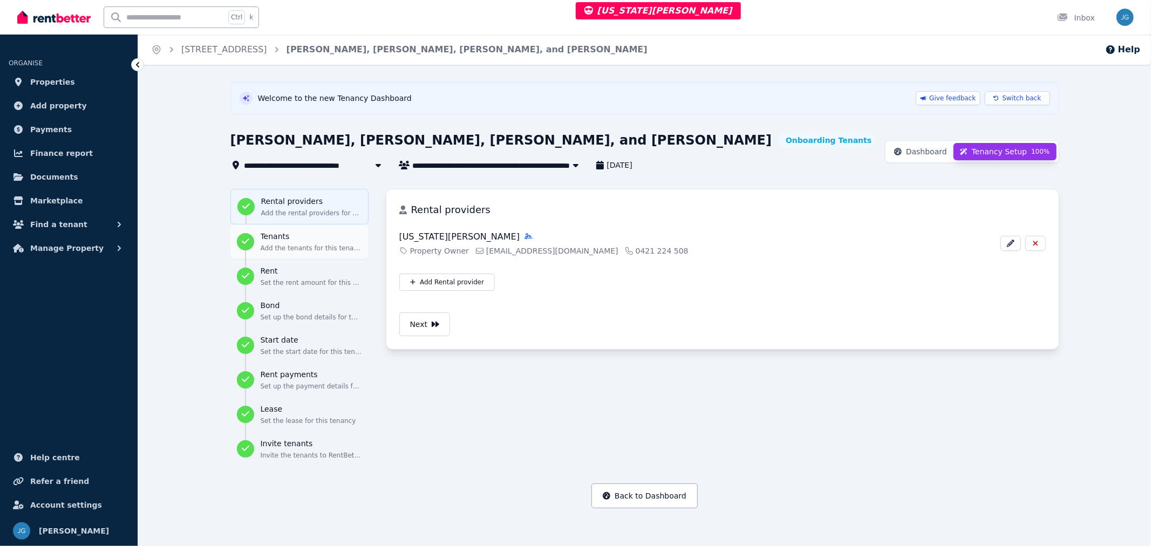
click at [295, 232] on h3 "Tenants" at bounding box center [311, 236] width 101 height 11
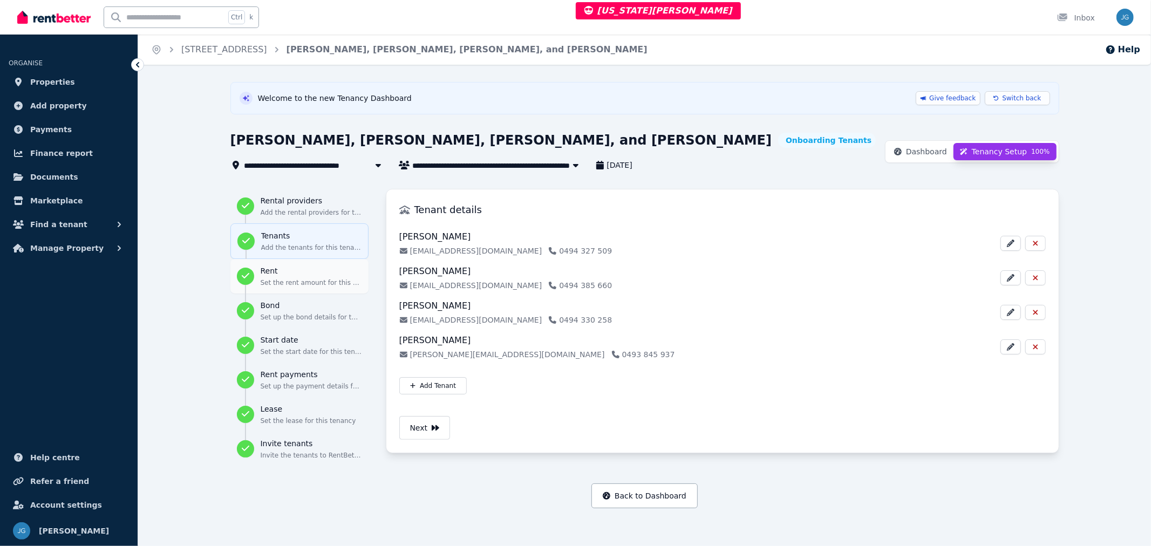
click at [295, 263] on button "Rent Set the rent amount for this tenancy" at bounding box center [299, 276] width 138 height 35
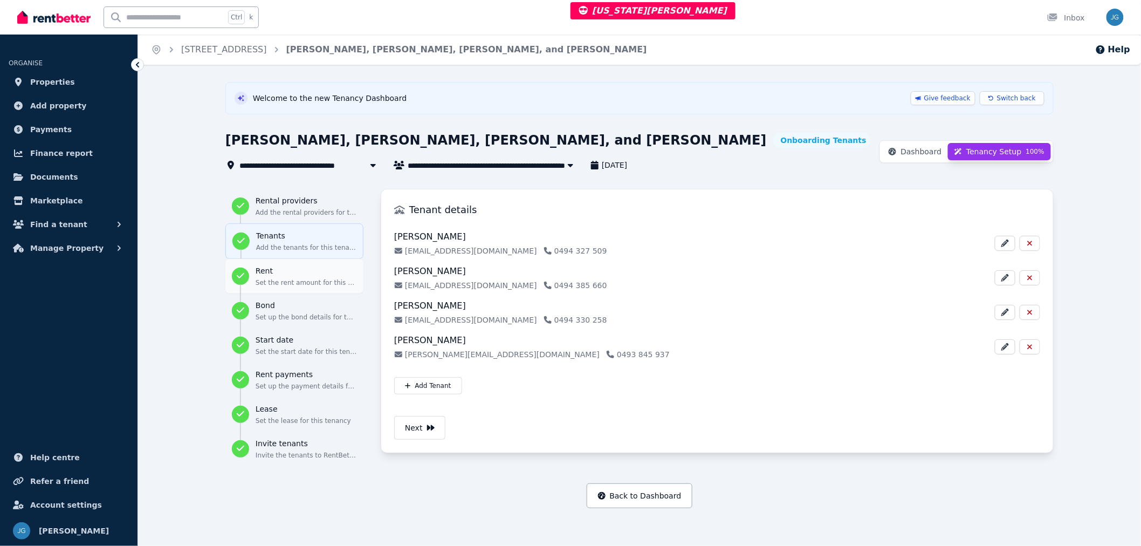
select select "**********"
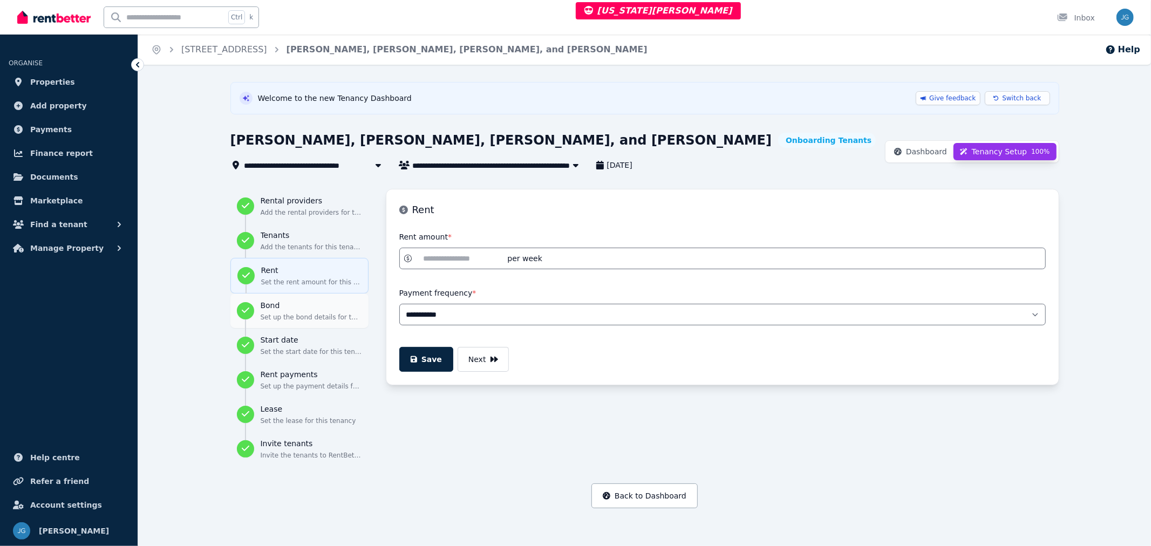
click at [298, 299] on button "Bond Set up the bond details for this tenancy" at bounding box center [299, 310] width 138 height 35
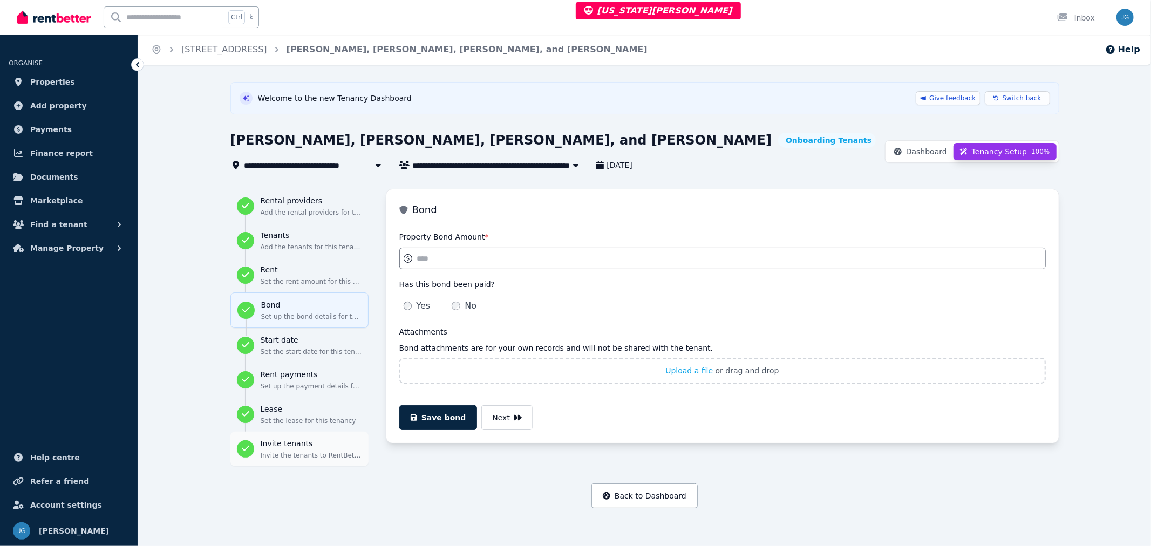
click at [308, 450] on div "Invite tenants Invite the tenants to RentBetter" at bounding box center [311, 449] width 101 height 22
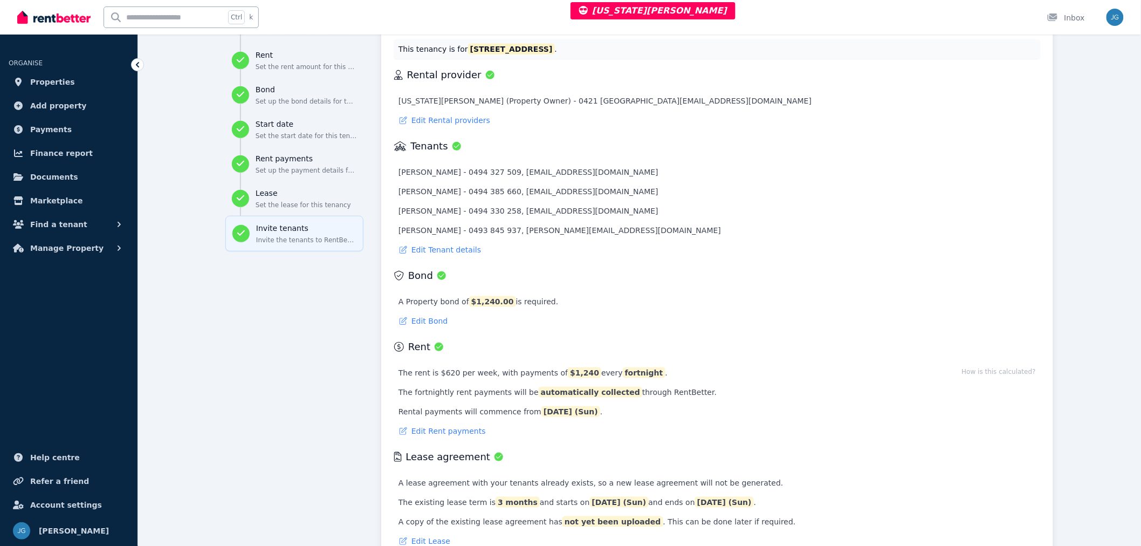
scroll to position [62, 0]
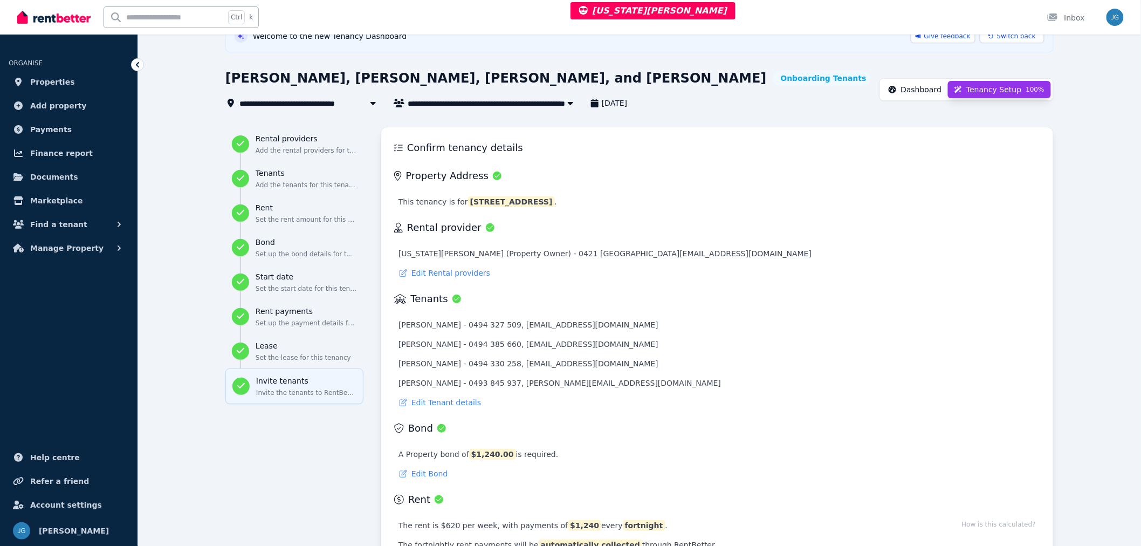
click at [940, 94] on span "Dashboard" at bounding box center [921, 89] width 41 height 11
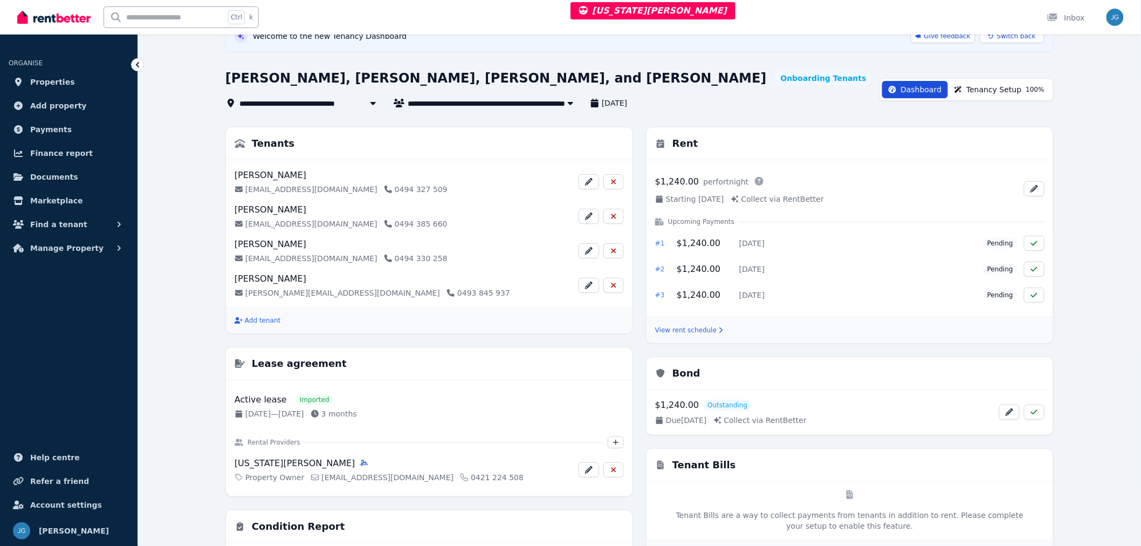
click at [974, 93] on button "Tenancy Setup 100 %" at bounding box center [999, 89] width 103 height 17
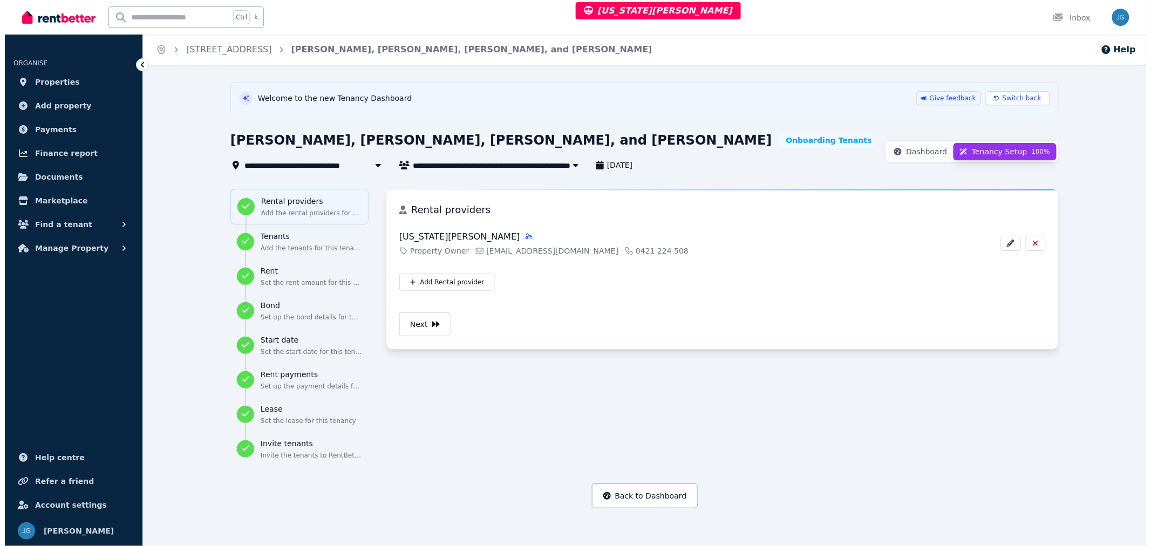
scroll to position [0, 0]
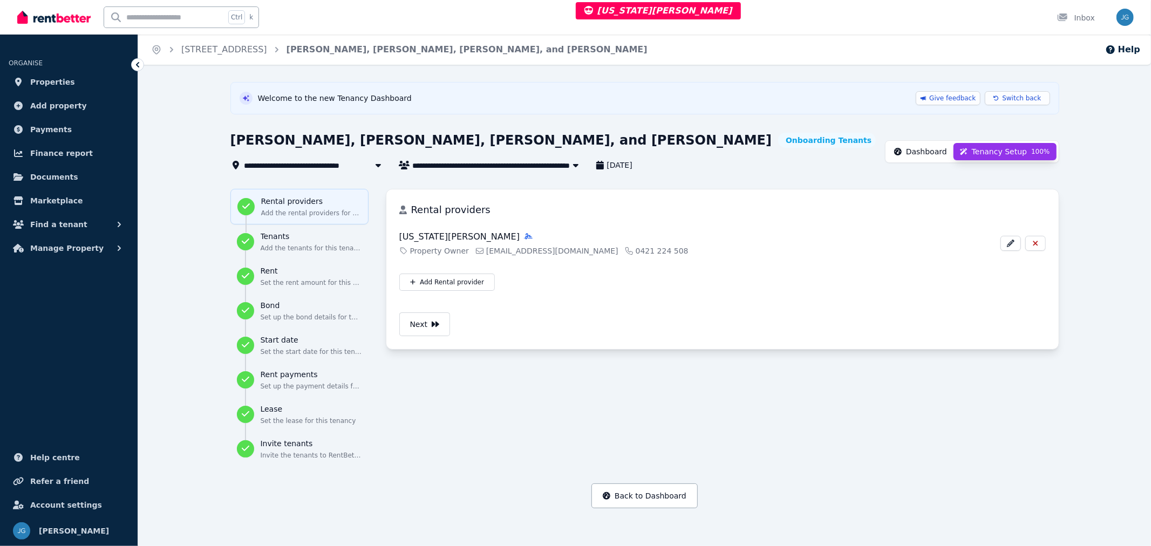
click at [938, 155] on span "Dashboard" at bounding box center [926, 151] width 41 height 11
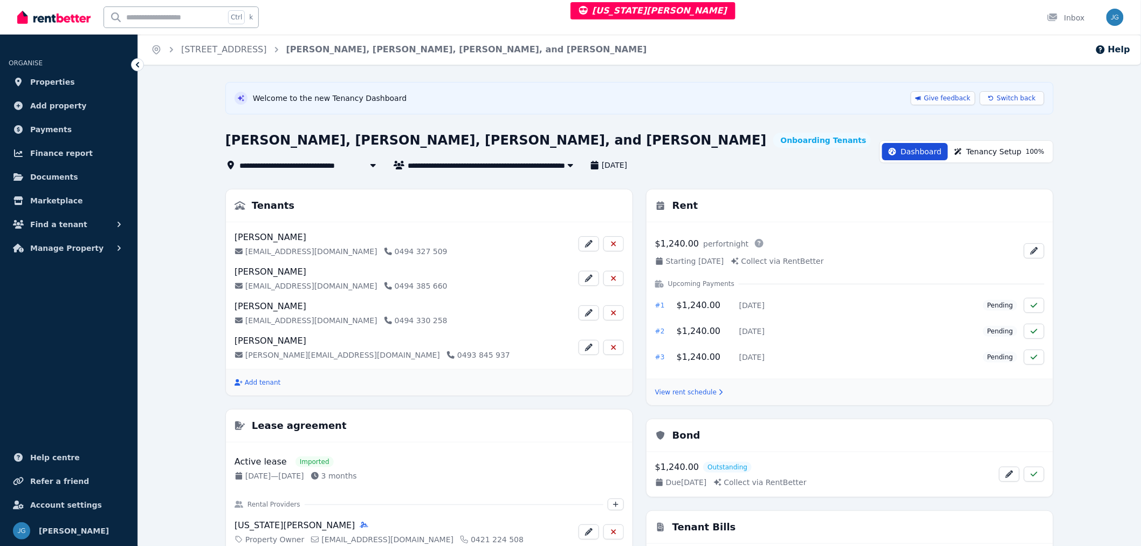
click at [981, 150] on span "Tenancy Setup 100 %" at bounding box center [1006, 151] width 78 height 11
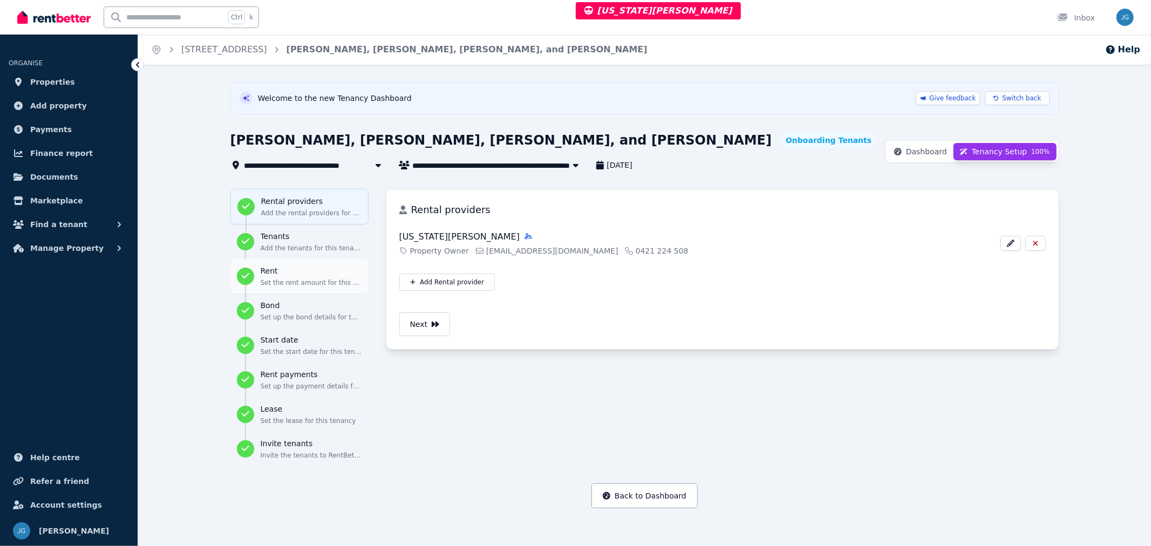
click at [290, 279] on p "Set the rent amount for this tenancy" at bounding box center [311, 282] width 101 height 9
select select "**********"
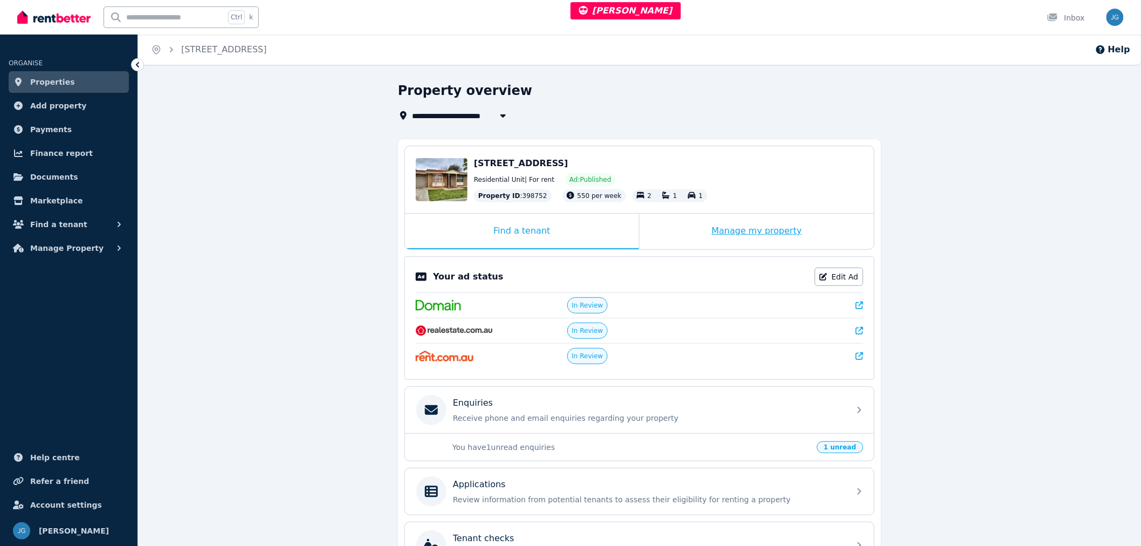
click at [683, 224] on div "Manage my property" at bounding box center [757, 232] width 235 height 36
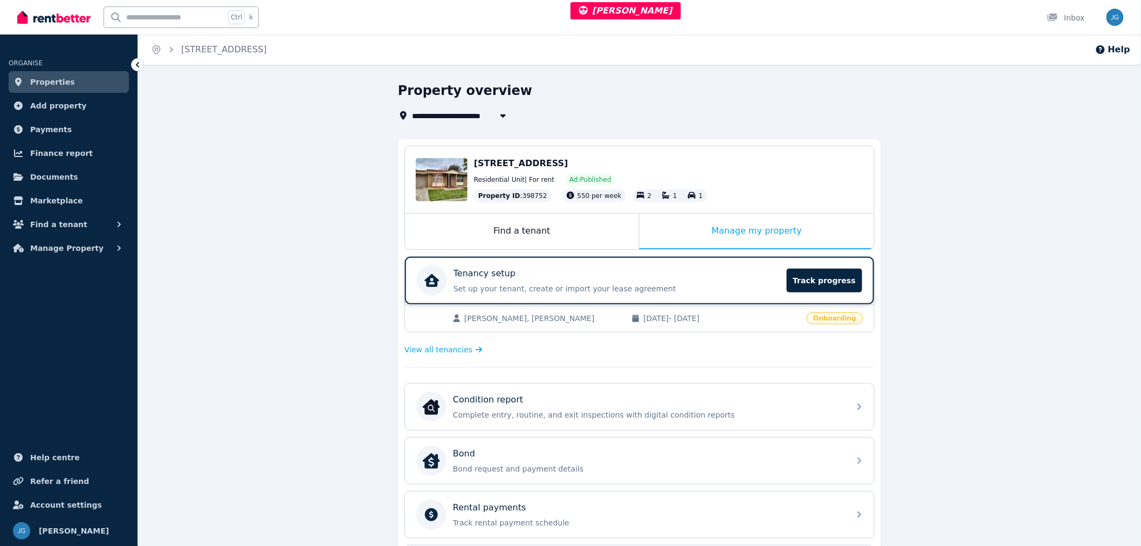
click at [702, 276] on div "Tenancy setup" at bounding box center [617, 273] width 327 height 13
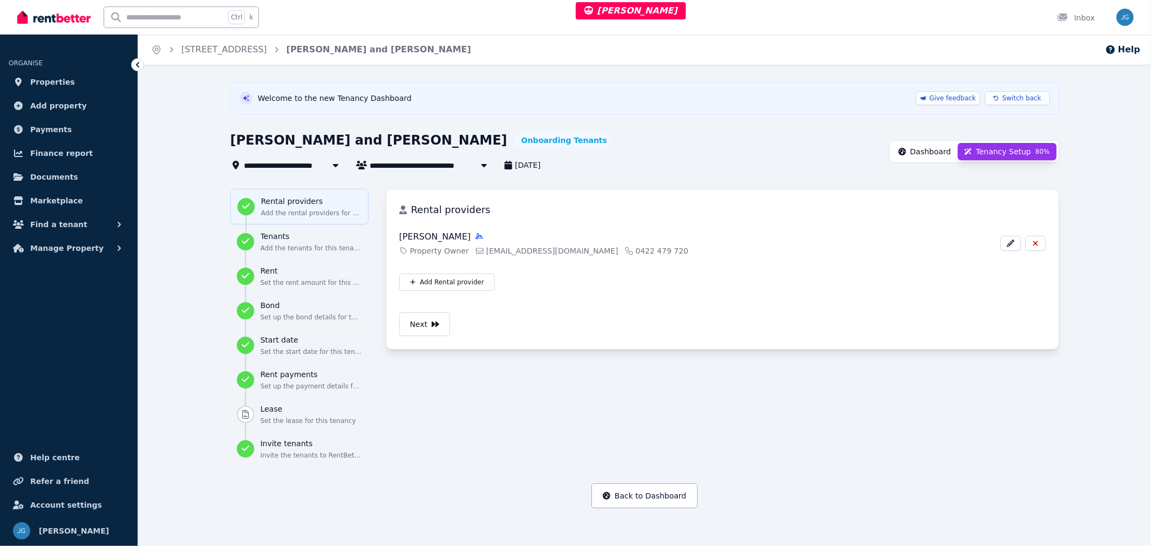
click at [925, 154] on span "Dashboard" at bounding box center [930, 151] width 41 height 11
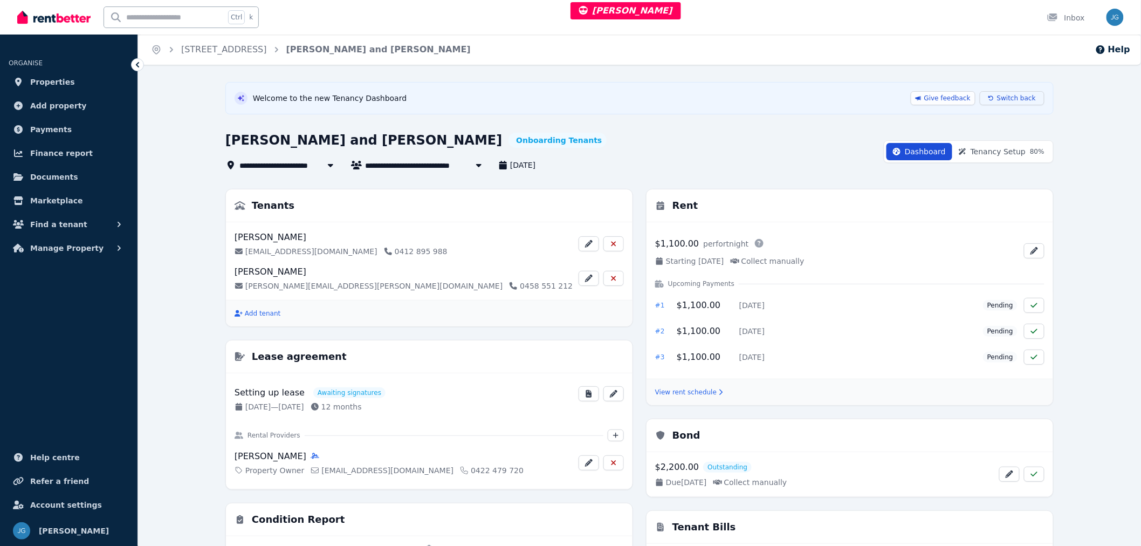
click at [1011, 96] on span "Switch back" at bounding box center [1016, 98] width 39 height 9
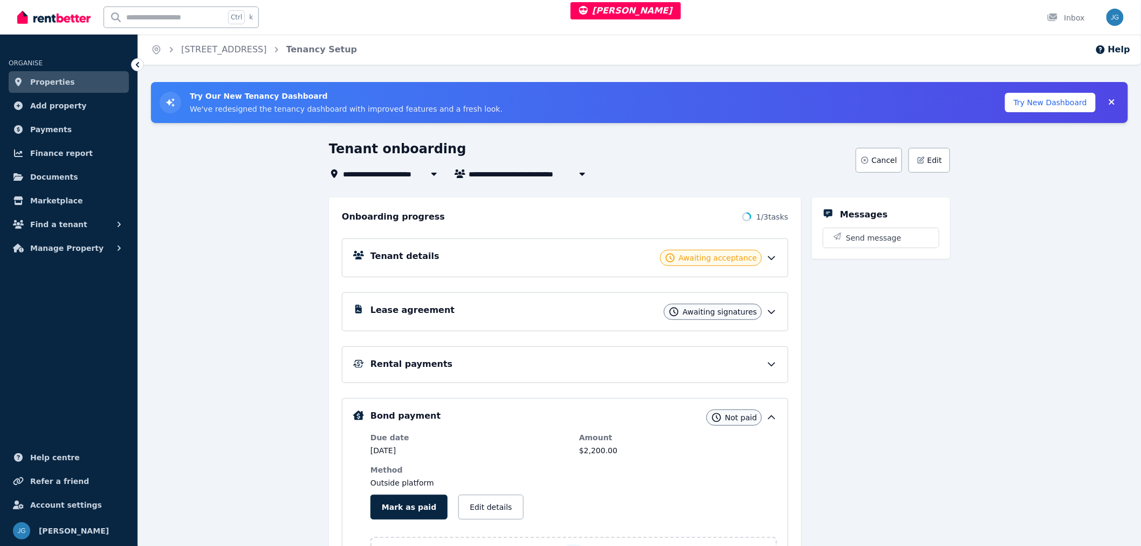
click at [766, 319] on div "Lease agreement Awaiting signatures" at bounding box center [574, 312] width 407 height 16
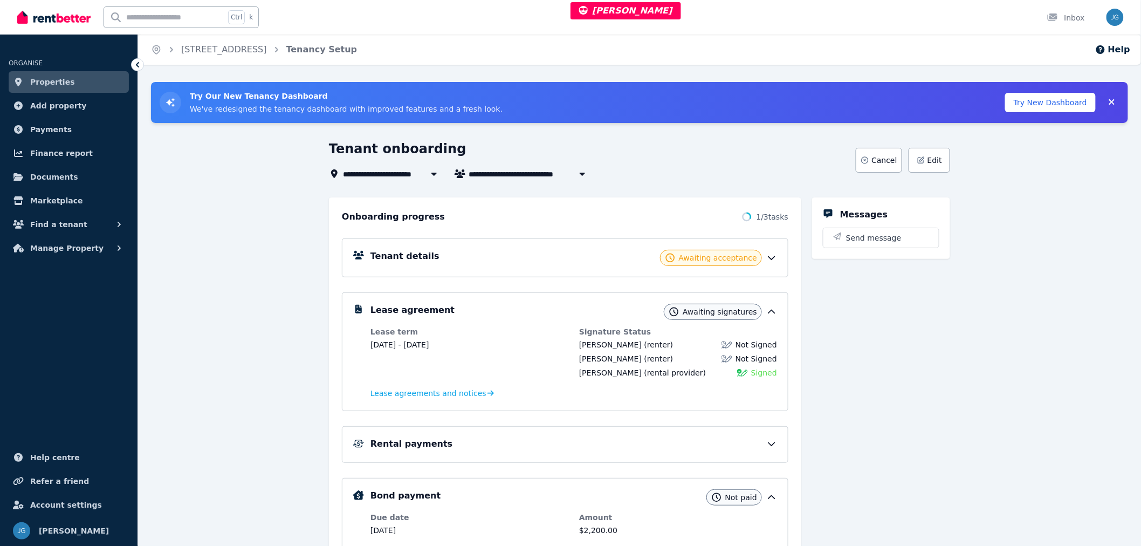
drag, startPoint x: 774, startPoint y: 444, endPoint x: 775, endPoint y: 439, distance: 5.4
click at [774, 446] on icon at bounding box center [772, 444] width 11 height 11
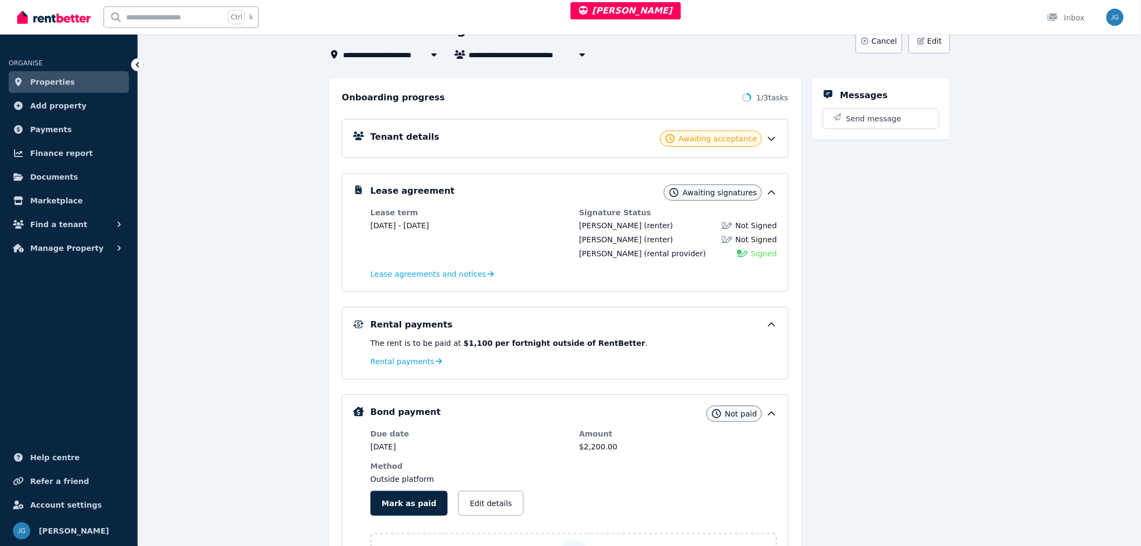
scroll to position [120, 0]
click at [758, 325] on div "Rental payments" at bounding box center [574, 324] width 407 height 13
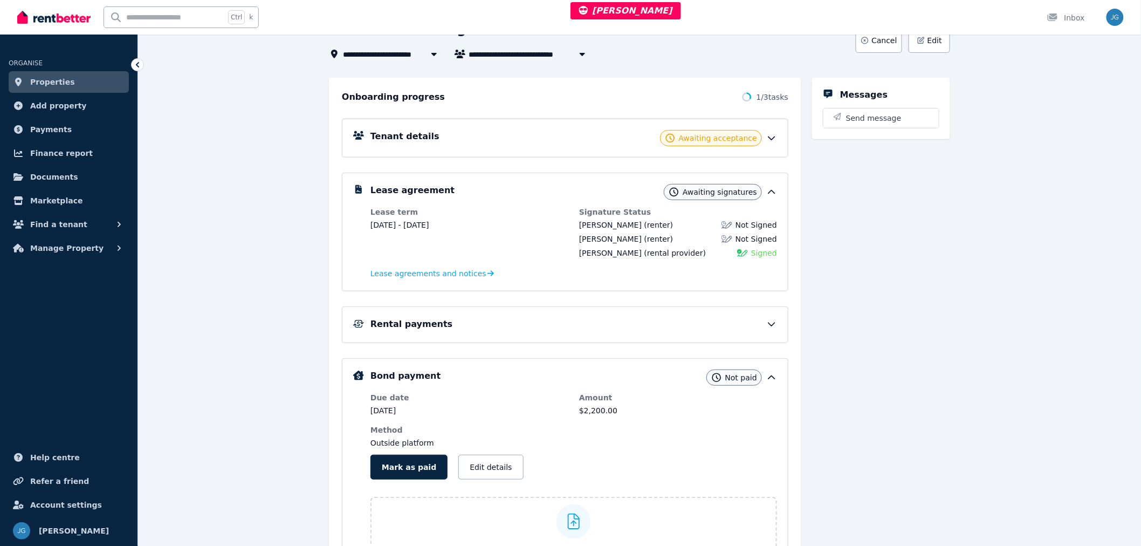
click at [761, 324] on div "Rental payments" at bounding box center [574, 324] width 407 height 13
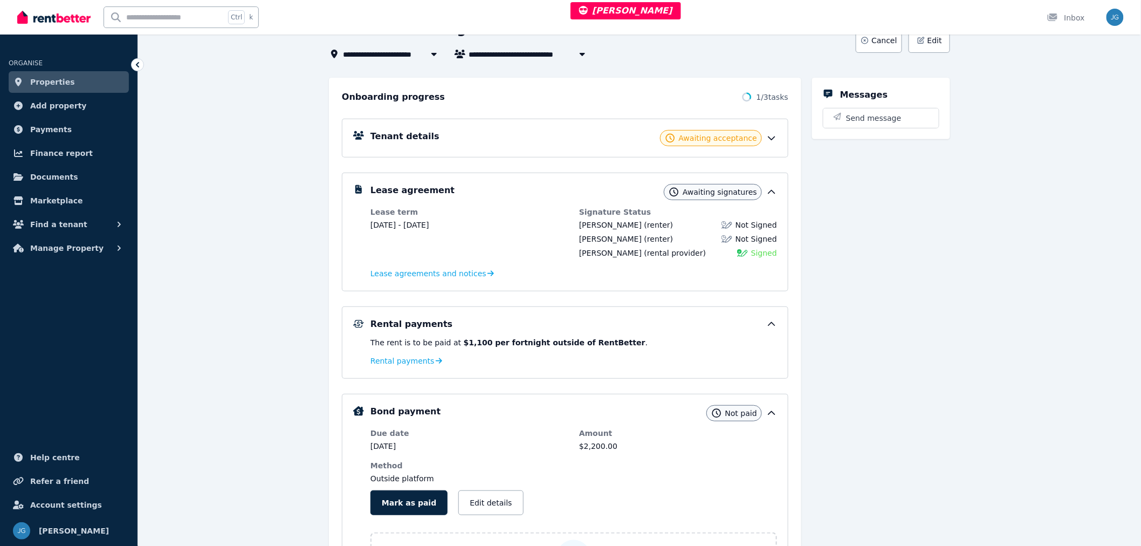
click at [762, 324] on div "Rental payments" at bounding box center [574, 324] width 407 height 13
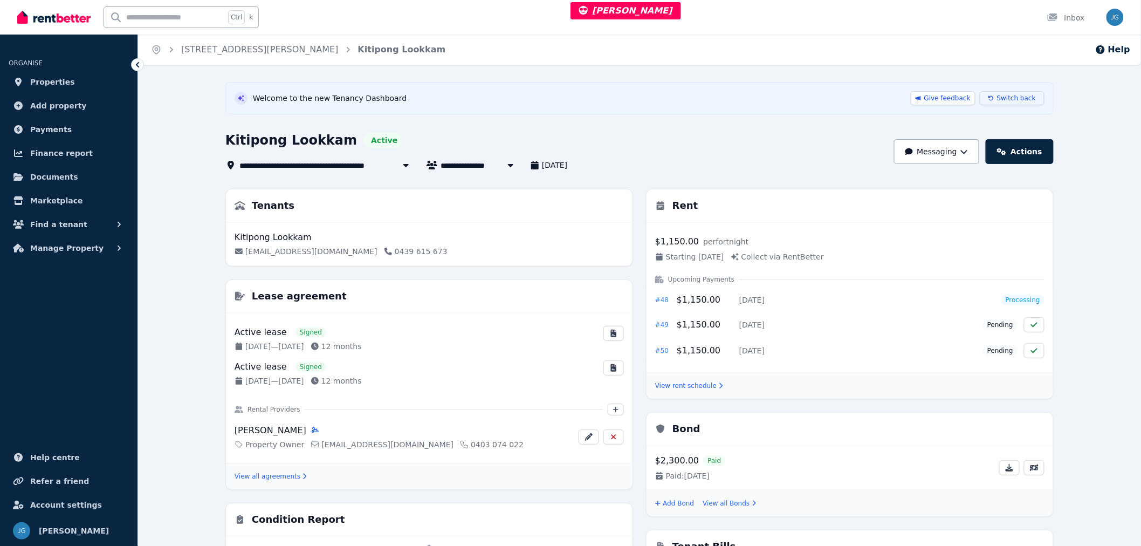
click at [1005, 98] on span "Switch back" at bounding box center [1016, 98] width 39 height 9
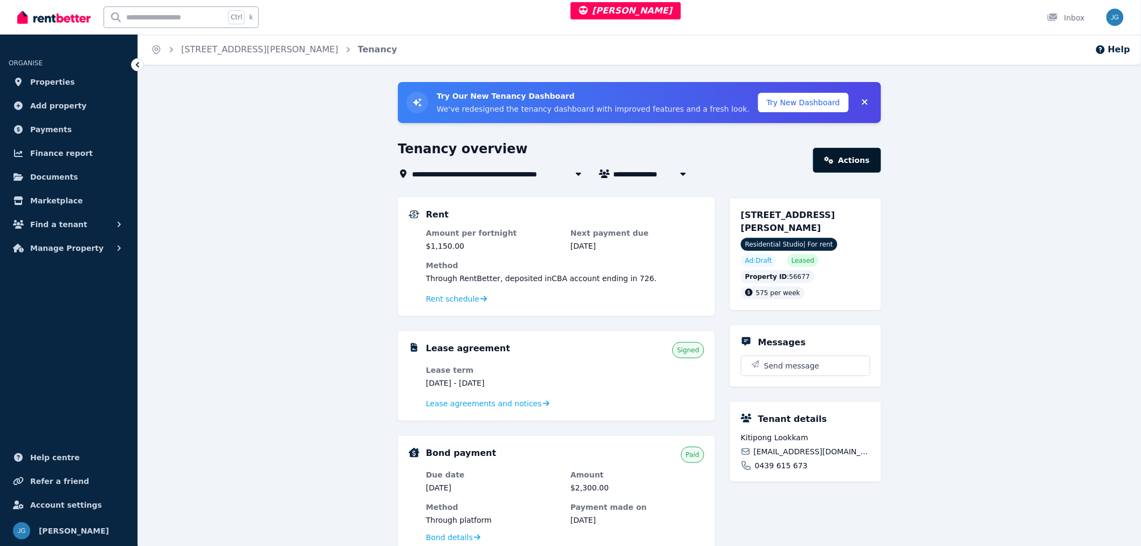
click at [843, 163] on link "Actions" at bounding box center [847, 160] width 68 height 25
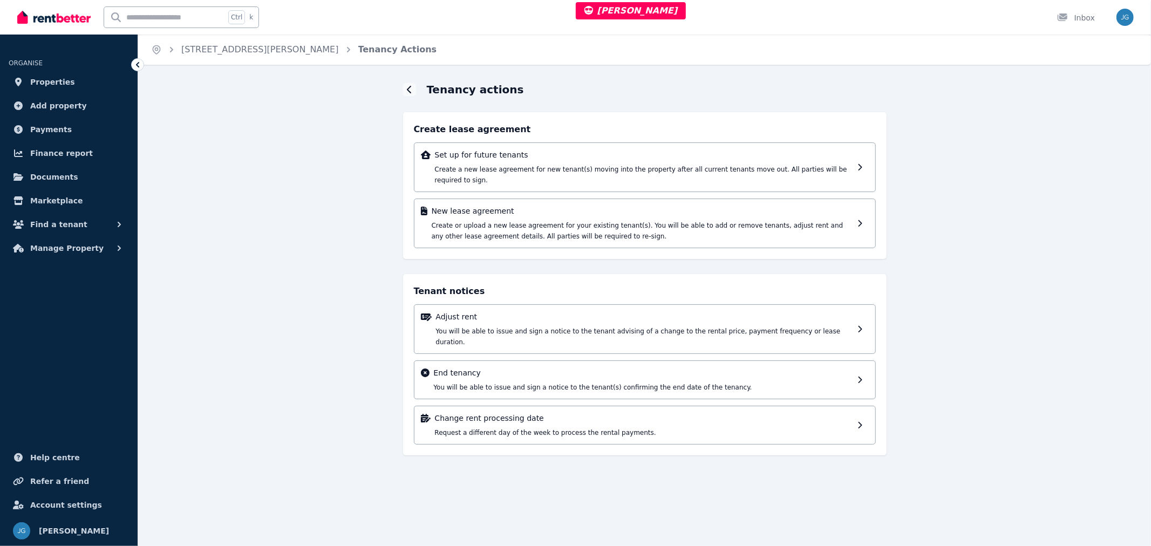
click at [843, 163] on div "Set up for future tenants Create a new lease agreement for new tenant(s) moving…" at bounding box center [644, 167] width 418 height 36
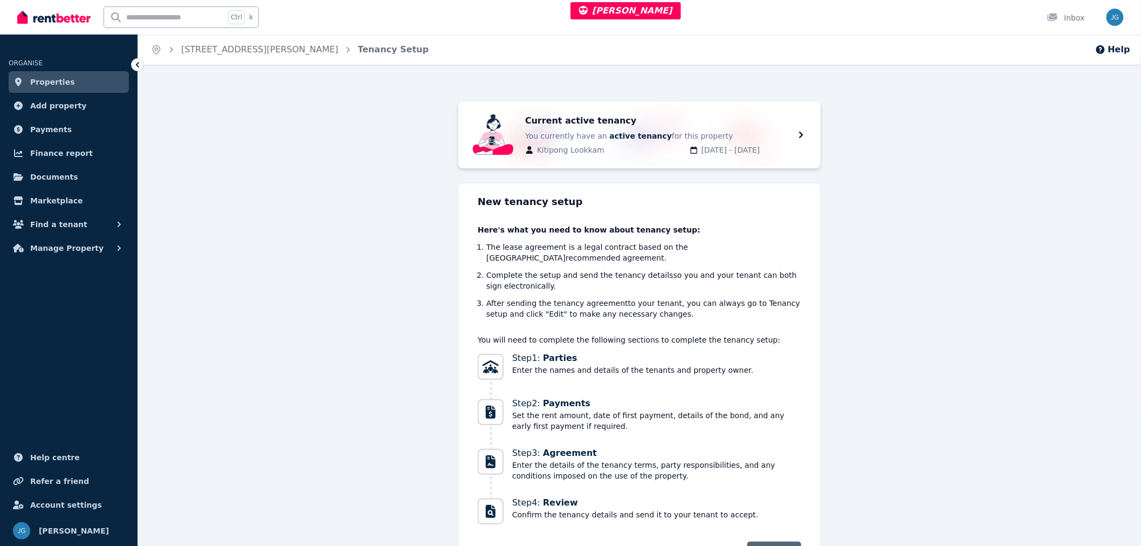
click at [763, 545] on span "Next" at bounding box center [769, 554] width 20 height 11
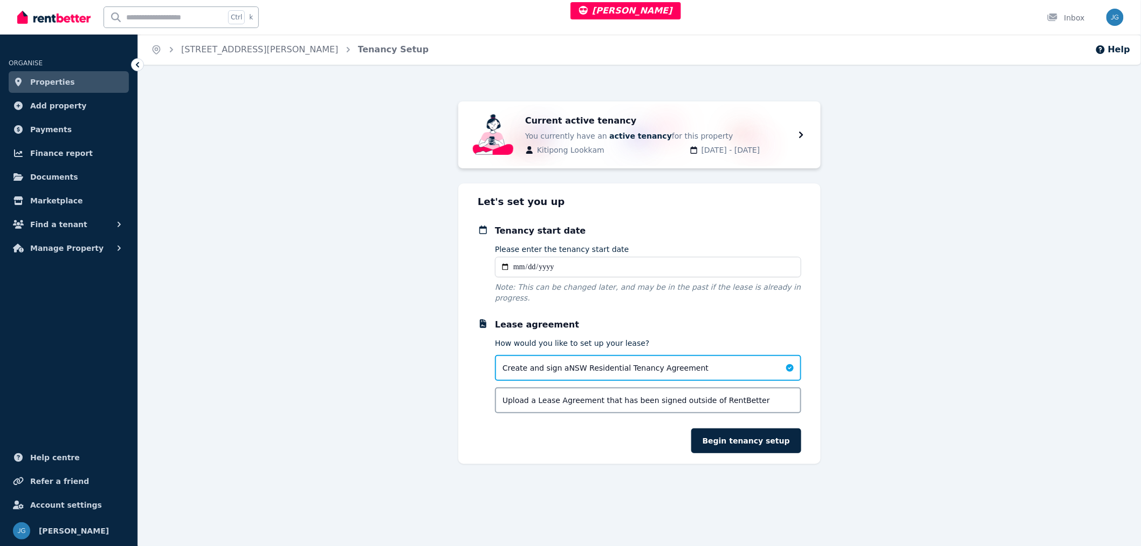
click at [515, 265] on input "Please enter the tenancy start date" at bounding box center [648, 267] width 306 height 20
type input "**********"
click at [780, 428] on button "Begin tenancy setup" at bounding box center [747, 440] width 110 height 25
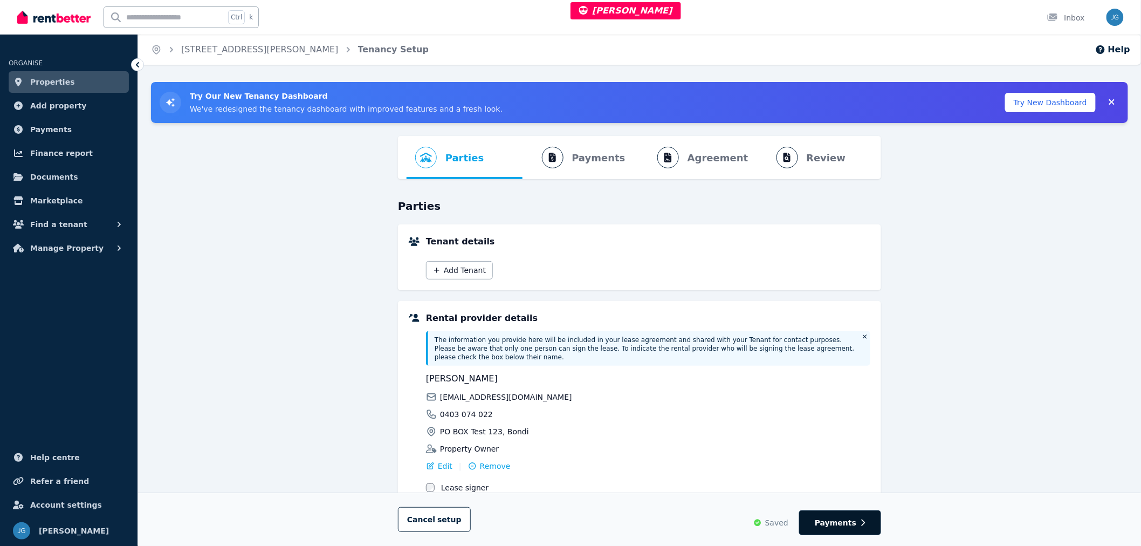
click at [842, 517] on span "Payments" at bounding box center [836, 522] width 42 height 11
select select "**********"
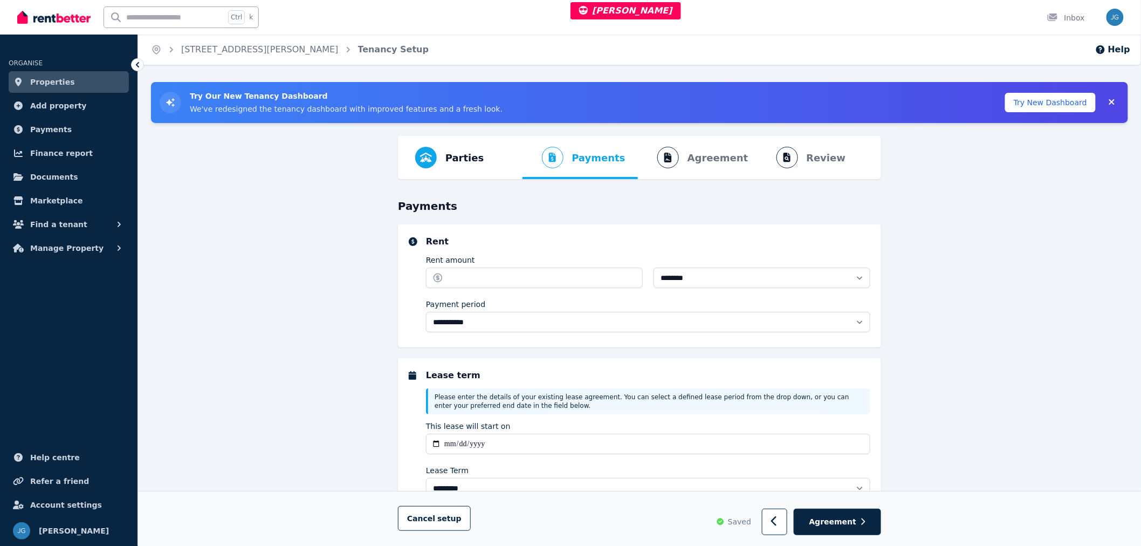
select select "**********"
click at [416, 519] on span "Cancel setup" at bounding box center [434, 519] width 54 height 9
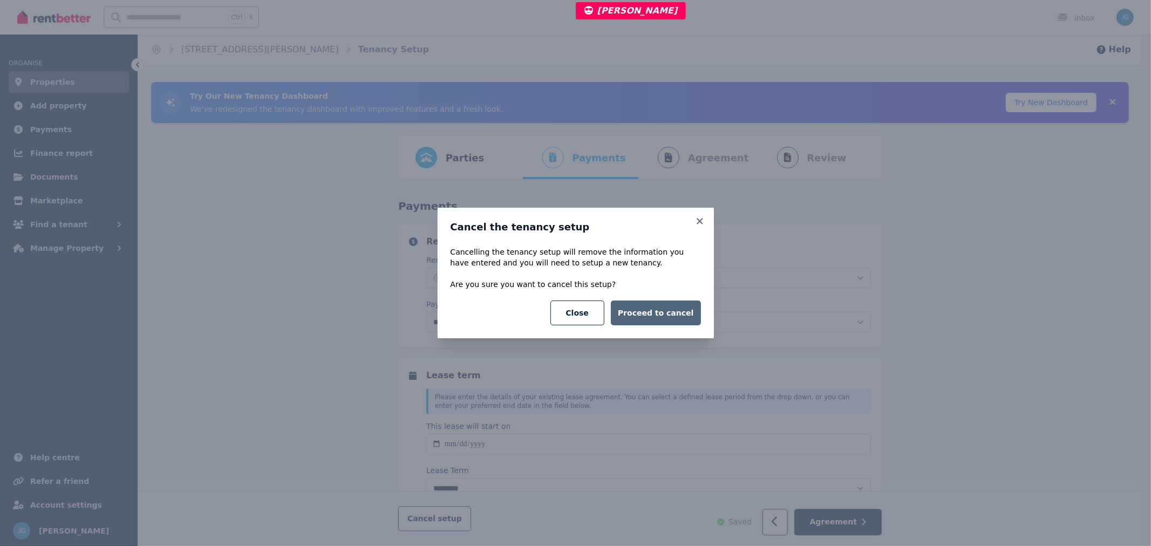
click at [639, 310] on button "Proceed to cancel" at bounding box center [656, 312] width 90 height 25
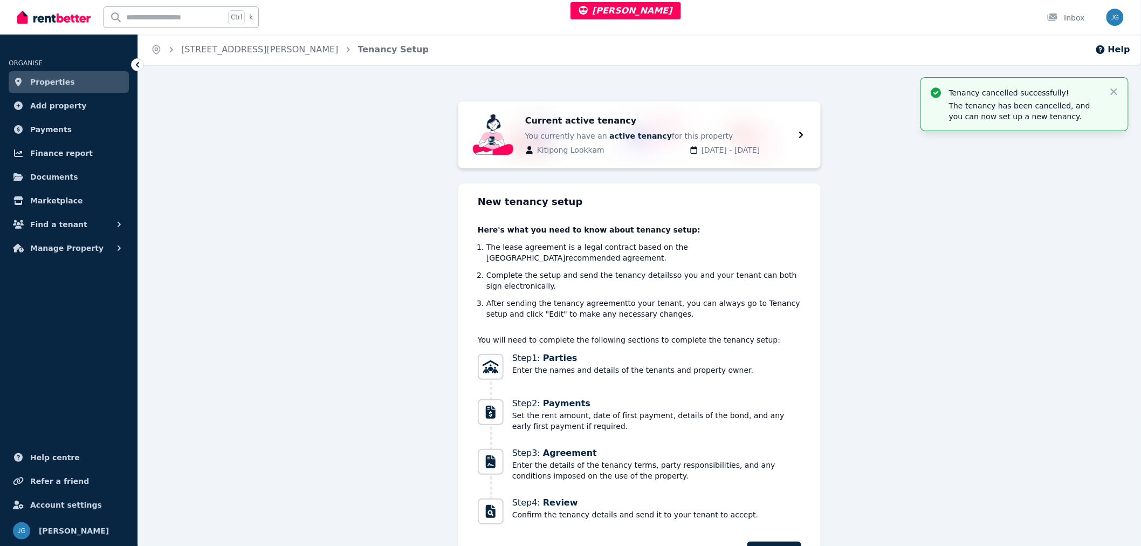
click at [86, 83] on link "Properties" at bounding box center [69, 82] width 120 height 22
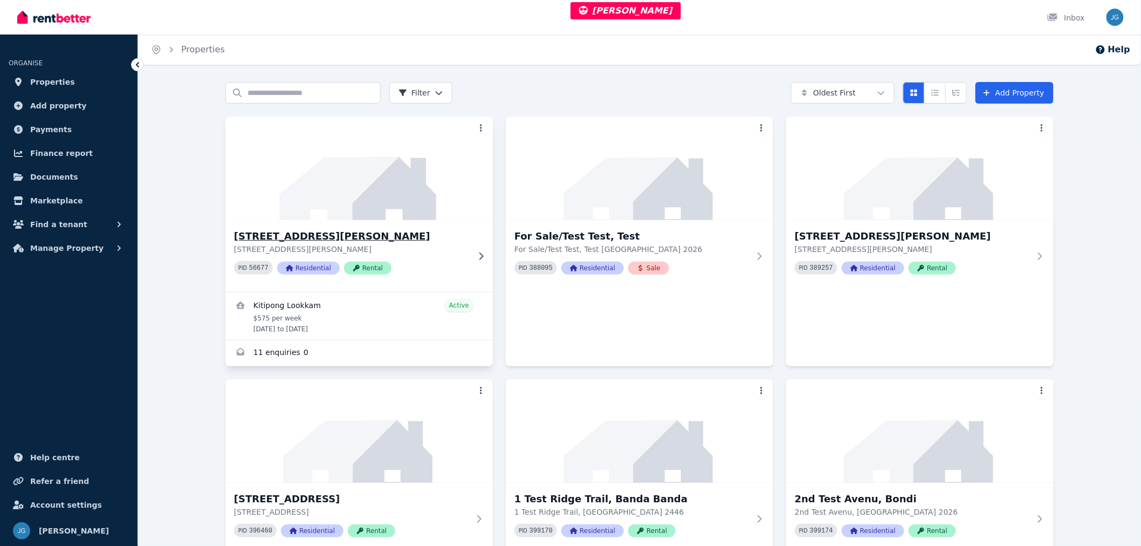
click at [396, 182] on img at bounding box center [359, 168] width 281 height 109
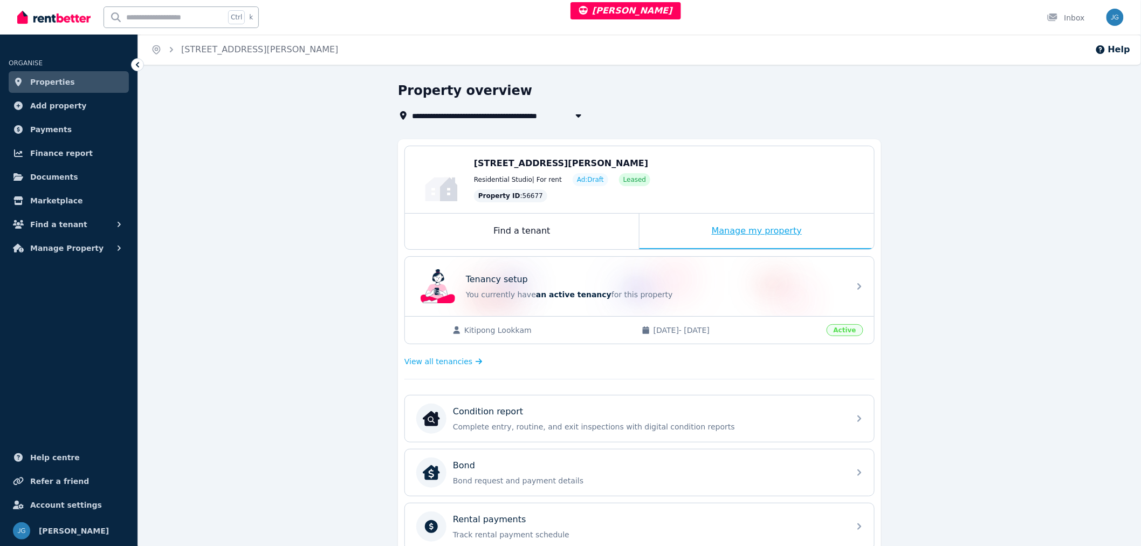
click at [782, 234] on div "Manage my property" at bounding box center [757, 232] width 235 height 36
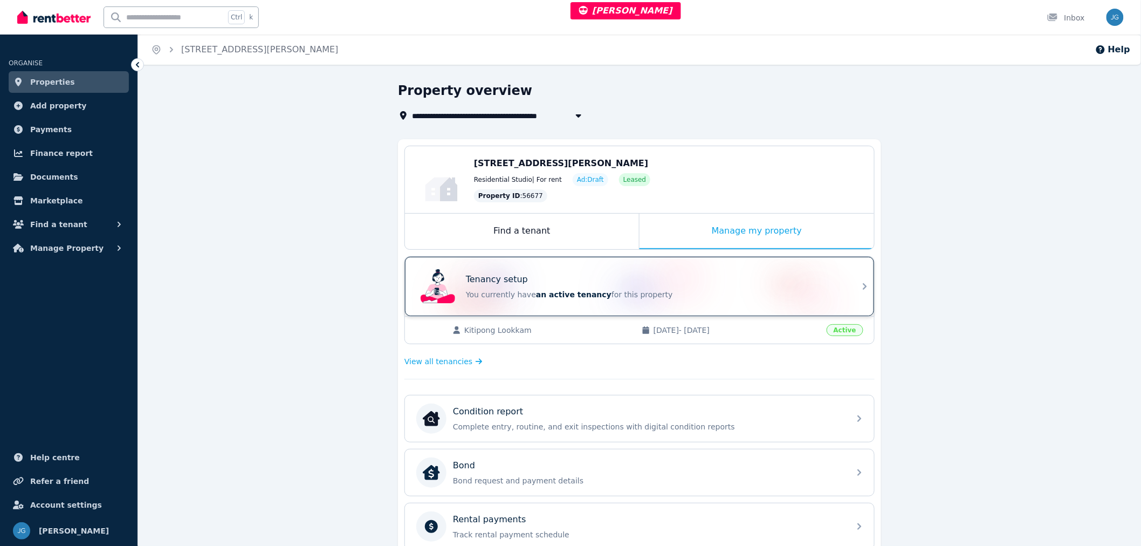
click at [735, 289] on p "You currently have an active tenancy for this property" at bounding box center [655, 294] width 378 height 11
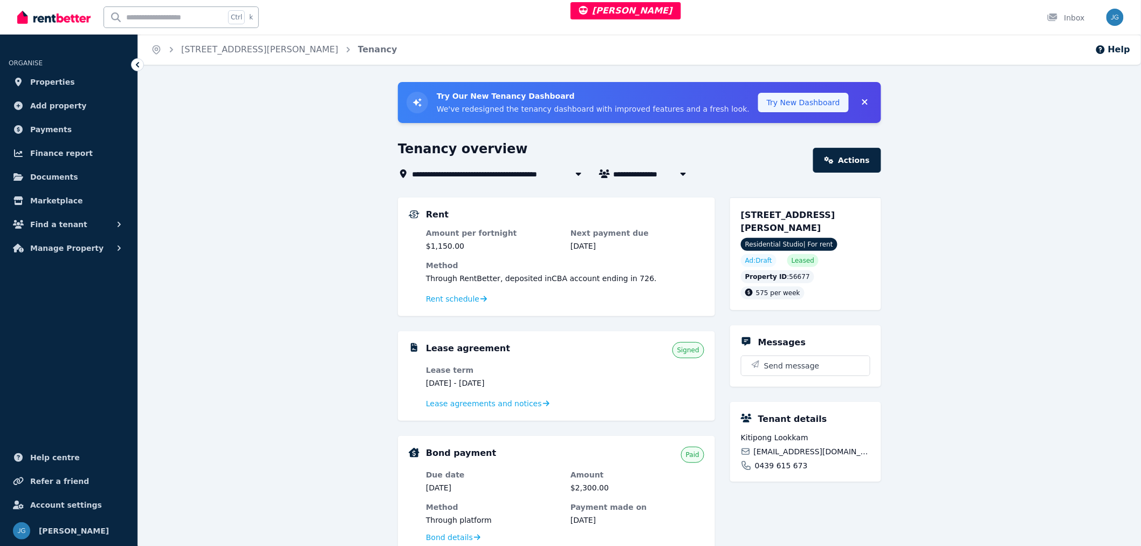
click at [820, 105] on button "Try New Dashboard" at bounding box center [803, 102] width 91 height 19
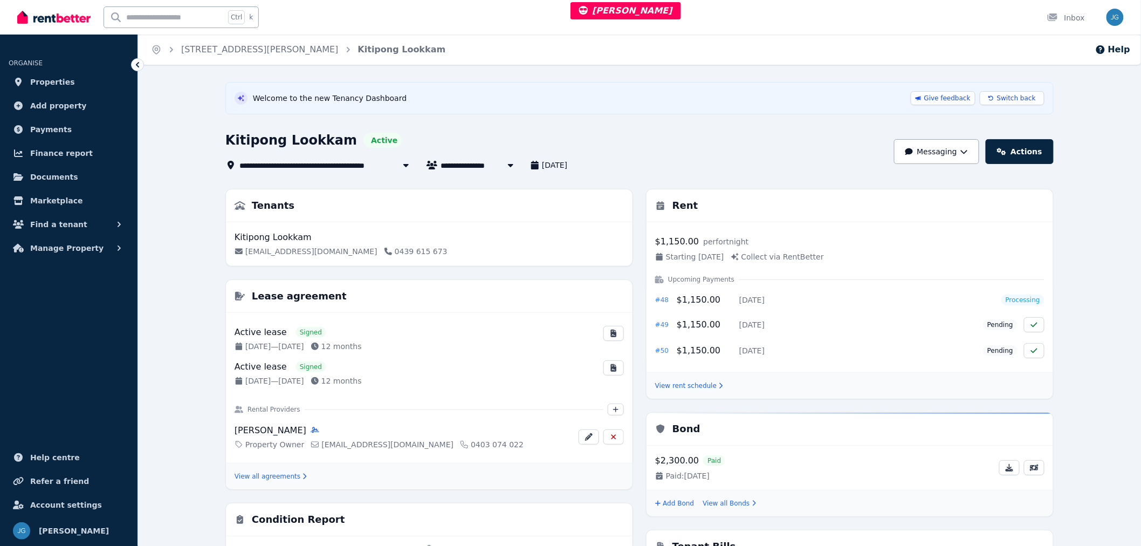
click at [469, 163] on span "Kitipong Lookkam" at bounding box center [484, 165] width 87 height 13
click at [473, 208] on span "Huu My Linh Nguyen" at bounding box center [501, 205] width 109 height 11
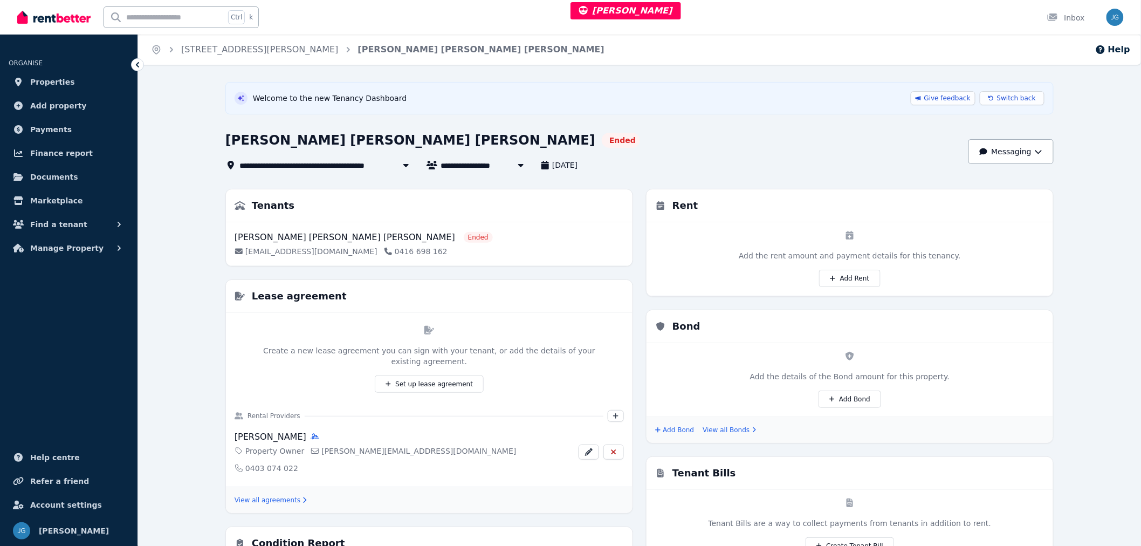
click at [464, 165] on span "Huu My Linh Nguyen" at bounding box center [527, 165] width 173 height 13
type input "**********"
click at [1022, 100] on span "Switch back" at bounding box center [1016, 98] width 39 height 9
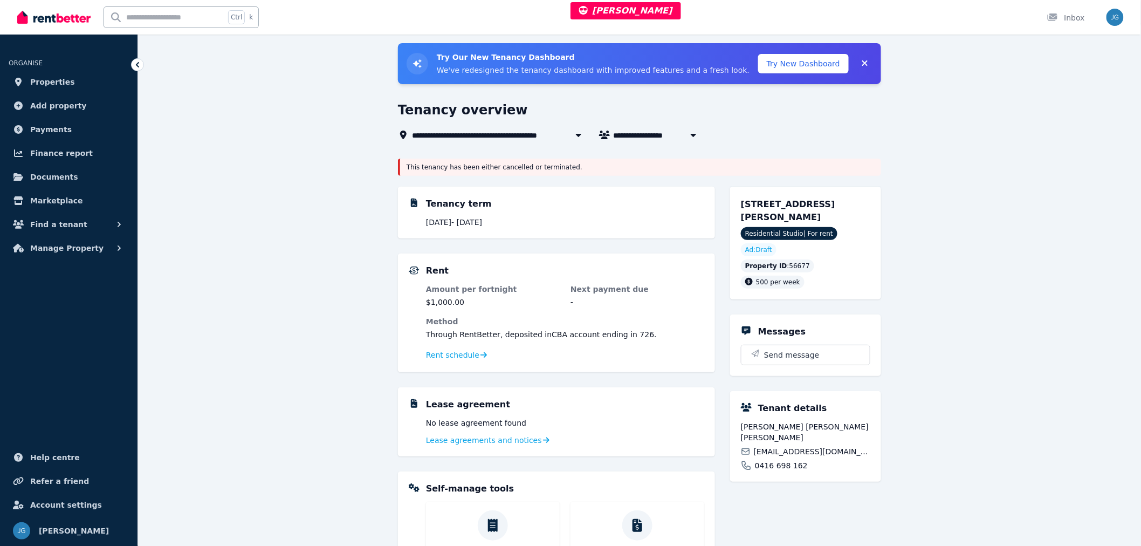
scroll to position [60, 0]
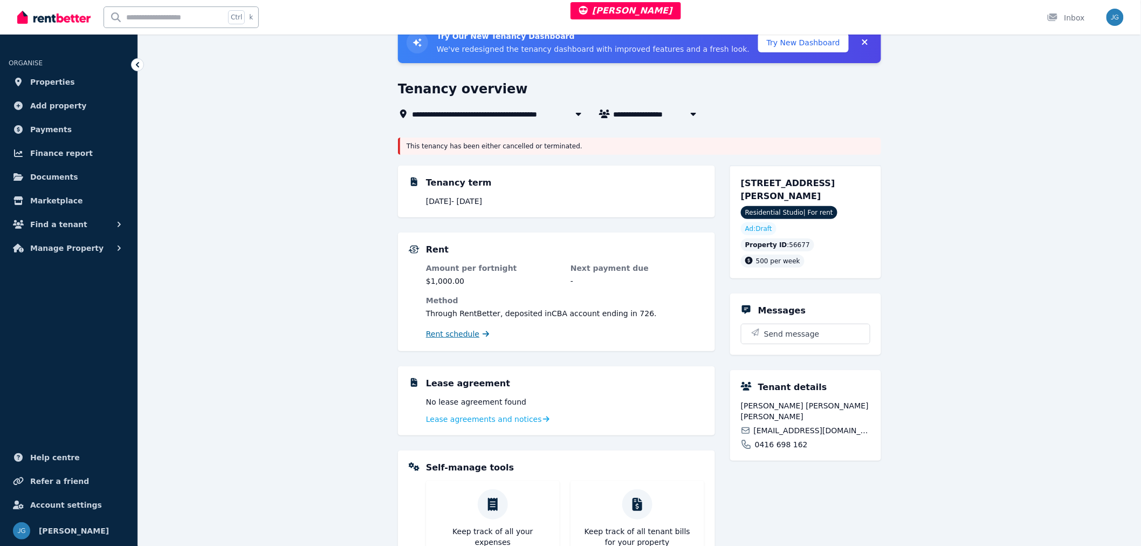
click at [464, 339] on span "Rent schedule" at bounding box center [452, 334] width 53 height 11
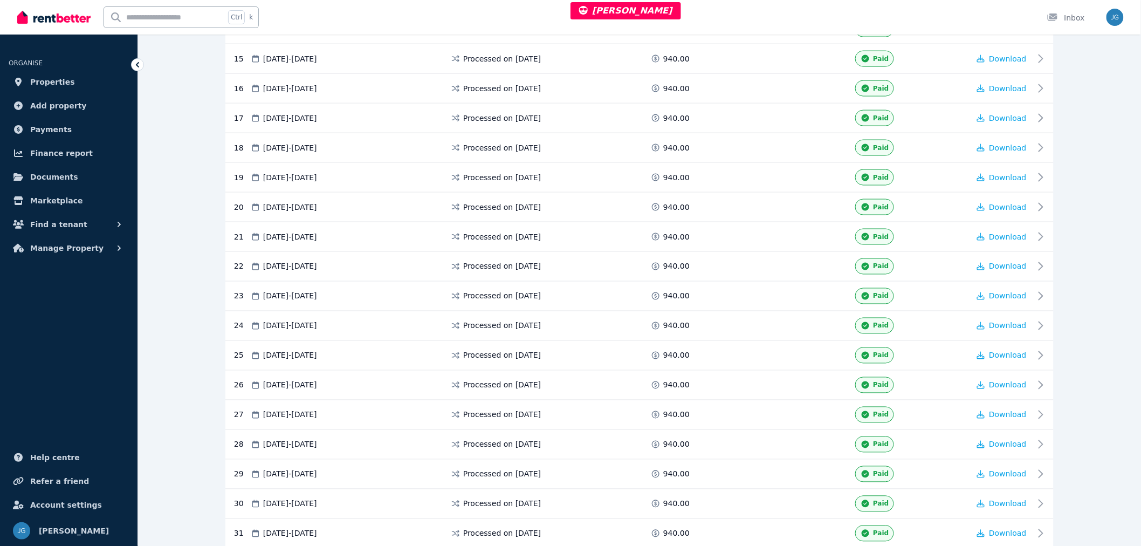
scroll to position [479, 0]
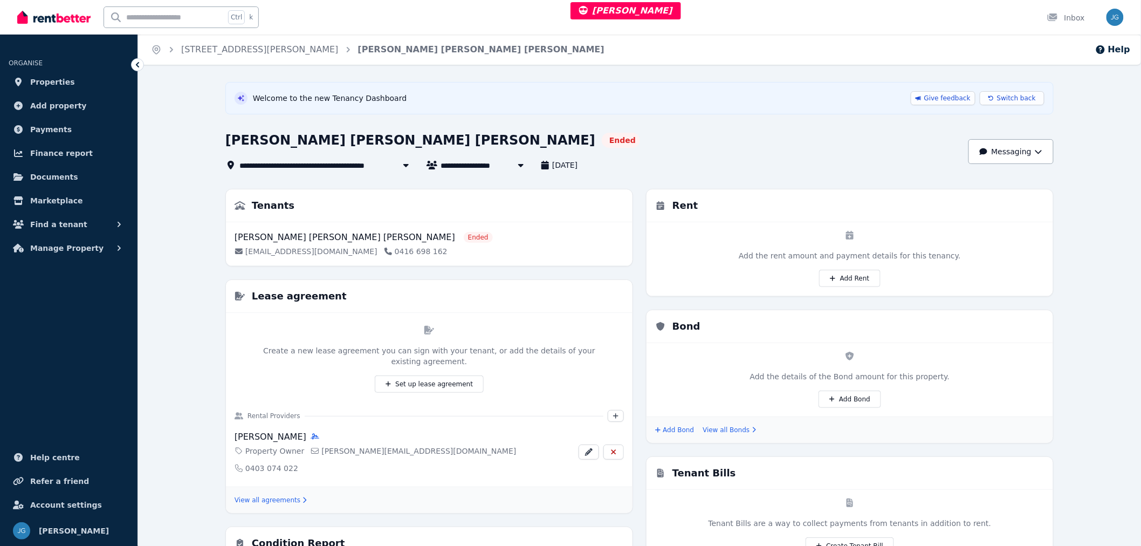
click at [456, 156] on div "**********" at bounding box center [593, 152] width 737 height 40
click at [457, 159] on span "Huu My Linh Nguyen" at bounding box center [527, 165] width 173 height 13
click at [461, 179] on li "Kitipong Lookkam" at bounding box center [508, 185] width 135 height 19
type input "**********"
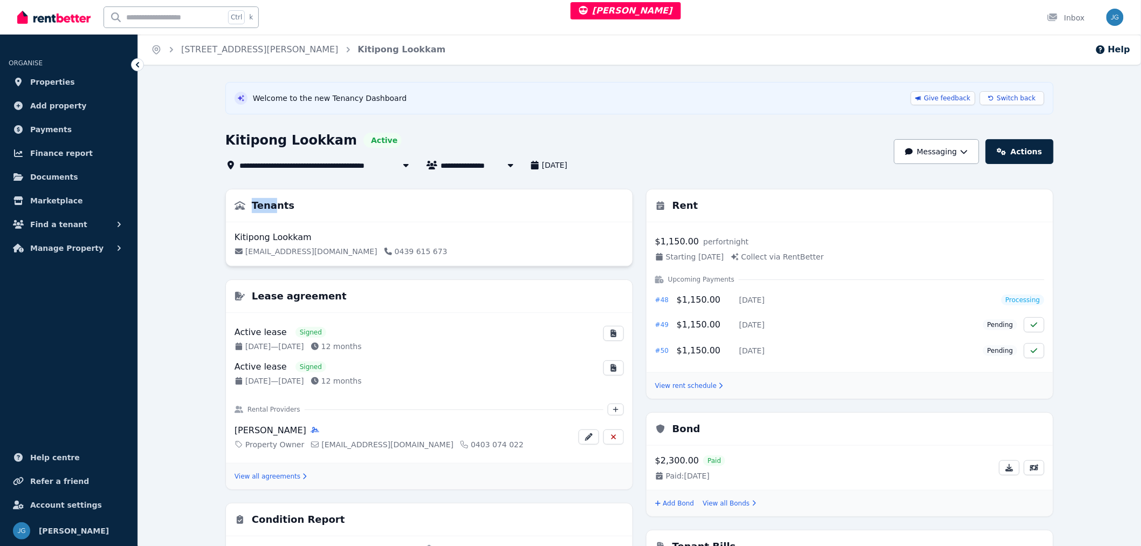
drag, startPoint x: 235, startPoint y: 209, endPoint x: 271, endPoint y: 209, distance: 36.1
click at [271, 209] on div "Tenants" at bounding box center [265, 205] width 60 height 15
click at [700, 203] on div "Rent" at bounding box center [850, 205] width 407 height 33
drag, startPoint x: 704, startPoint y: 202, endPoint x: 653, endPoint y: 209, distance: 51.7
click at [651, 209] on div "Rent" at bounding box center [850, 205] width 407 height 33
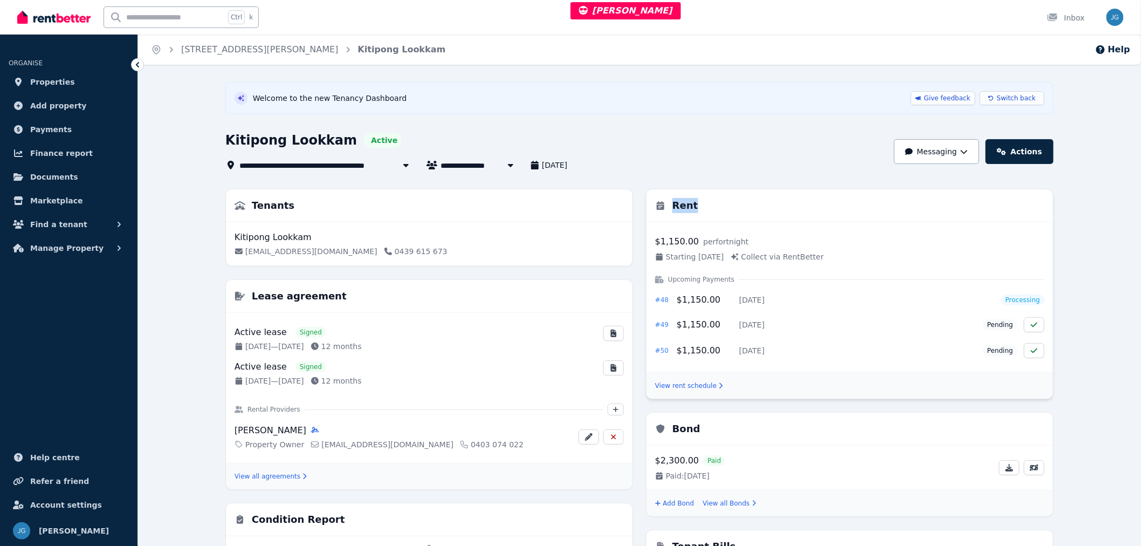
click at [673, 209] on h3 "Rent" at bounding box center [686, 205] width 26 height 15
drag, startPoint x: 651, startPoint y: 222, endPoint x: 738, endPoint y: 216, distance: 87.1
click at [738, 216] on div "Rent" at bounding box center [850, 205] width 407 height 33
click at [703, 216] on div "Rent" at bounding box center [850, 205] width 407 height 33
drag, startPoint x: 661, startPoint y: 300, endPoint x: 670, endPoint y: 304, distance: 9.9
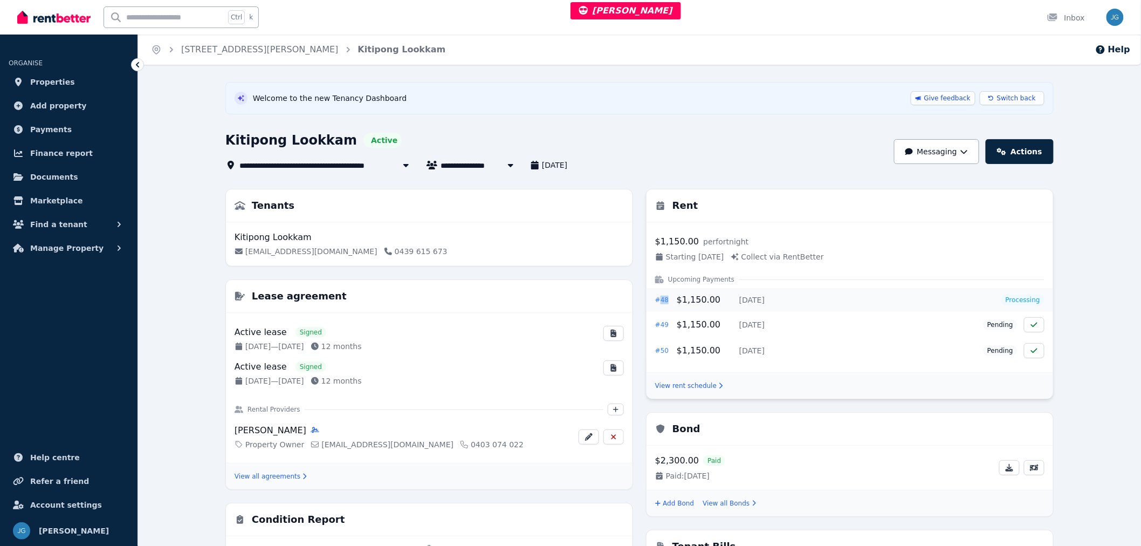
click at [670, 304] on div "# 48 $1,150.00 Thu, 28 Aug 2025" at bounding box center [710, 299] width 110 height 13
click at [273, 478] on link "View all agreements" at bounding box center [271, 476] width 72 height 9
click at [1026, 99] on span "Switch back" at bounding box center [1016, 98] width 39 height 9
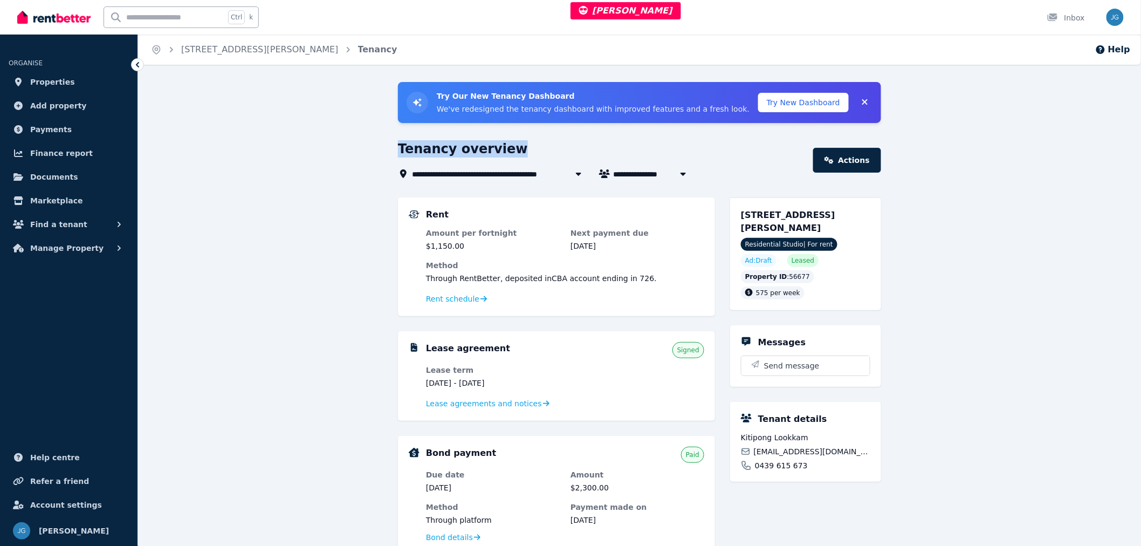
drag, startPoint x: 397, startPoint y: 149, endPoint x: 503, endPoint y: 154, distance: 106.4
click at [503, 154] on div "**********" at bounding box center [639, 459] width 1003 height 754
click at [503, 154] on h1 "Tenancy overview" at bounding box center [463, 148] width 130 height 17
click at [785, 98] on button "Try New Dashboard" at bounding box center [803, 102] width 91 height 19
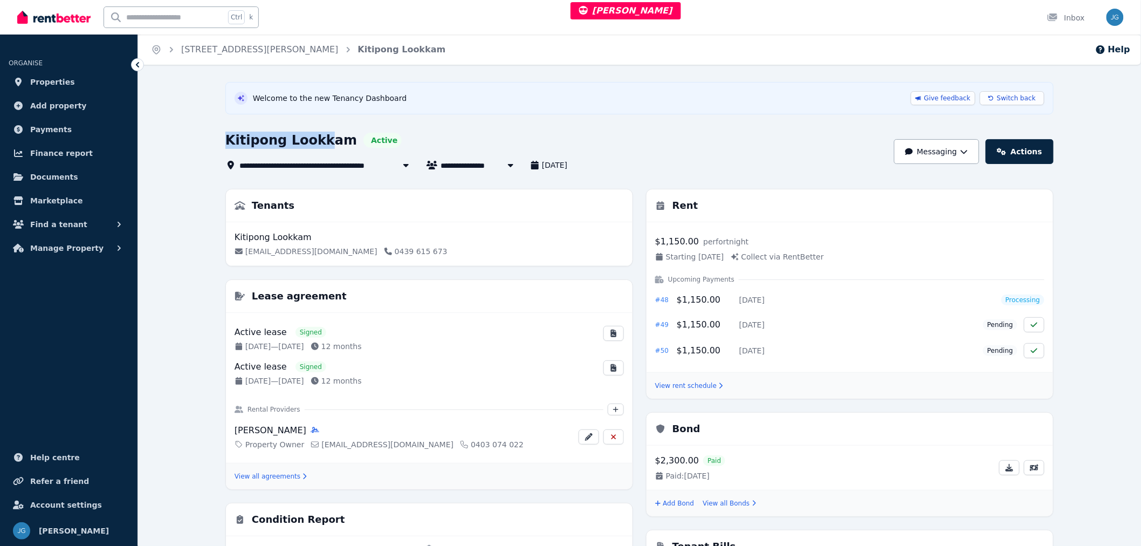
drag, startPoint x: 223, startPoint y: 147, endPoint x: 317, endPoint y: 147, distance: 94.4
click at [317, 147] on div "**********" at bounding box center [639, 505] width 1003 height 847
click at [317, 146] on h1 "Kitipong Lookkam" at bounding box center [291, 140] width 132 height 17
click at [291, 145] on h1 "Kitipong Lookkam" at bounding box center [291, 140] width 132 height 17
click at [260, 143] on h1 "Kitipong Lookkam" at bounding box center [291, 140] width 132 height 17
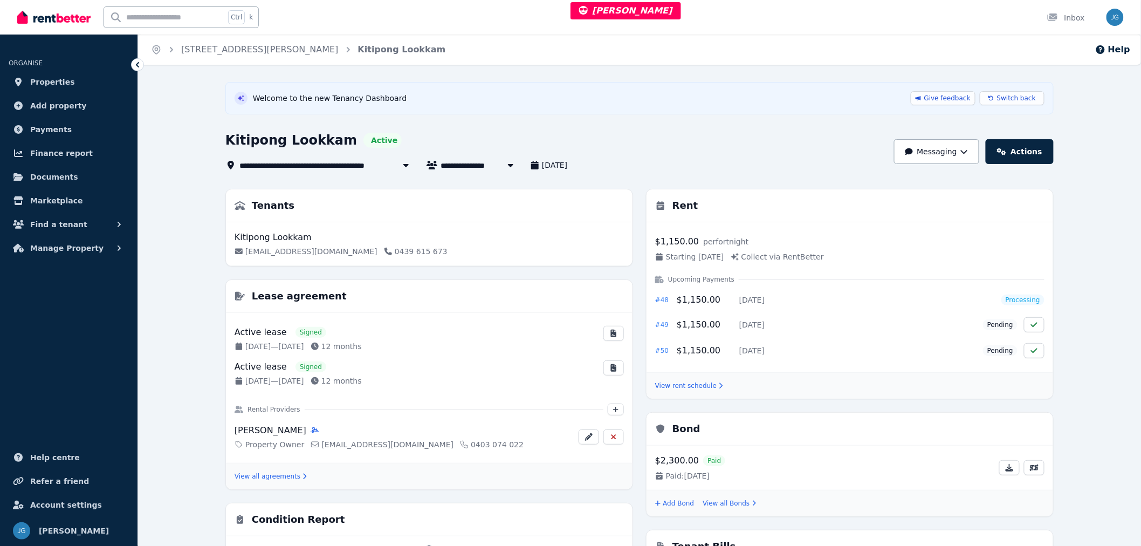
click at [1115, 58] on div "Help" at bounding box center [1113, 49] width 44 height 19
click at [1017, 99] on span "Switch back" at bounding box center [1016, 98] width 39 height 9
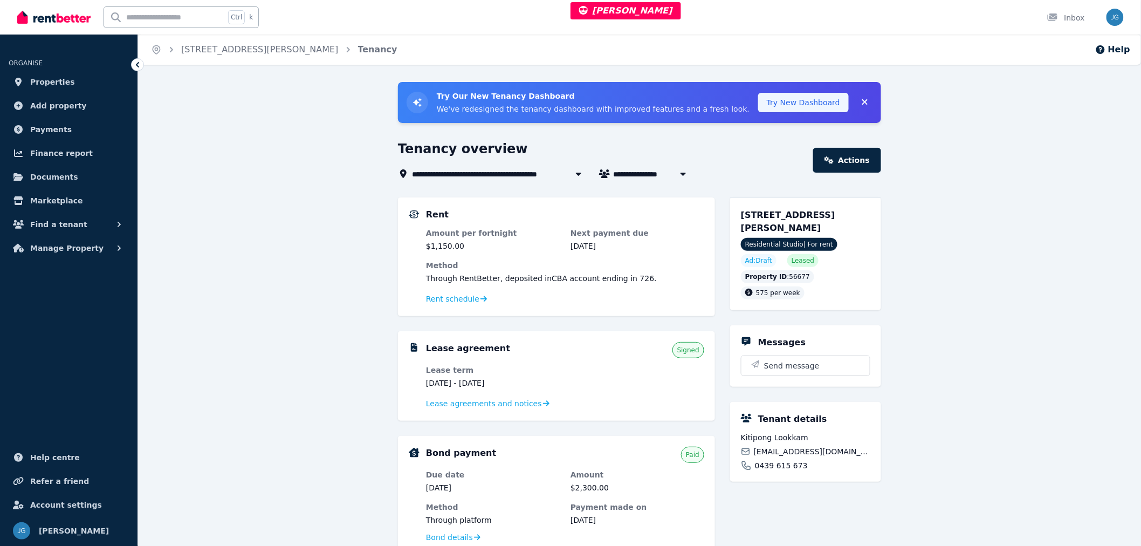
click at [810, 99] on button "Try New Dashboard" at bounding box center [803, 102] width 91 height 19
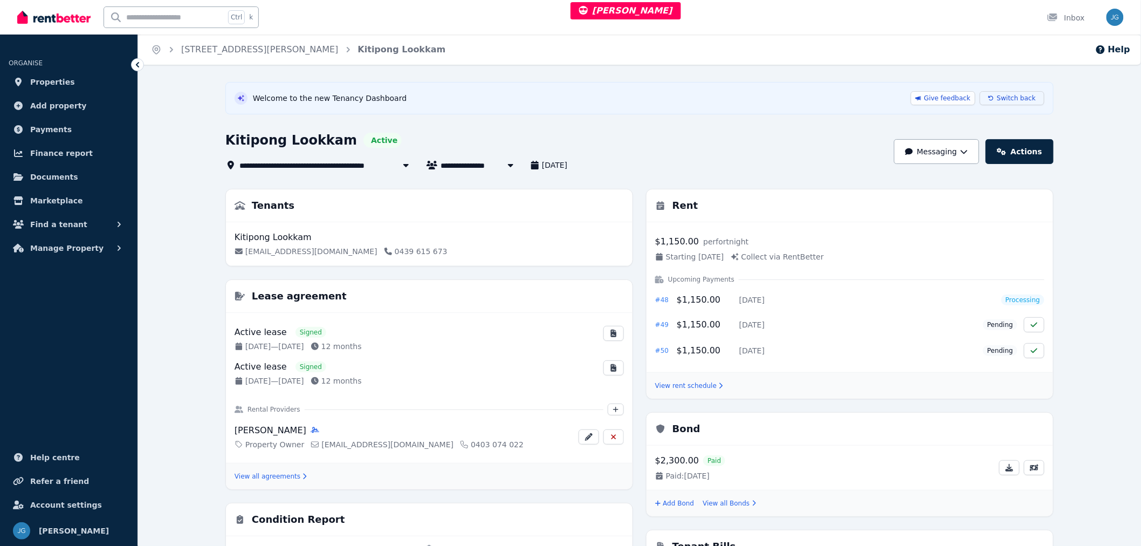
click at [1002, 98] on span "Switch back" at bounding box center [1016, 98] width 39 height 9
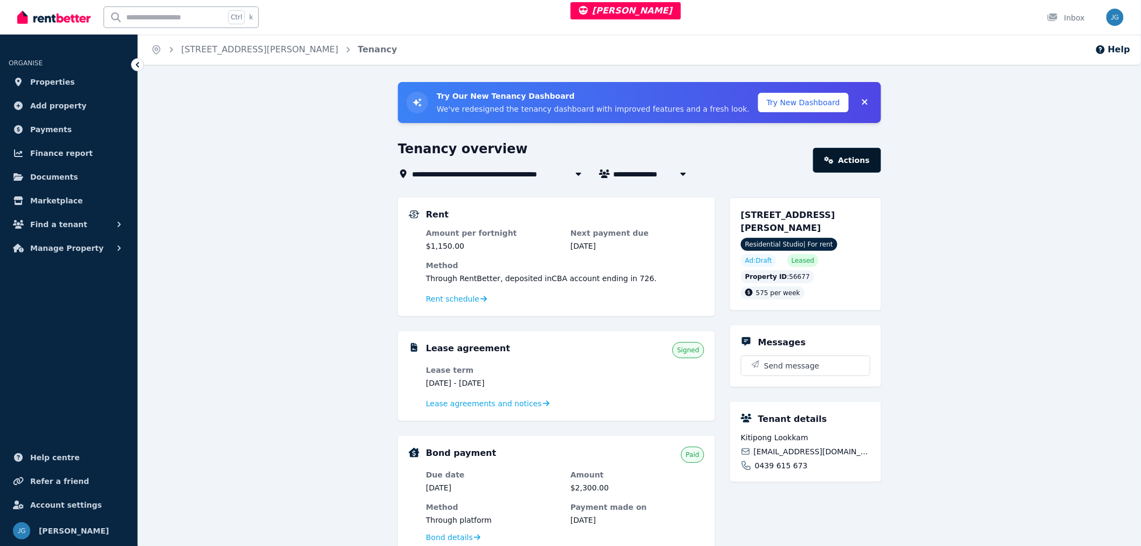
click at [849, 157] on link "Actions" at bounding box center [847, 160] width 68 height 25
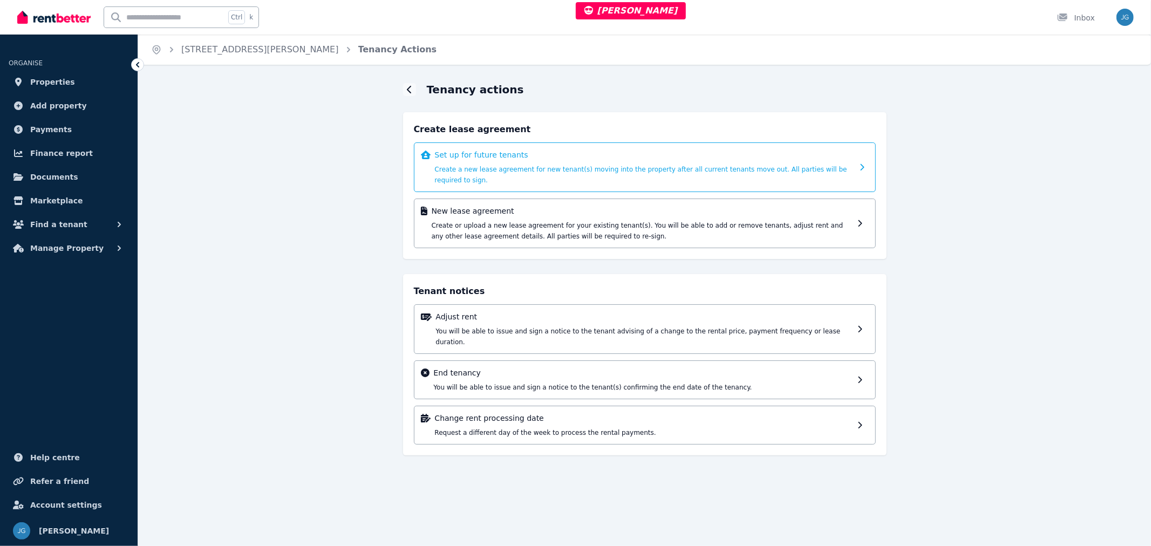
click at [644, 156] on p "Set up for future tenants" at bounding box center [644, 154] width 418 height 11
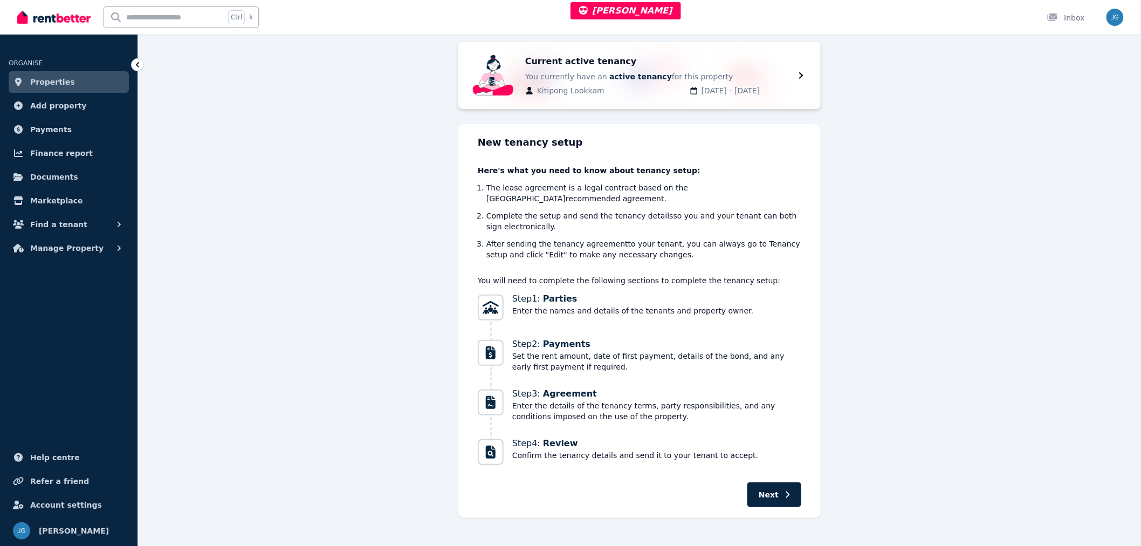
click at [779, 482] on button "Next" at bounding box center [775, 494] width 54 height 25
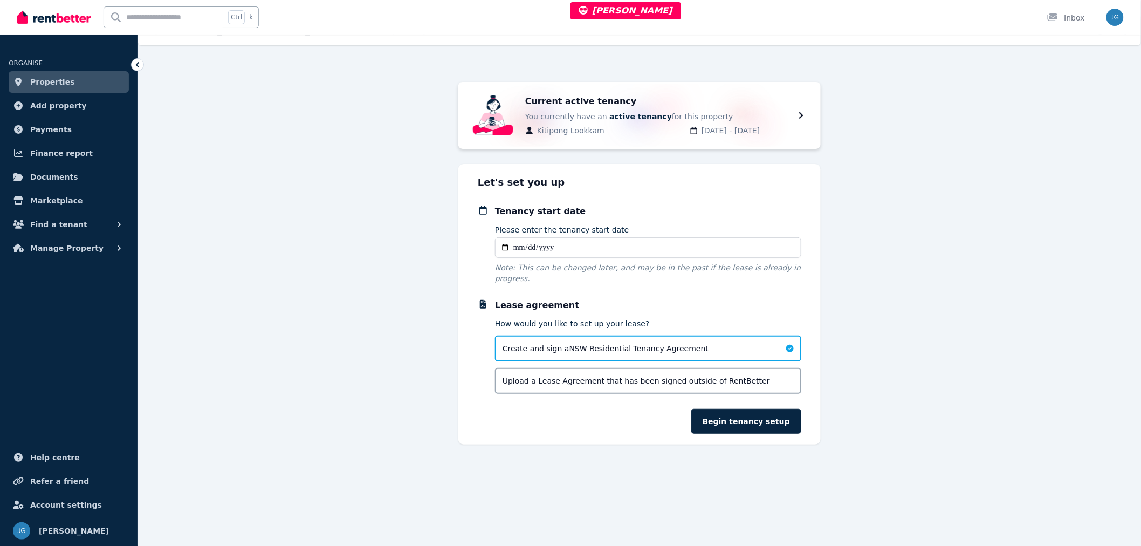
scroll to position [19, 0]
click at [516, 243] on input "Please enter the tenancy start date" at bounding box center [648, 248] width 306 height 20
type input "**********"
click at [744, 414] on button "Begin tenancy setup" at bounding box center [747, 421] width 110 height 25
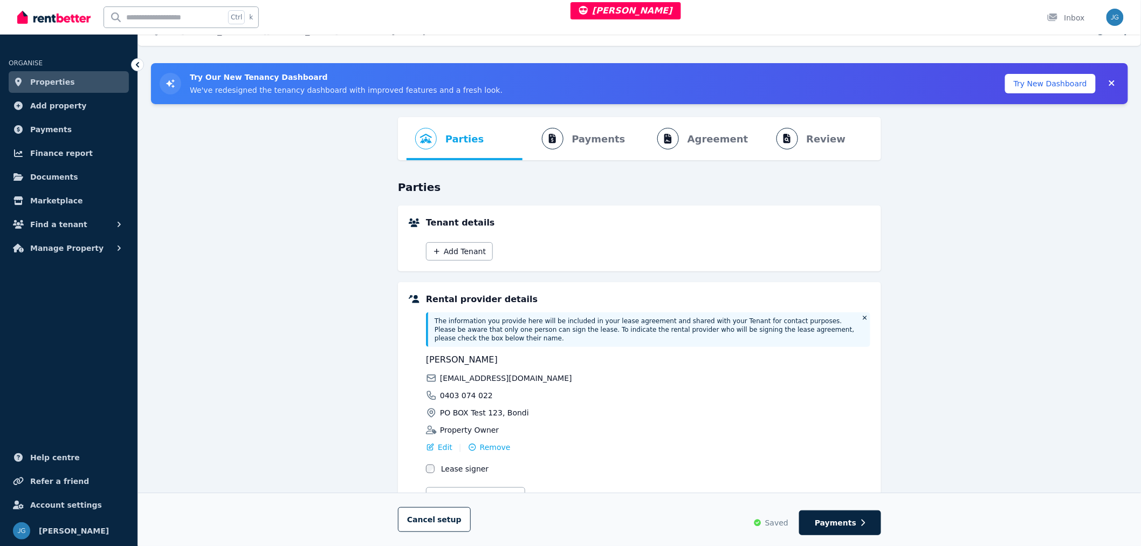
scroll to position [0, 0]
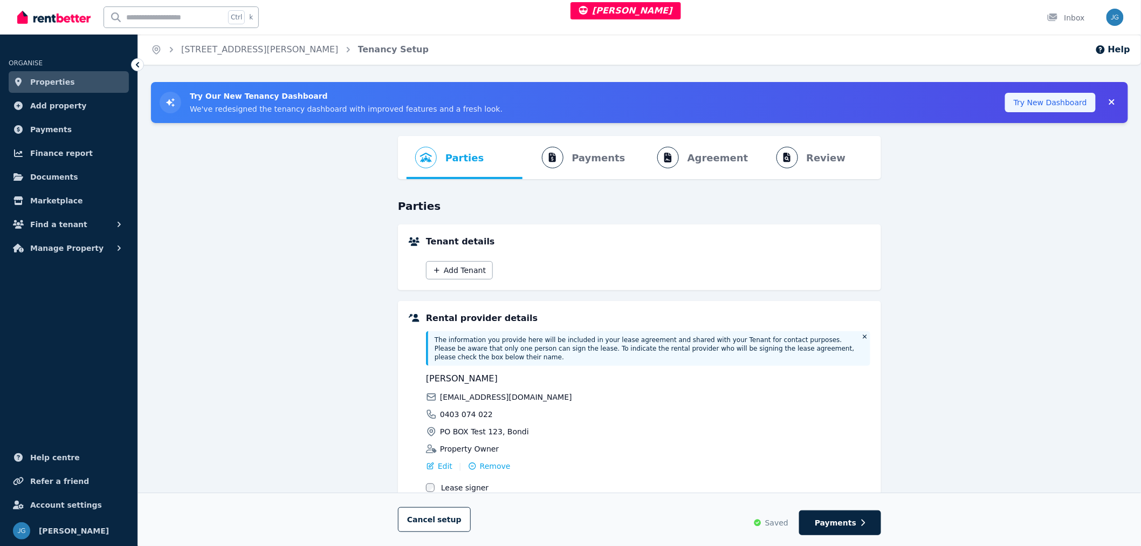
click at [1049, 98] on button "Try New Dashboard" at bounding box center [1051, 102] width 91 height 19
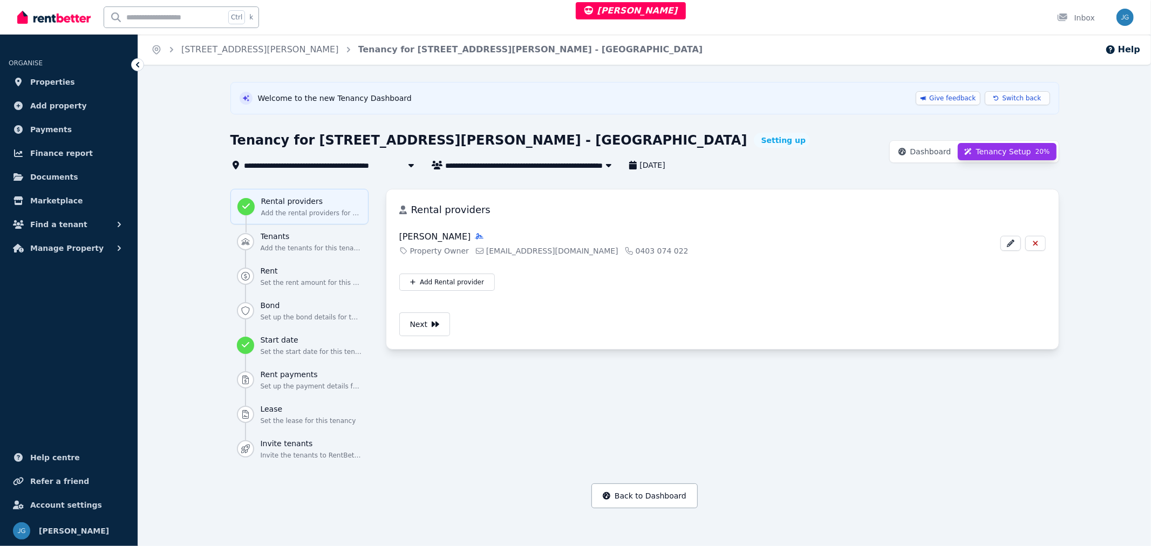
click at [982, 149] on button "Tenancy Setup 20 %" at bounding box center [1006, 151] width 99 height 17
click at [297, 412] on h3 "Lease" at bounding box center [311, 408] width 101 height 11
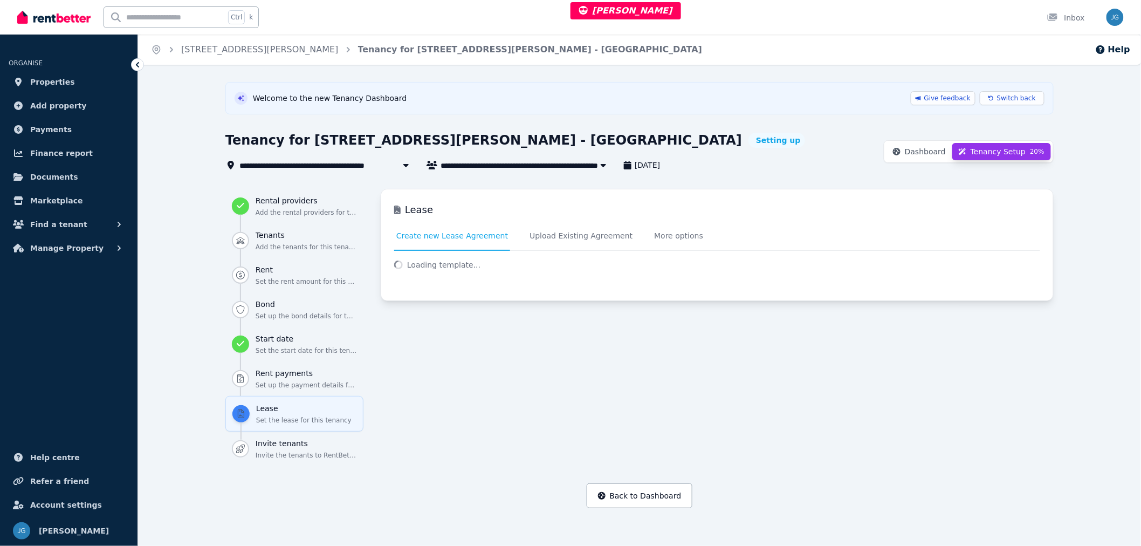
select select "*********"
select select "**"
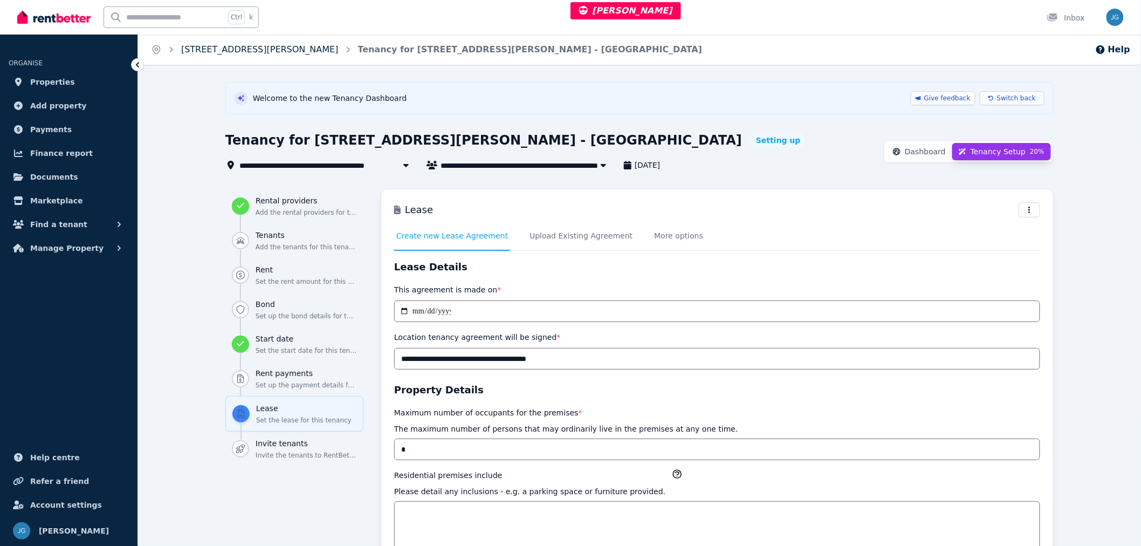
click at [225, 49] on link "308/29 Newland Street, Bondi Junction - Rental" at bounding box center [260, 49] width 158 height 10
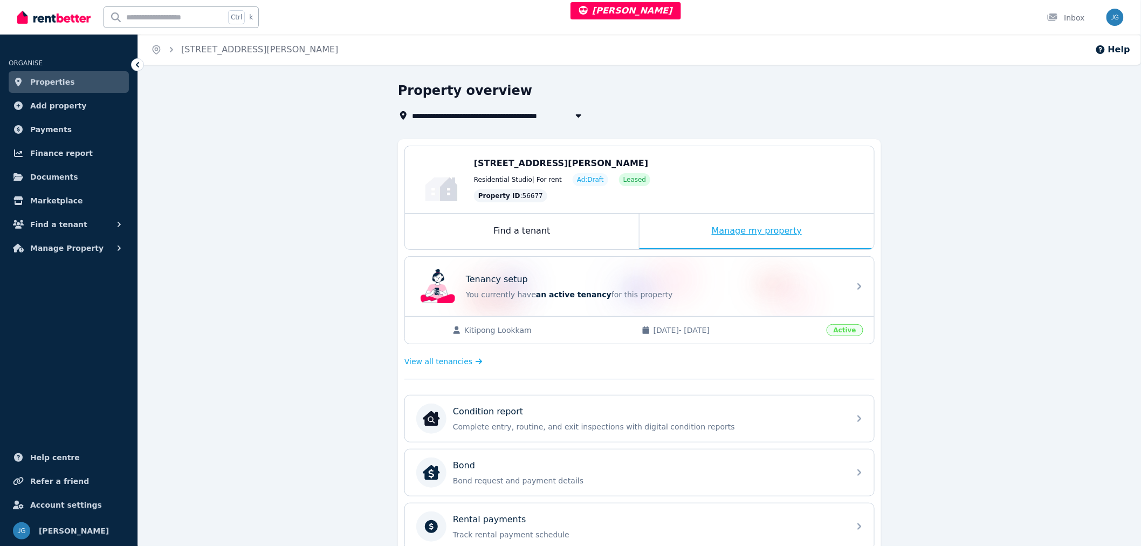
click at [772, 225] on div "Manage my property" at bounding box center [757, 232] width 235 height 36
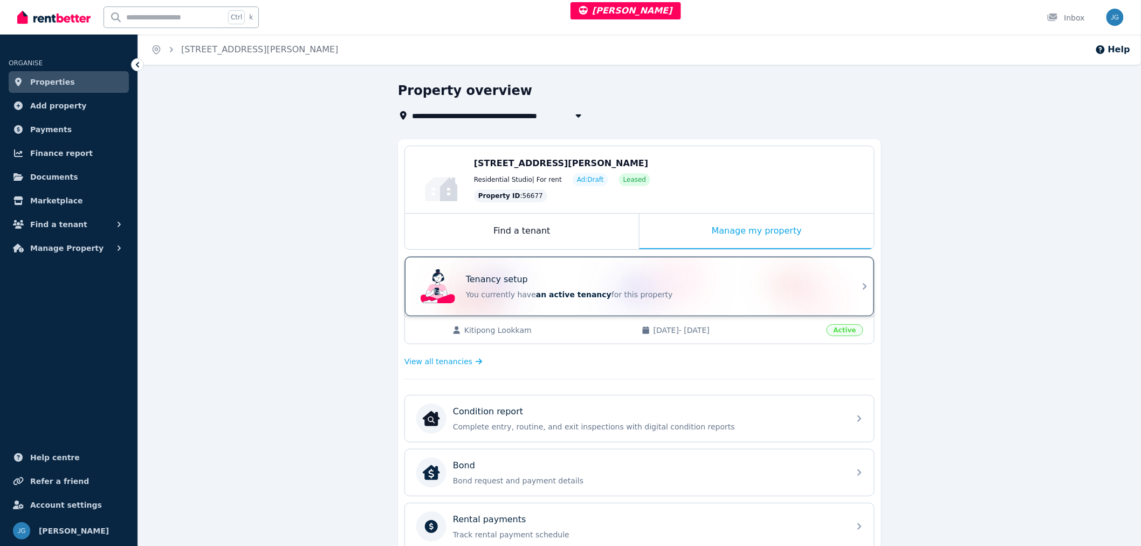
click at [613, 298] on p "You currently have an active tenancy for this property" at bounding box center [655, 294] width 378 height 11
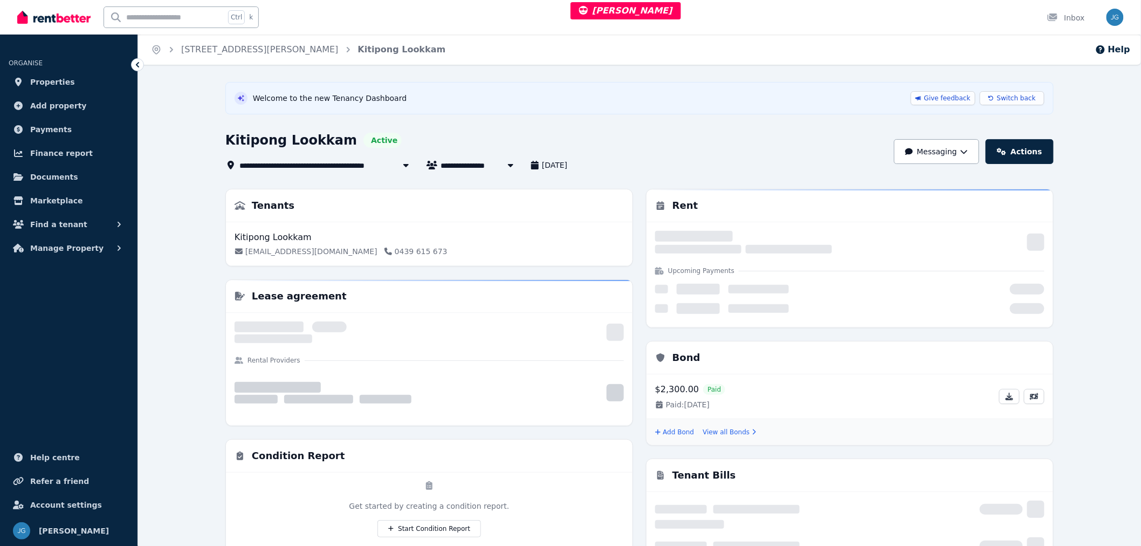
click at [1029, 99] on span "Switch back" at bounding box center [1016, 98] width 39 height 9
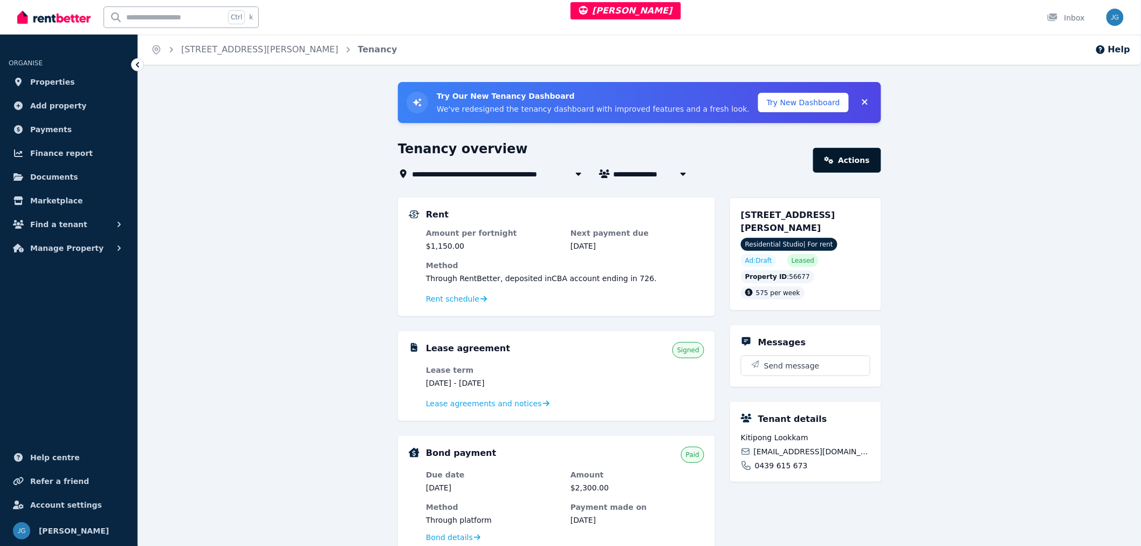
click at [839, 165] on link "Actions" at bounding box center [847, 160] width 68 height 25
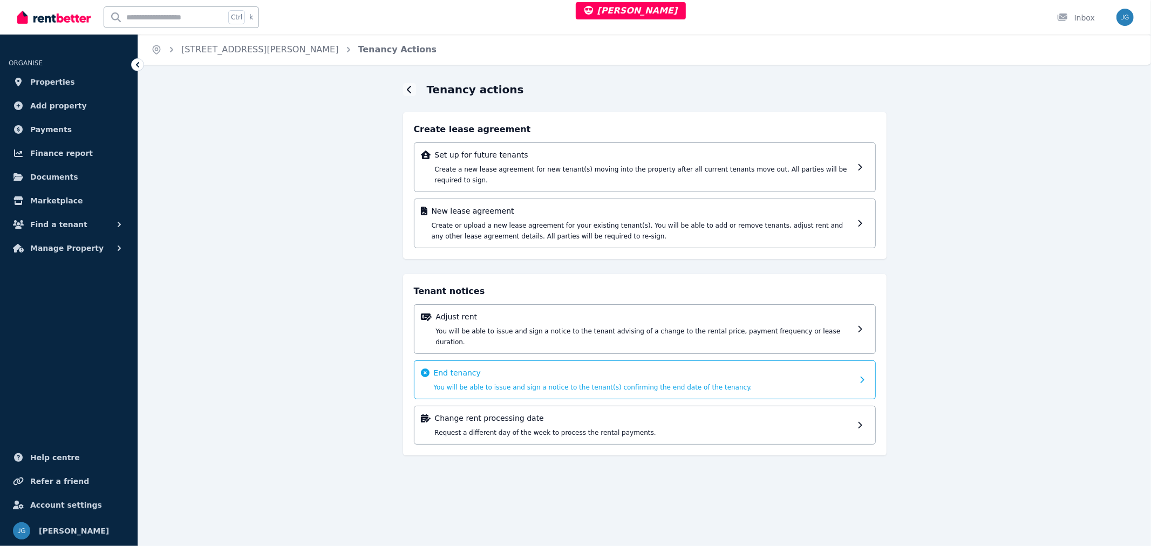
click at [620, 384] on span "You will be able to issue and sign a notice to the tenant(s) confirming the end…" at bounding box center [593, 388] width 318 height 8
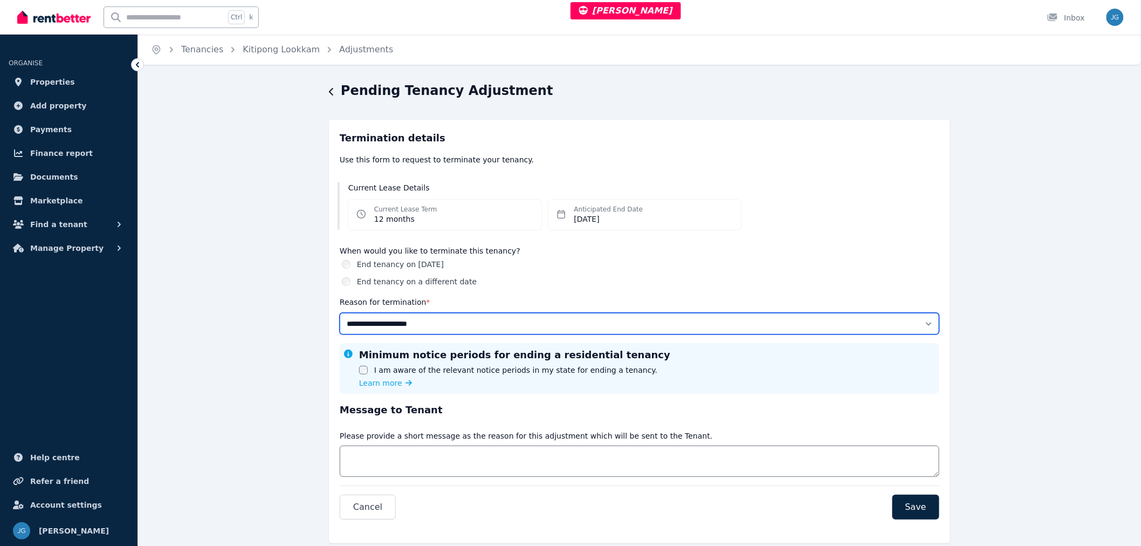
click at [412, 322] on select "**********" at bounding box center [640, 324] width 600 height 22
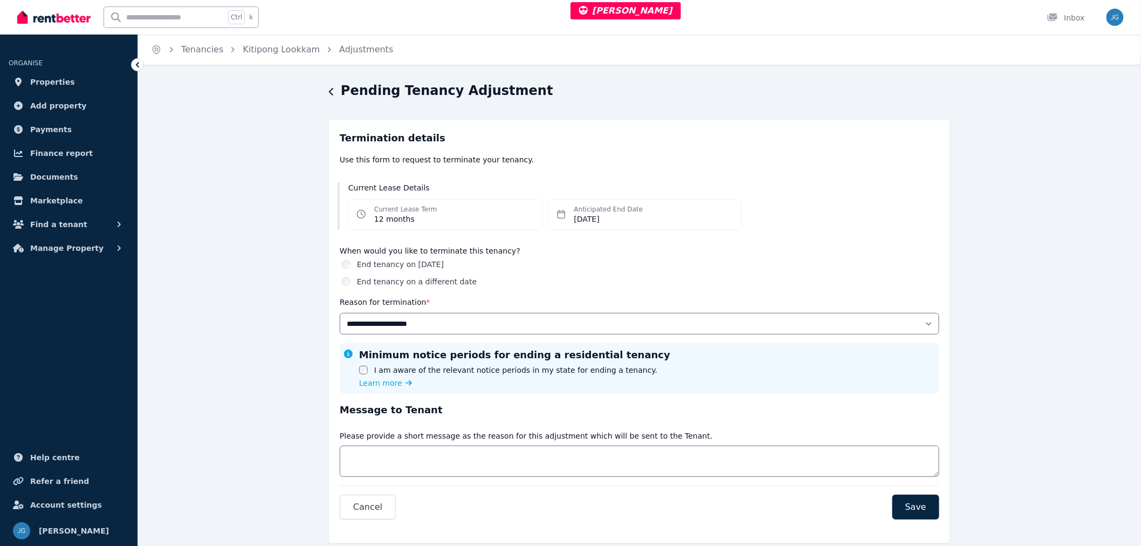
click at [347, 276] on div "End tenancy on a different date" at bounding box center [641, 281] width 598 height 11
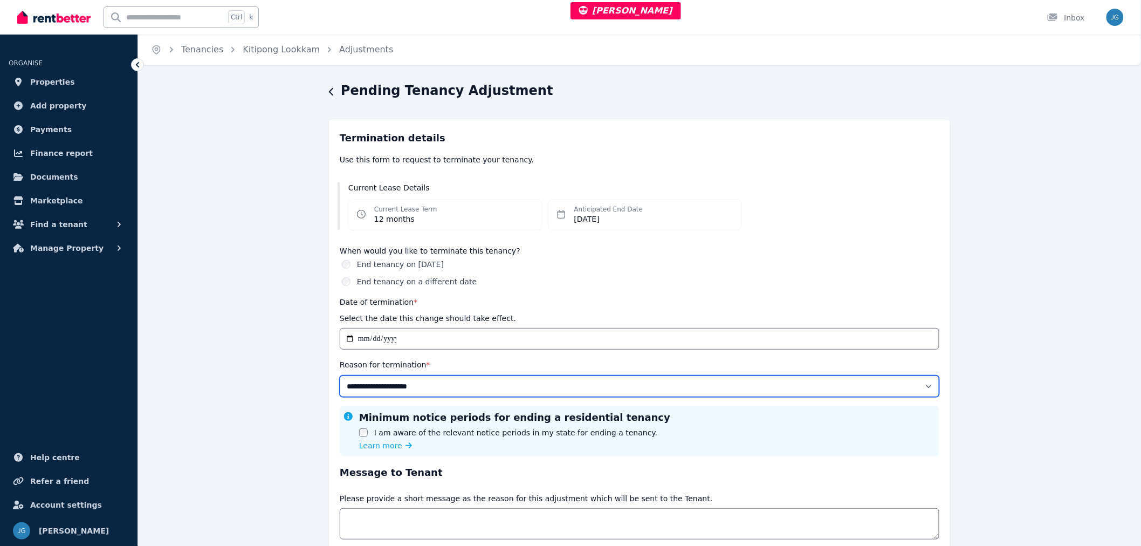
click at [408, 385] on select "**********" at bounding box center [640, 386] width 600 height 22
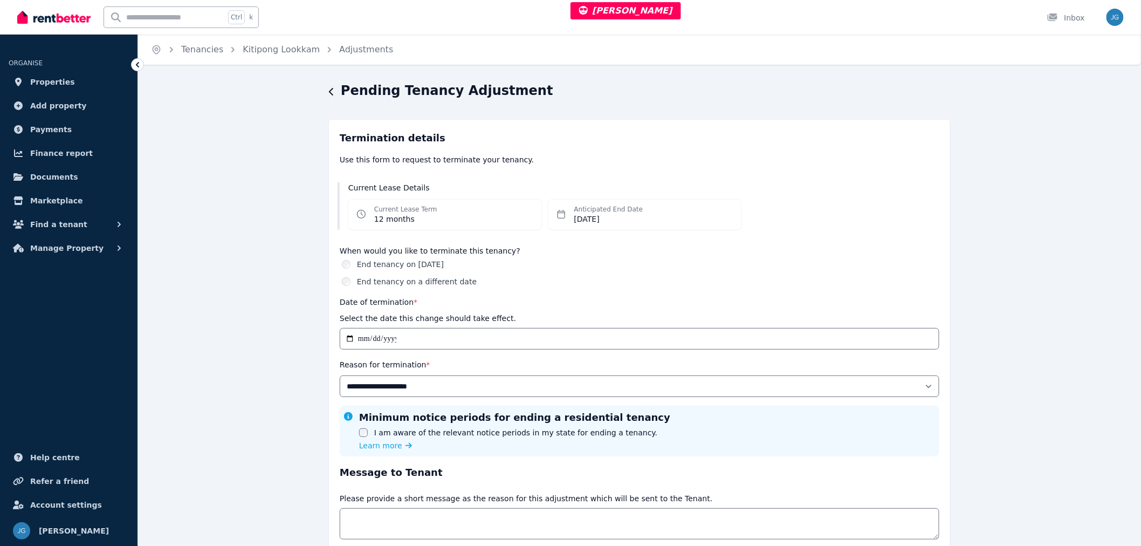
click at [291, 348] on div "**********" at bounding box center [639, 359] width 1003 height 554
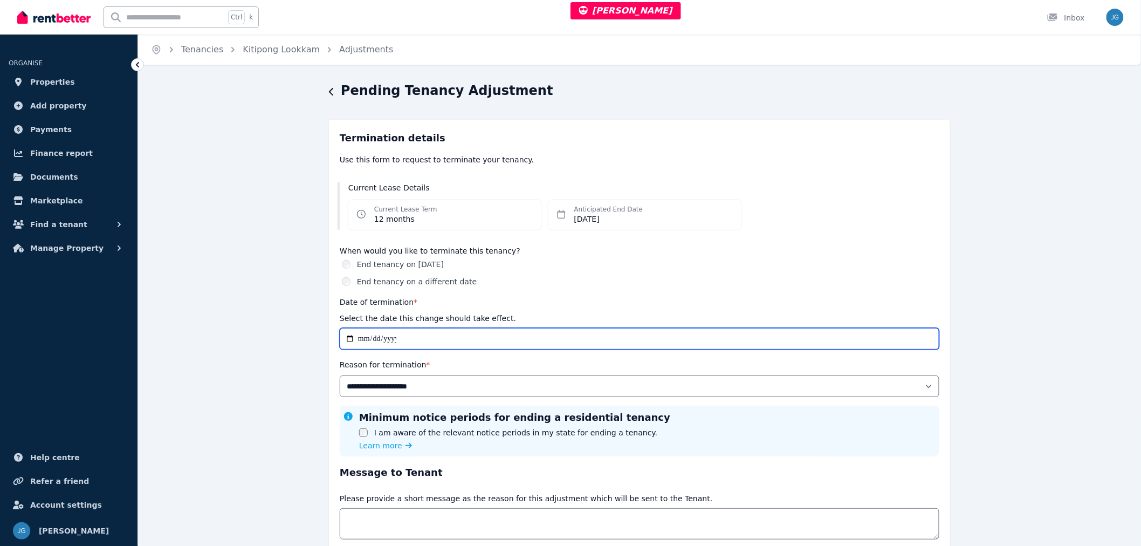
click at [358, 342] on input "**********" at bounding box center [640, 339] width 600 height 22
click at [362, 340] on input "**********" at bounding box center [640, 339] width 600 height 22
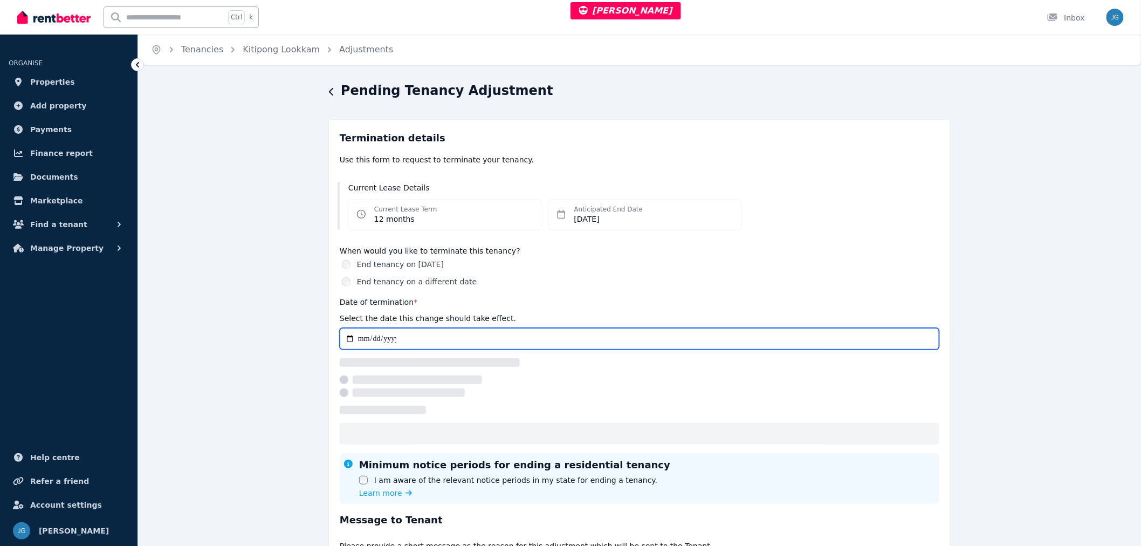
type input "**********"
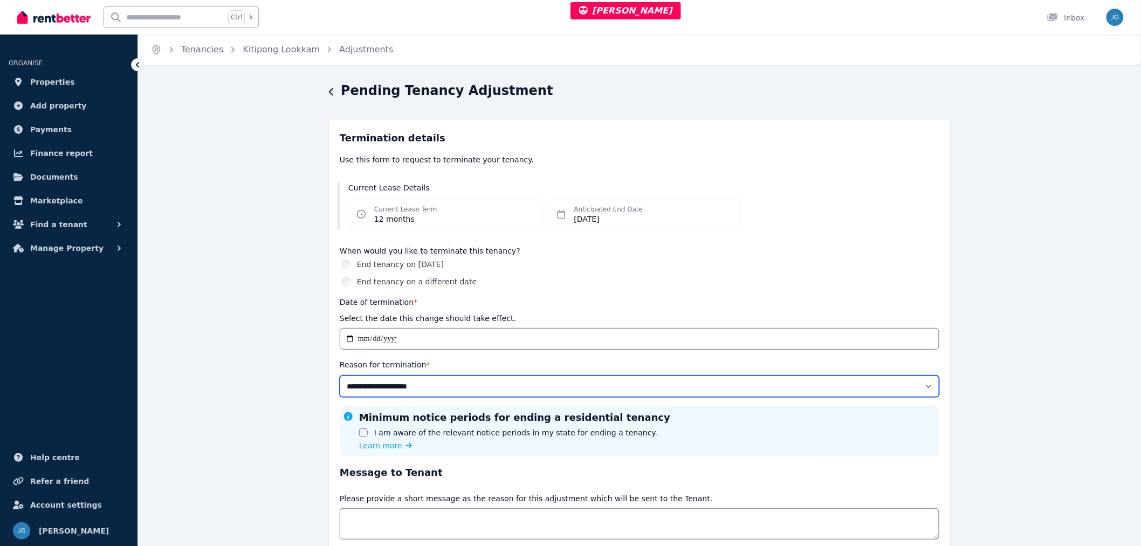
click at [459, 388] on select "**********" at bounding box center [640, 386] width 600 height 22
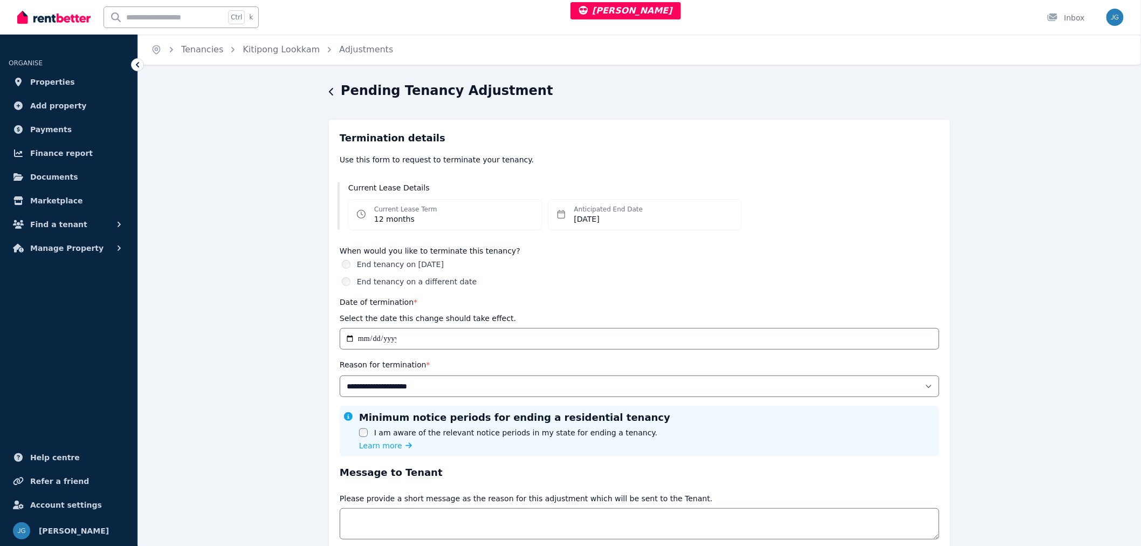
click at [193, 324] on div "**********" at bounding box center [639, 359] width 1003 height 554
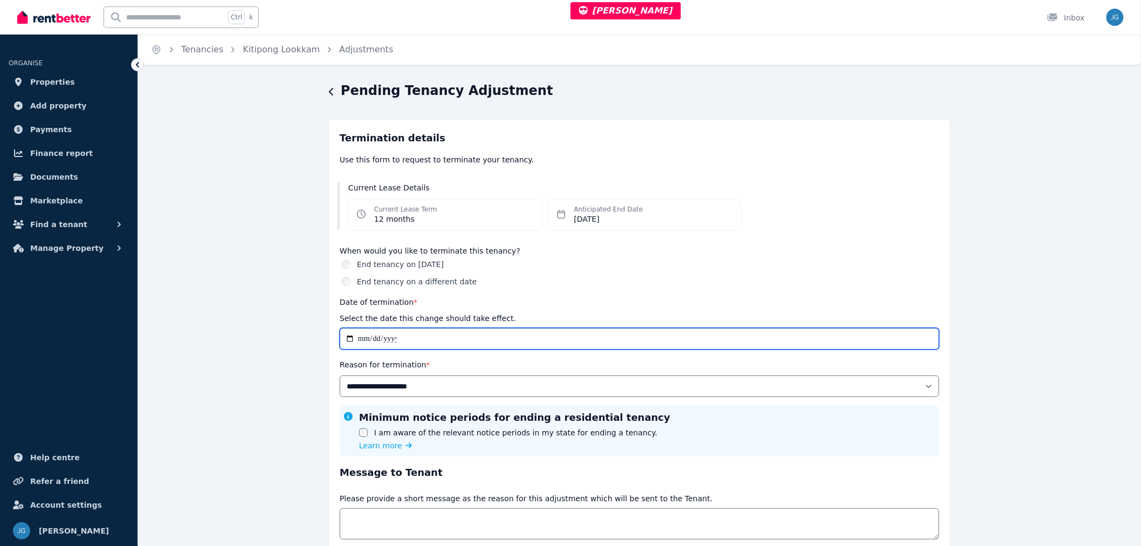
click at [364, 334] on input "**********" at bounding box center [640, 339] width 600 height 22
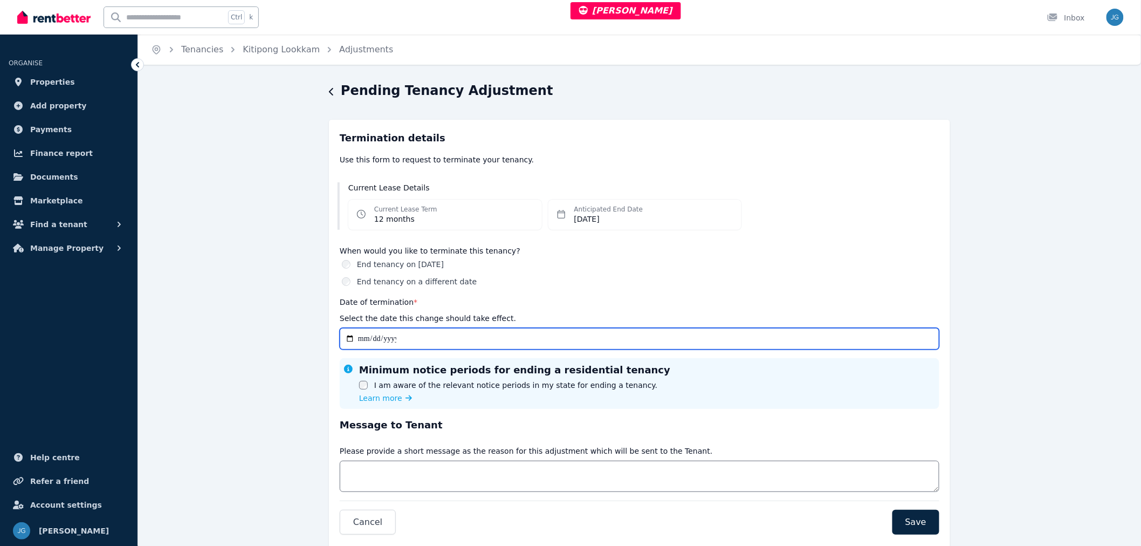
type input "**********"
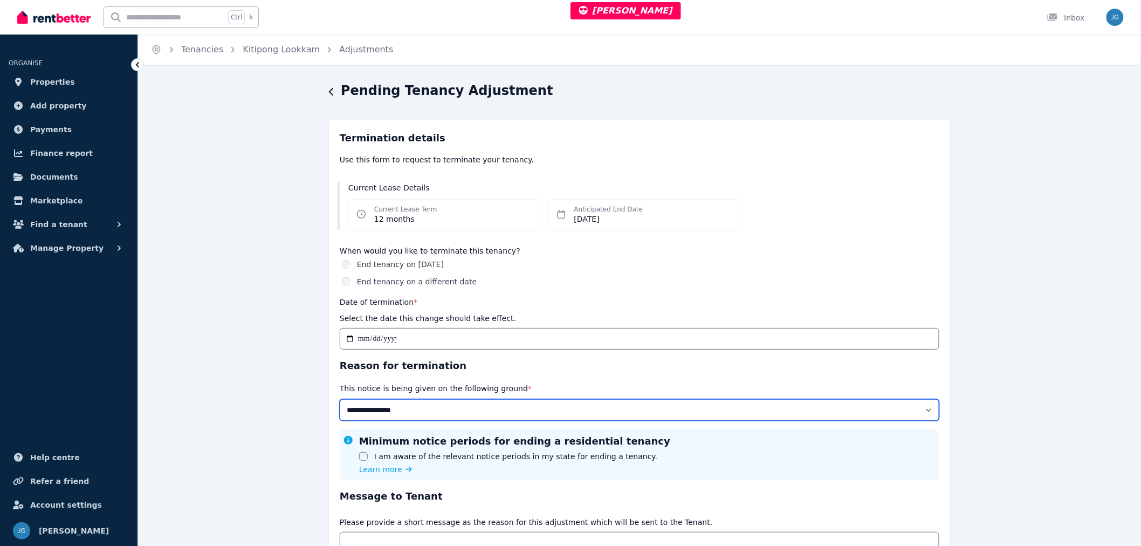
click at [421, 405] on select "**********" at bounding box center [640, 410] width 600 height 22
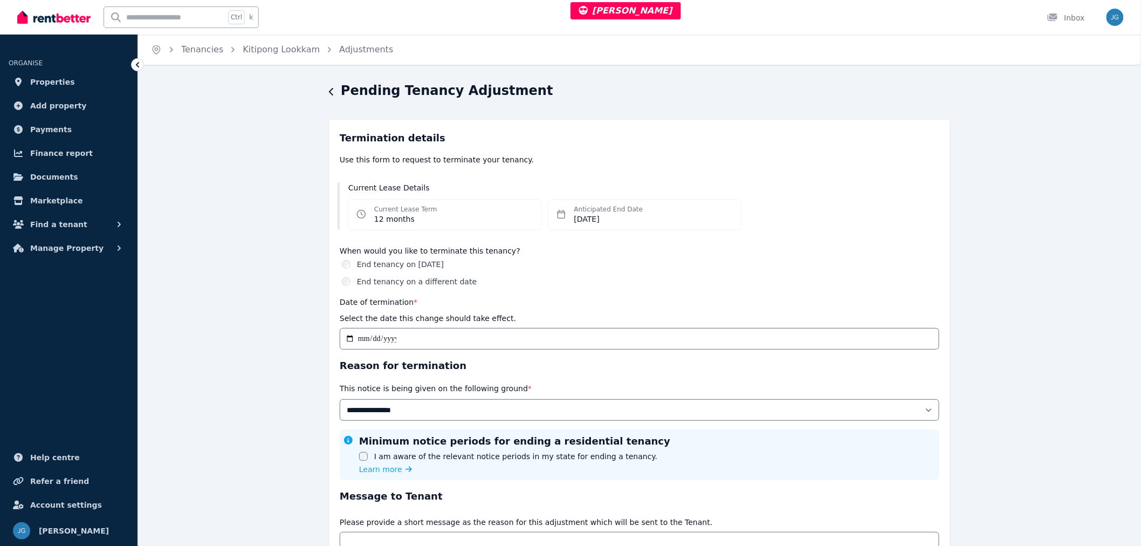
click at [288, 381] on div "**********" at bounding box center [639, 371] width 1003 height 578
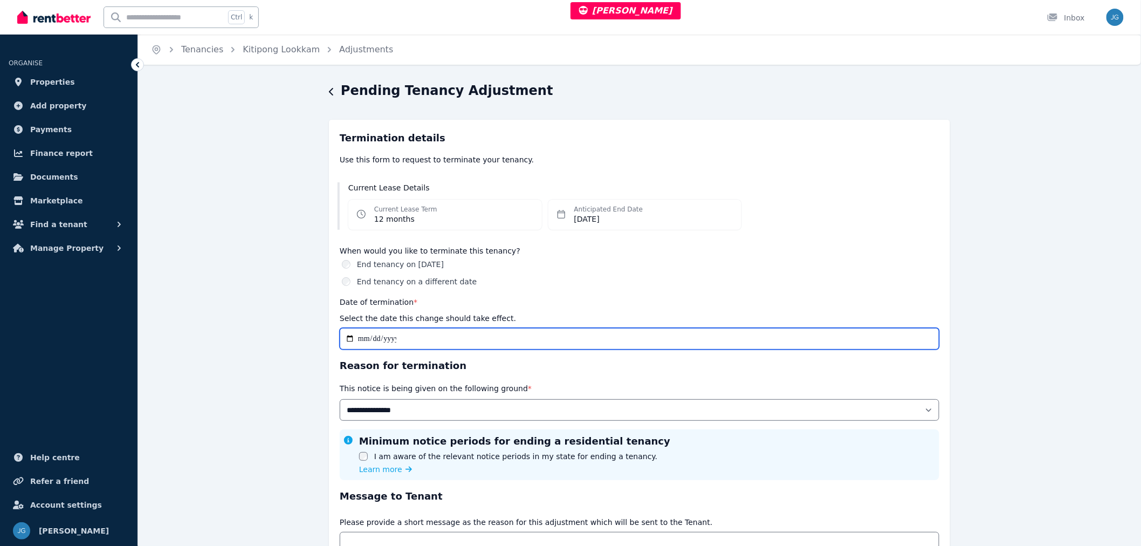
click at [368, 340] on input "**********" at bounding box center [640, 339] width 600 height 22
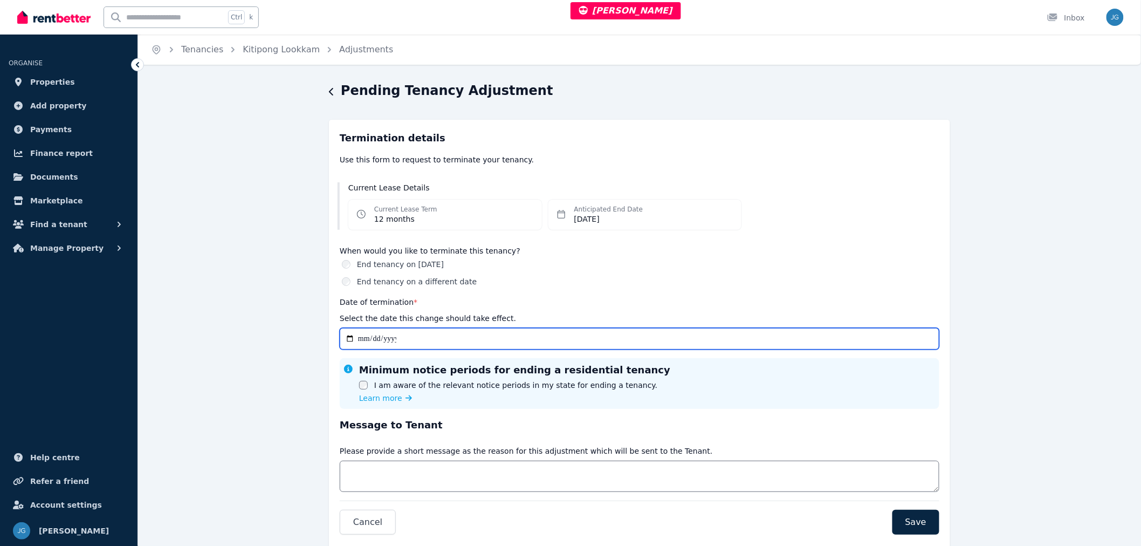
type input "**********"
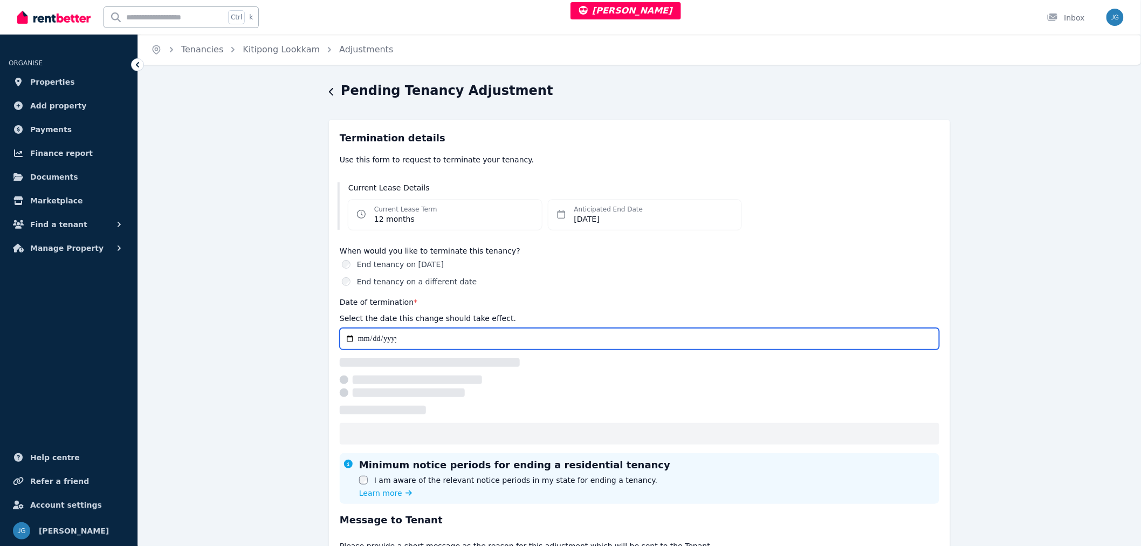
select select "*****"
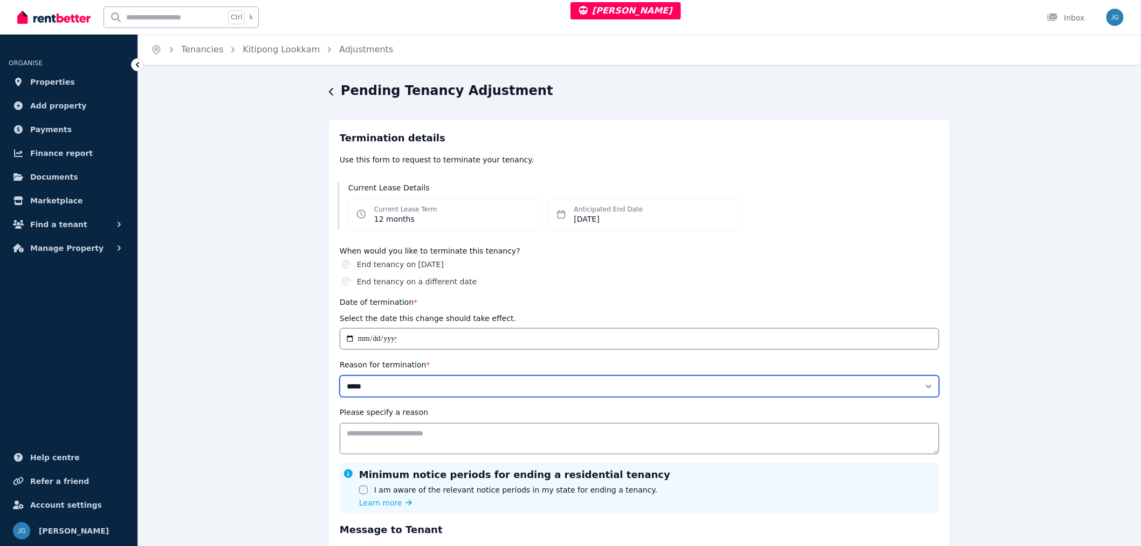
click at [434, 389] on select "**********" at bounding box center [640, 386] width 600 height 22
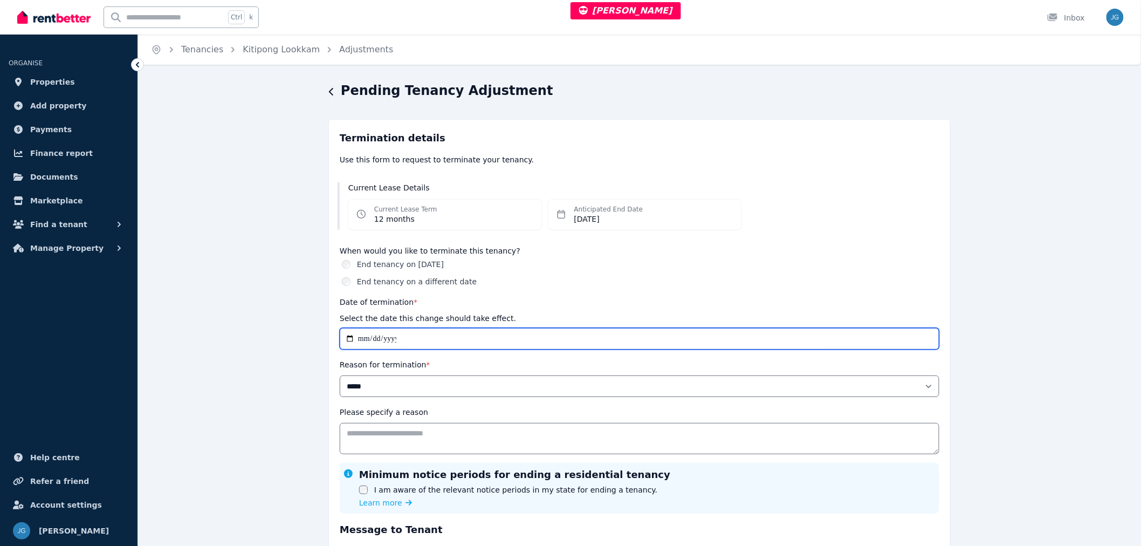
click at [360, 344] on input "**********" at bounding box center [640, 339] width 600 height 22
type input "**********"
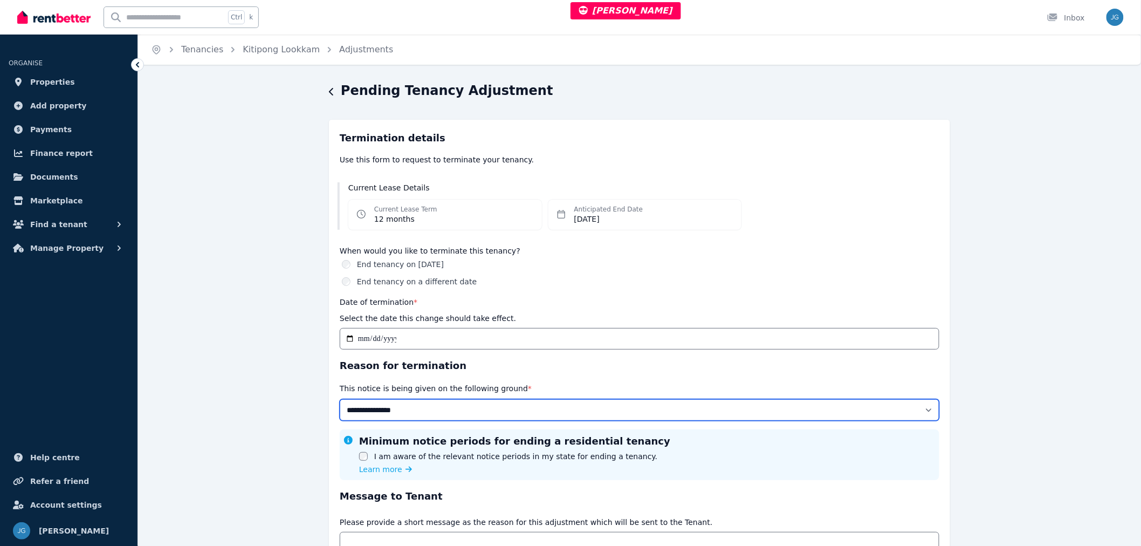
click at [391, 419] on select "**********" at bounding box center [640, 410] width 600 height 22
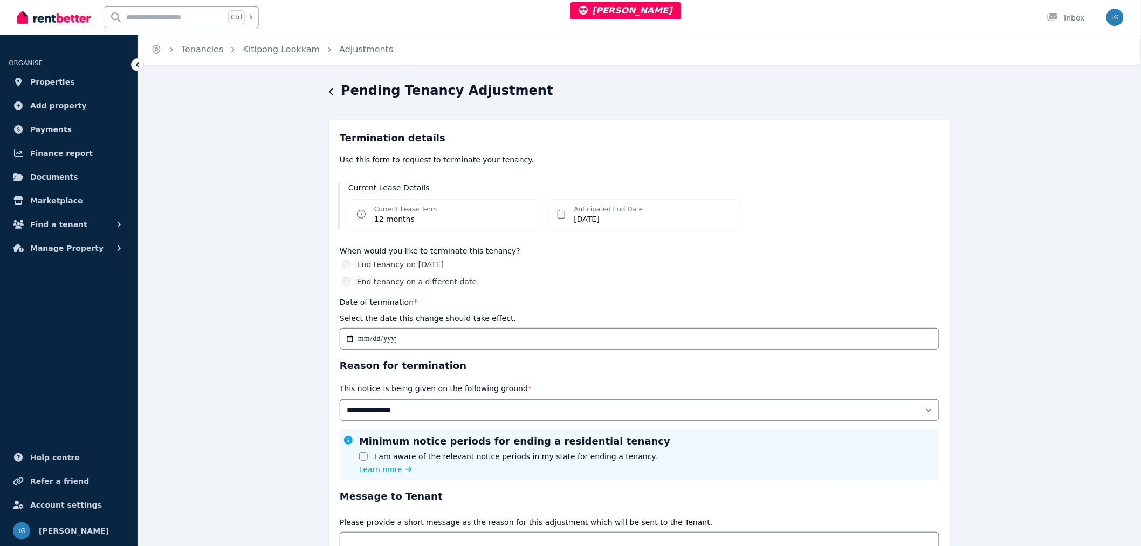
click at [1043, 305] on div "**********" at bounding box center [639, 371] width 1003 height 578
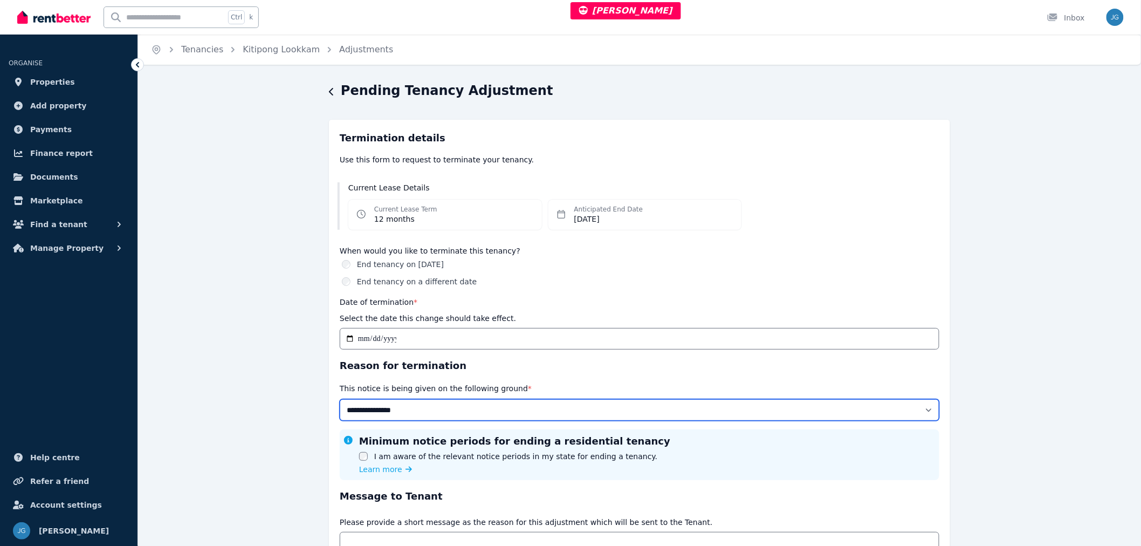
click at [697, 408] on select "**********" at bounding box center [640, 410] width 600 height 22
